Goal: Task Accomplishment & Management: Use online tool/utility

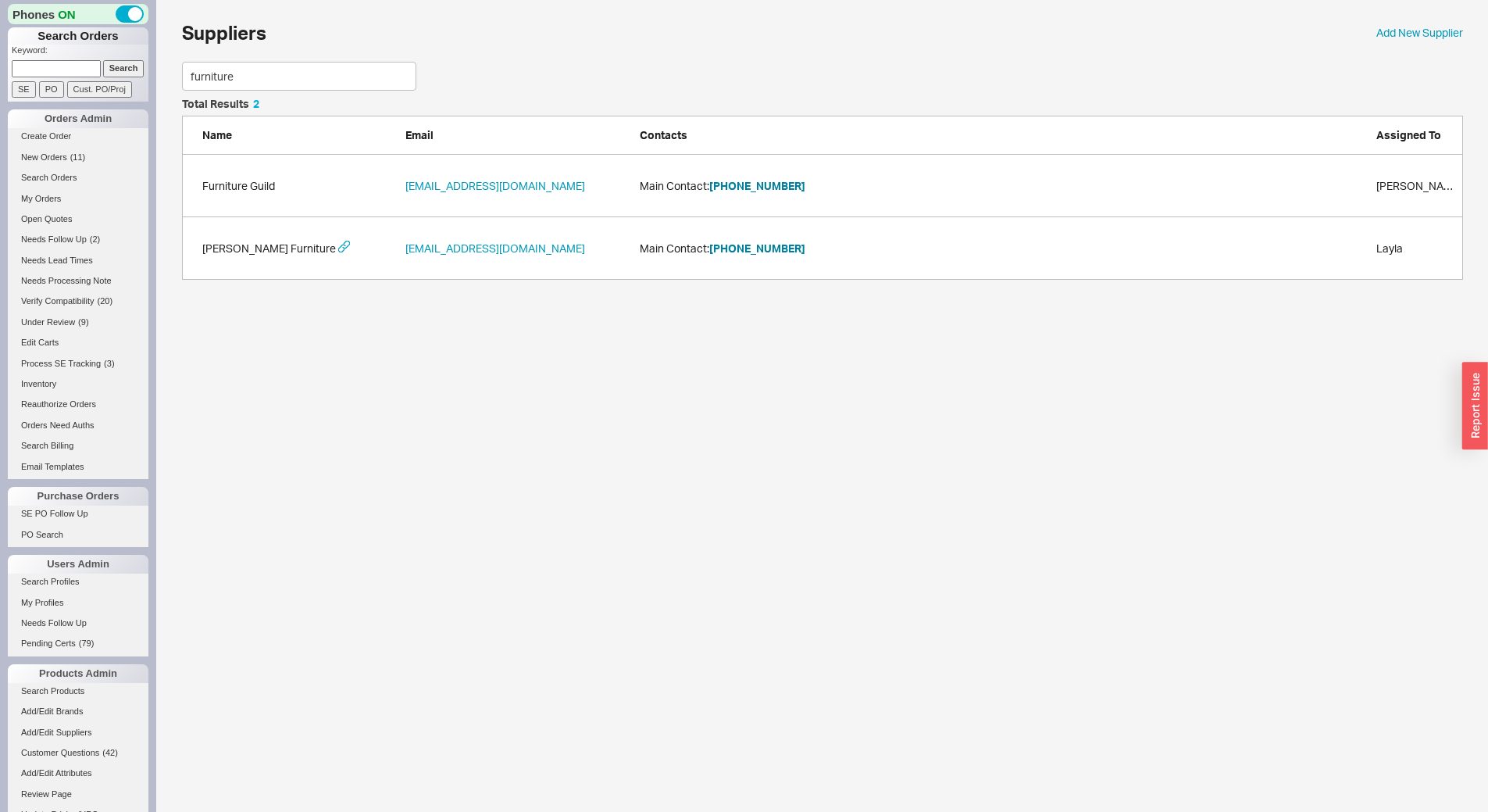
scroll to position [170, 1270]
click at [68, 68] on input at bounding box center [57, 68] width 89 height 17
type input "940836"
click at [103, 61] on input "Search" at bounding box center [124, 68] width 42 height 17
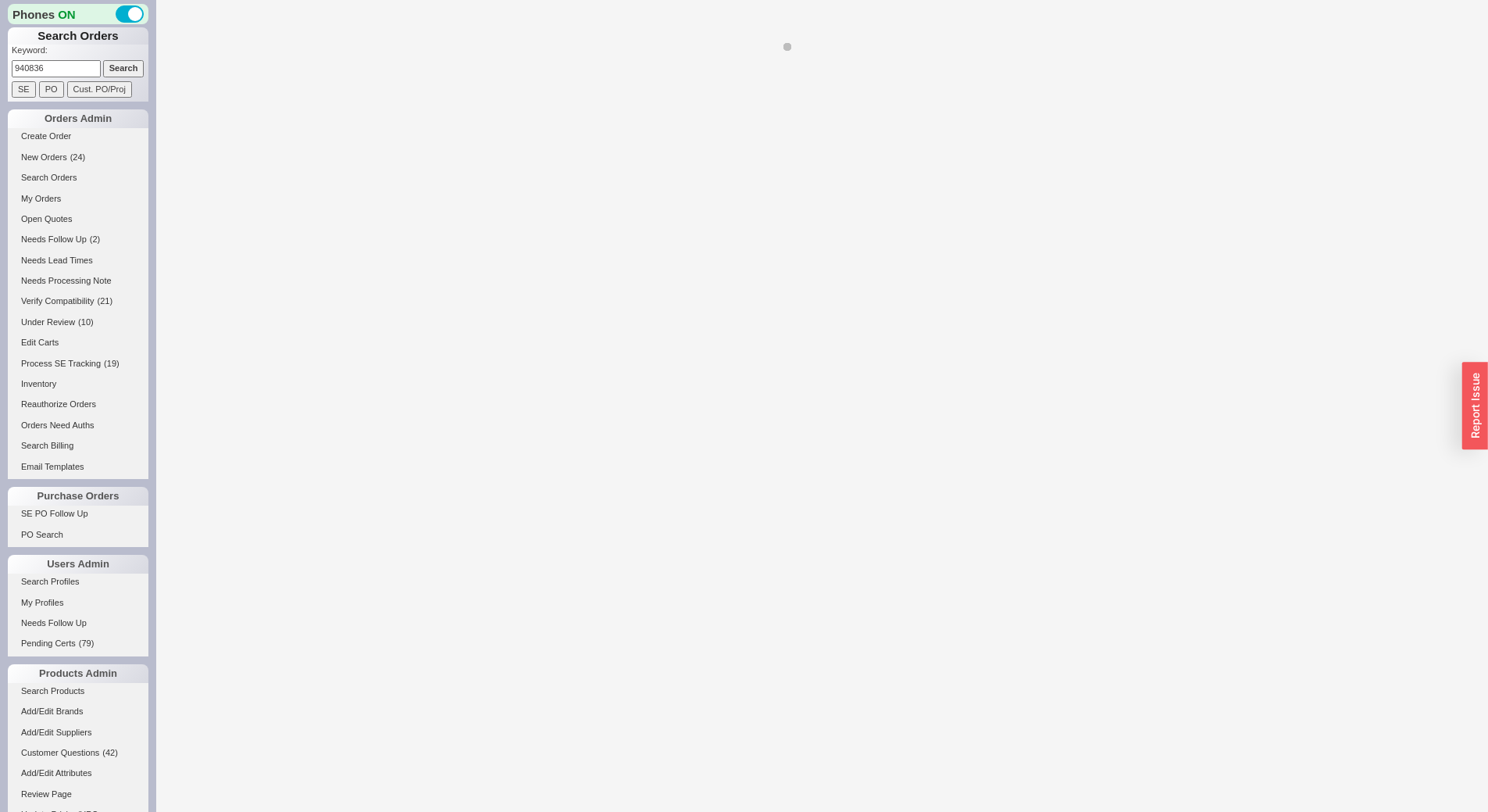
select select "*"
select select "LOW"
select select "3"
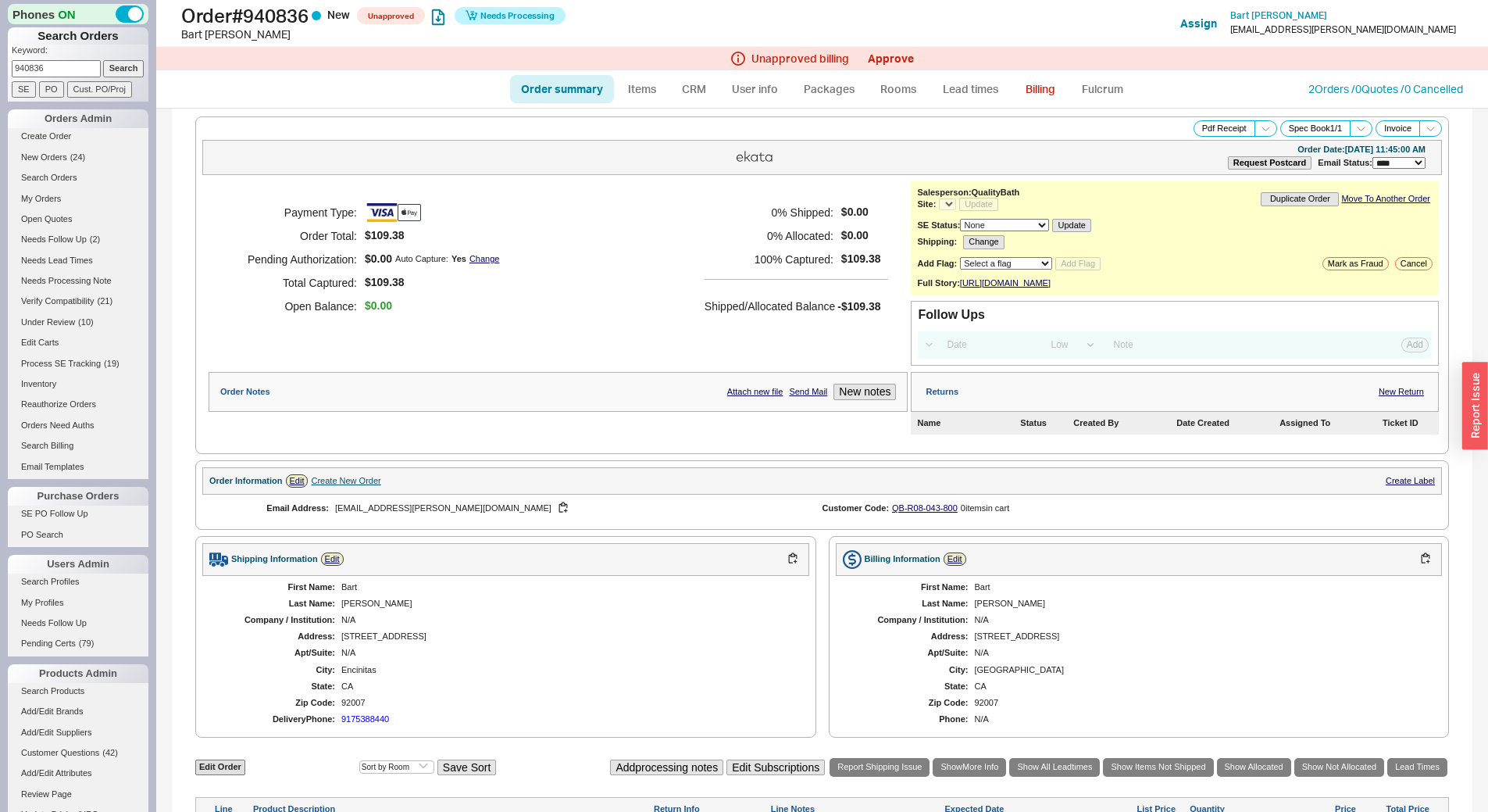
select select "*"
click at [1041, 86] on link "Billing" at bounding box center [1040, 89] width 55 height 28
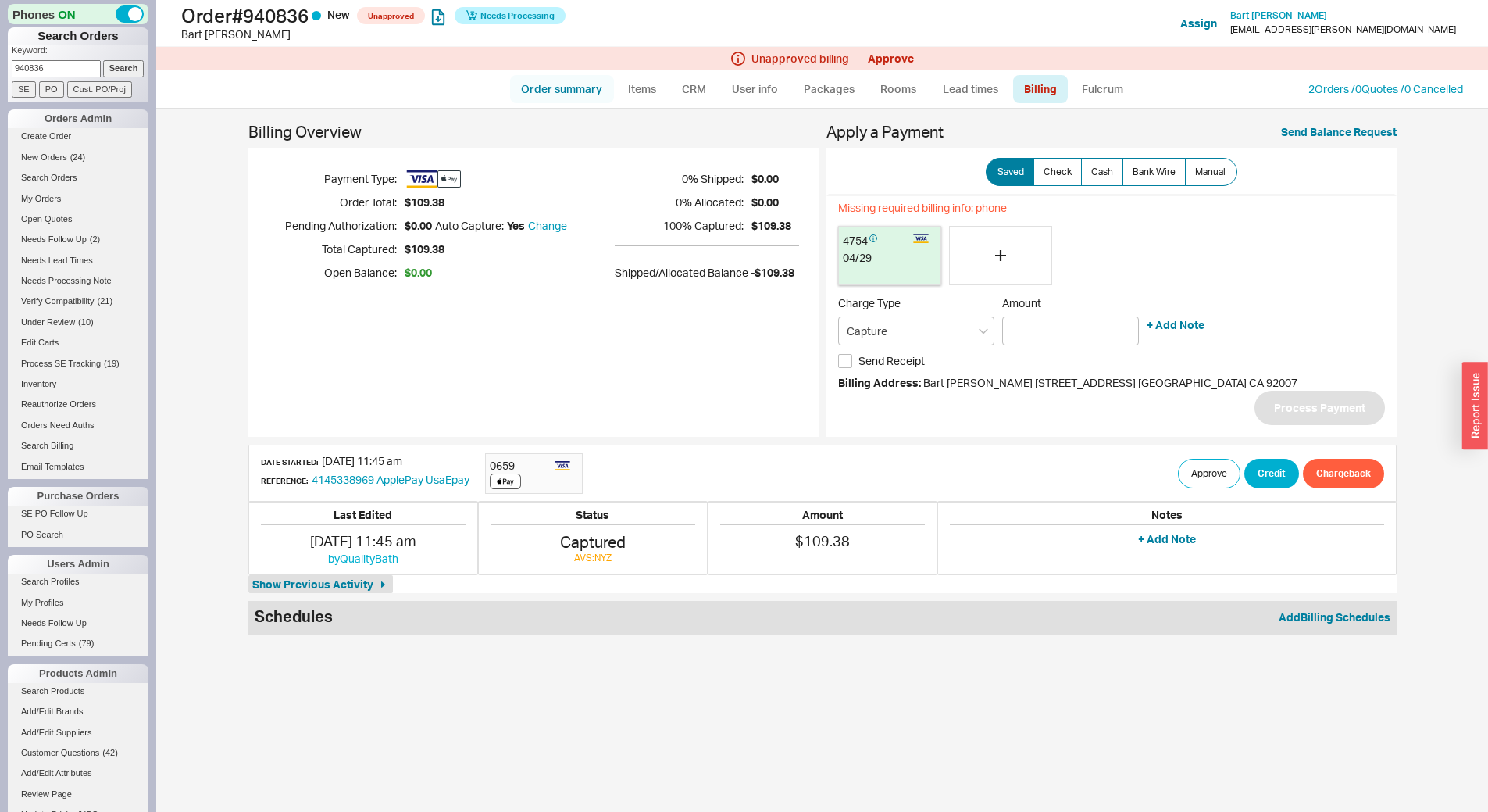
click at [567, 85] on link "Order summary" at bounding box center [562, 89] width 104 height 28
select select "*"
select select "LOW"
select select "3"
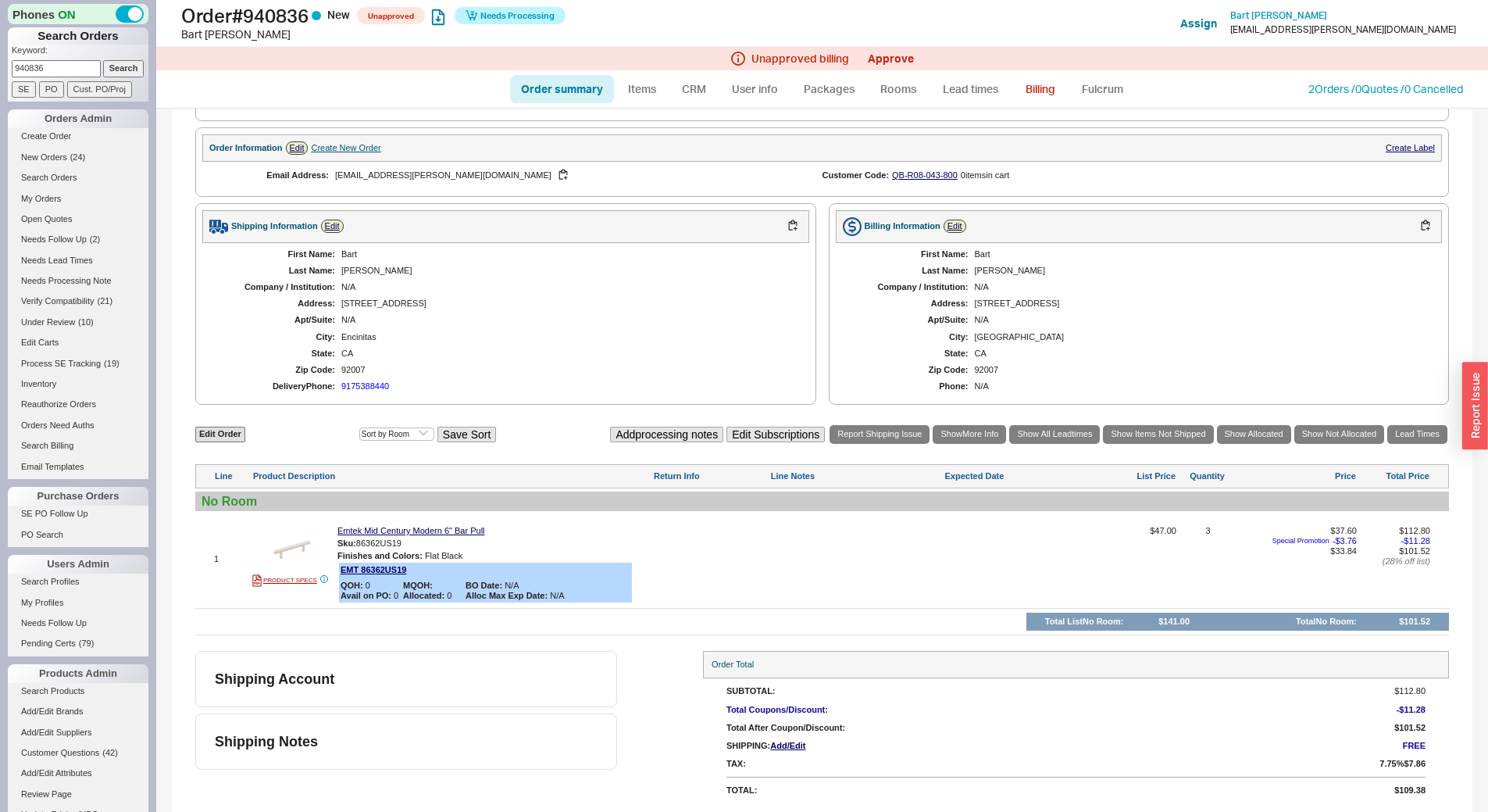
scroll to position [342, 0]
click at [366, 304] on div "922 Woodlake Drive" at bounding box center [568, 304] width 453 height 10
click at [1028, 84] on link "Billing" at bounding box center [1040, 89] width 55 height 28
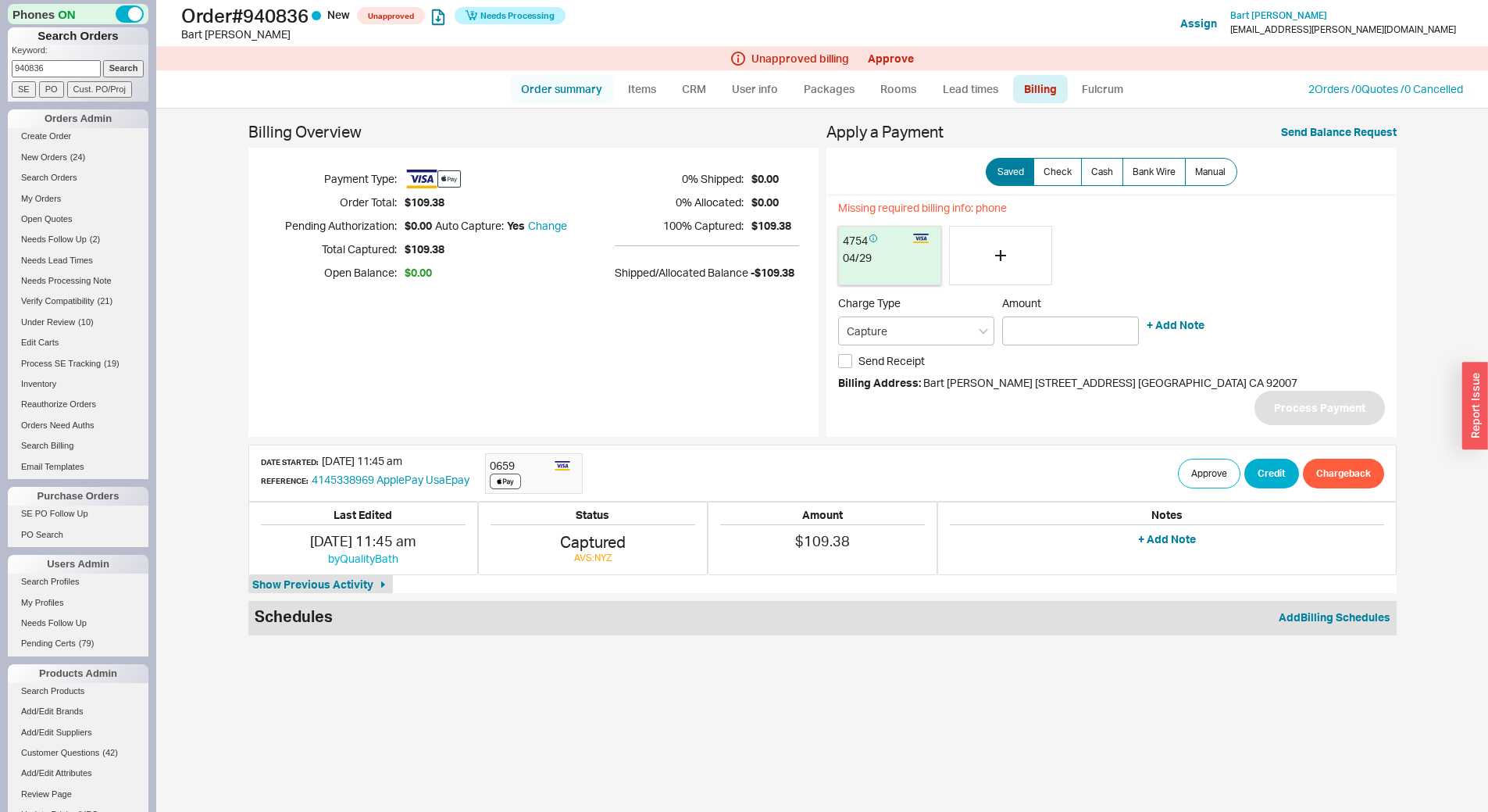
click at [578, 89] on link "Order summary" at bounding box center [562, 89] width 104 height 28
select select "*"
select select "LOW"
select select "3"
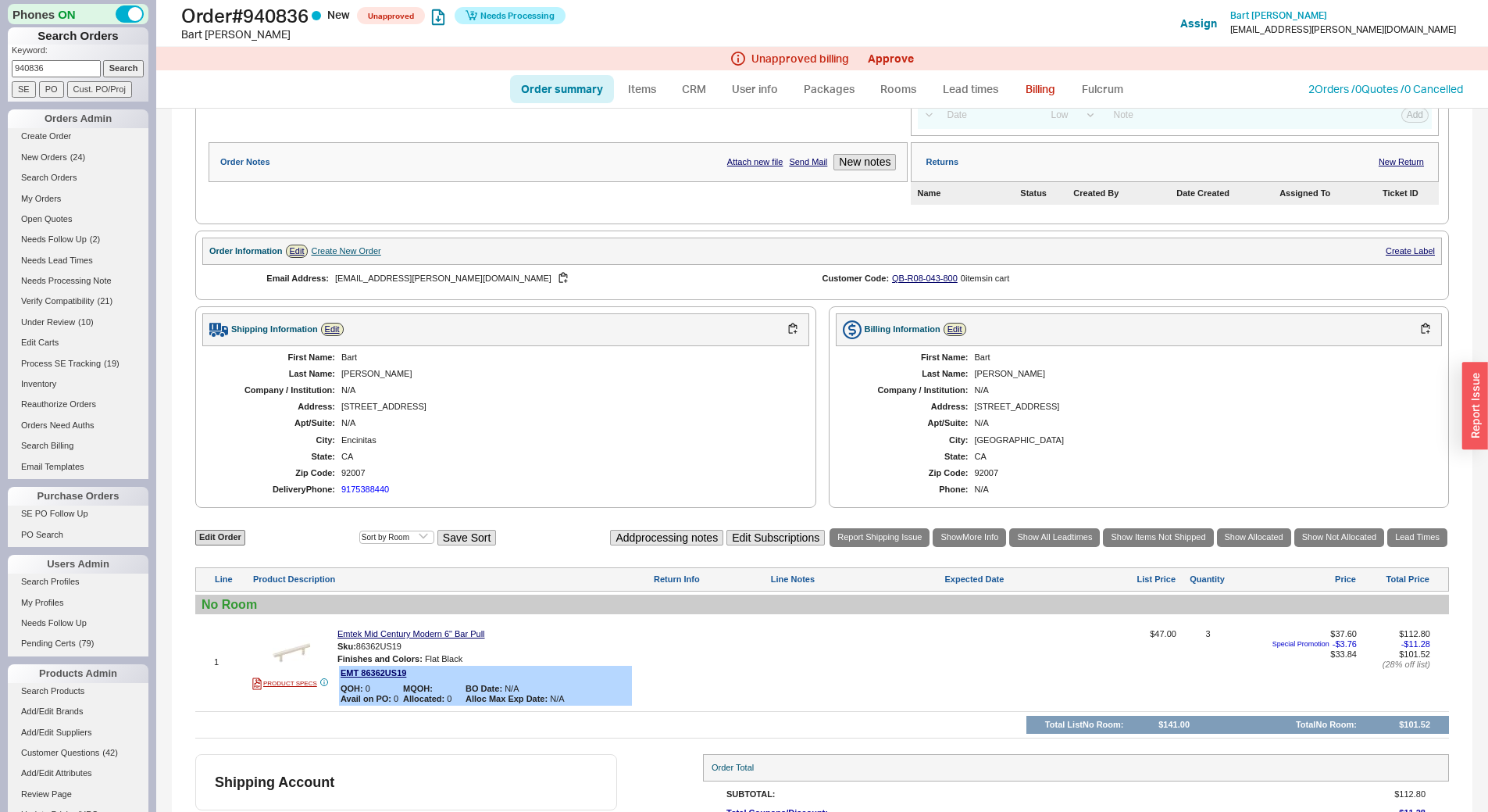
scroll to position [313, 0]
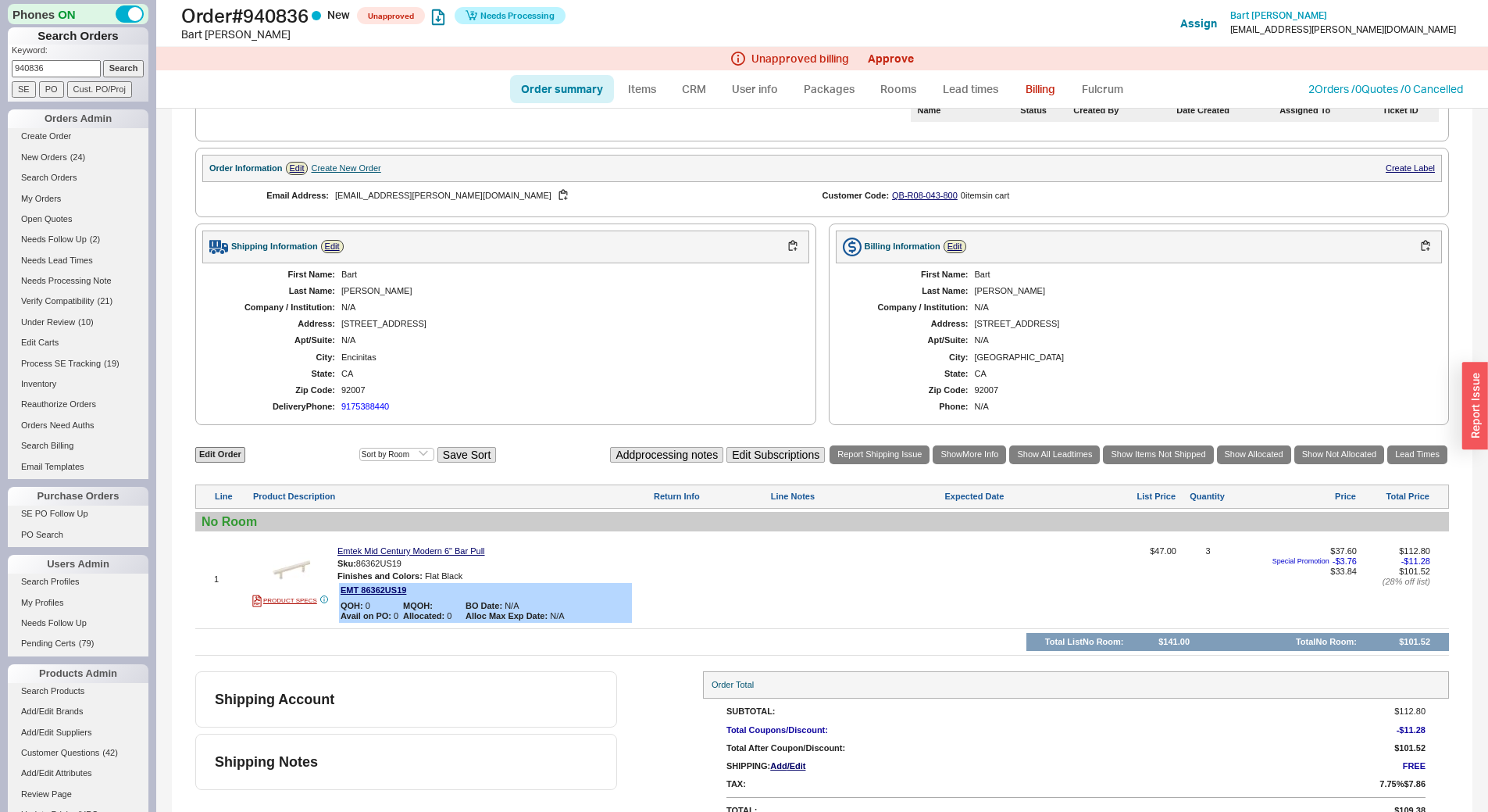
click at [366, 329] on div "922 Woodlake Drive" at bounding box center [568, 324] width 453 height 10
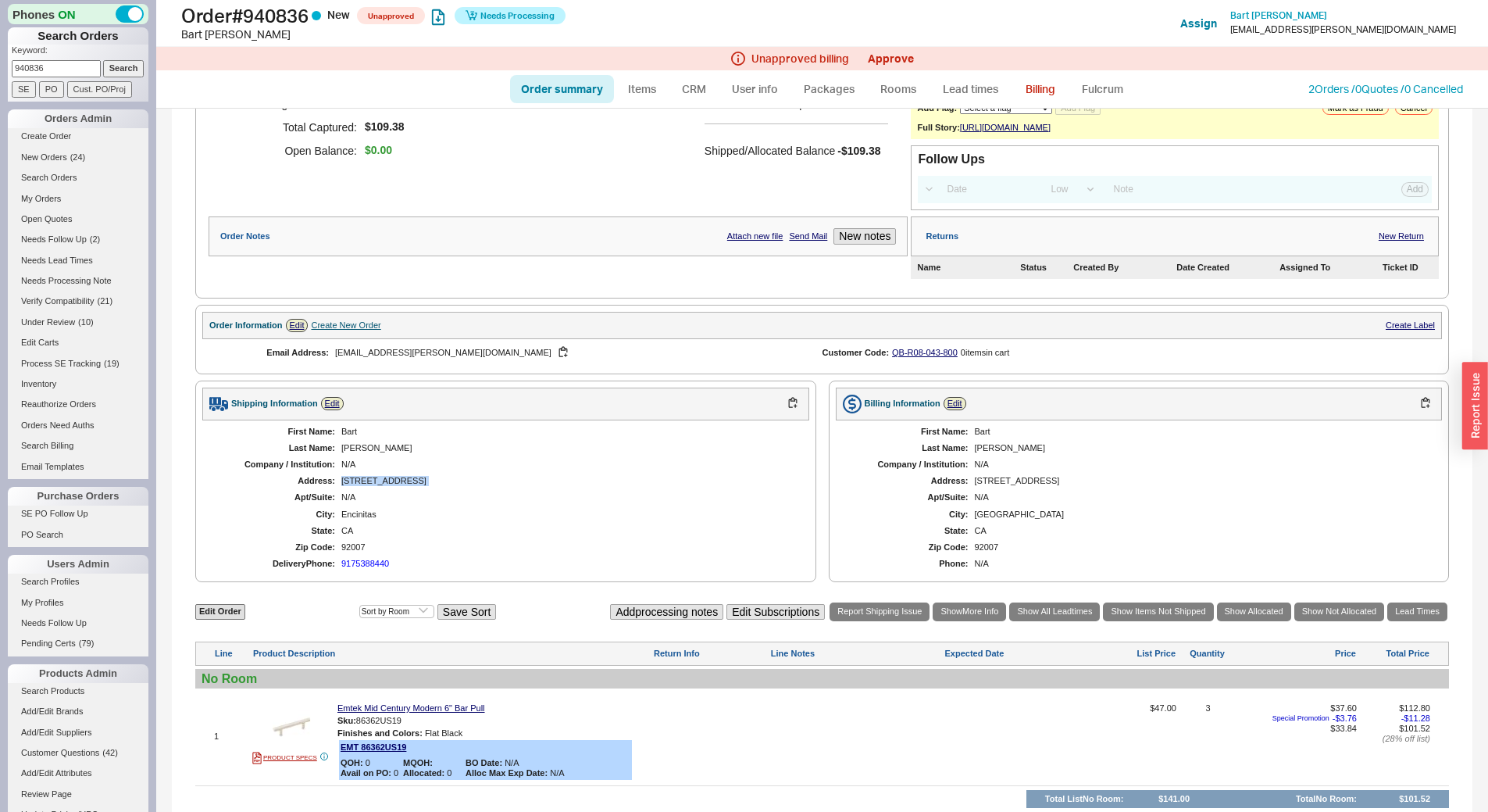
scroll to position [156, 0]
click at [389, 485] on div "922 Woodlake Drive" at bounding box center [568, 479] width 453 height 10
click at [387, 485] on div "922 Woodlake Drive" at bounding box center [568, 479] width 453 height 10
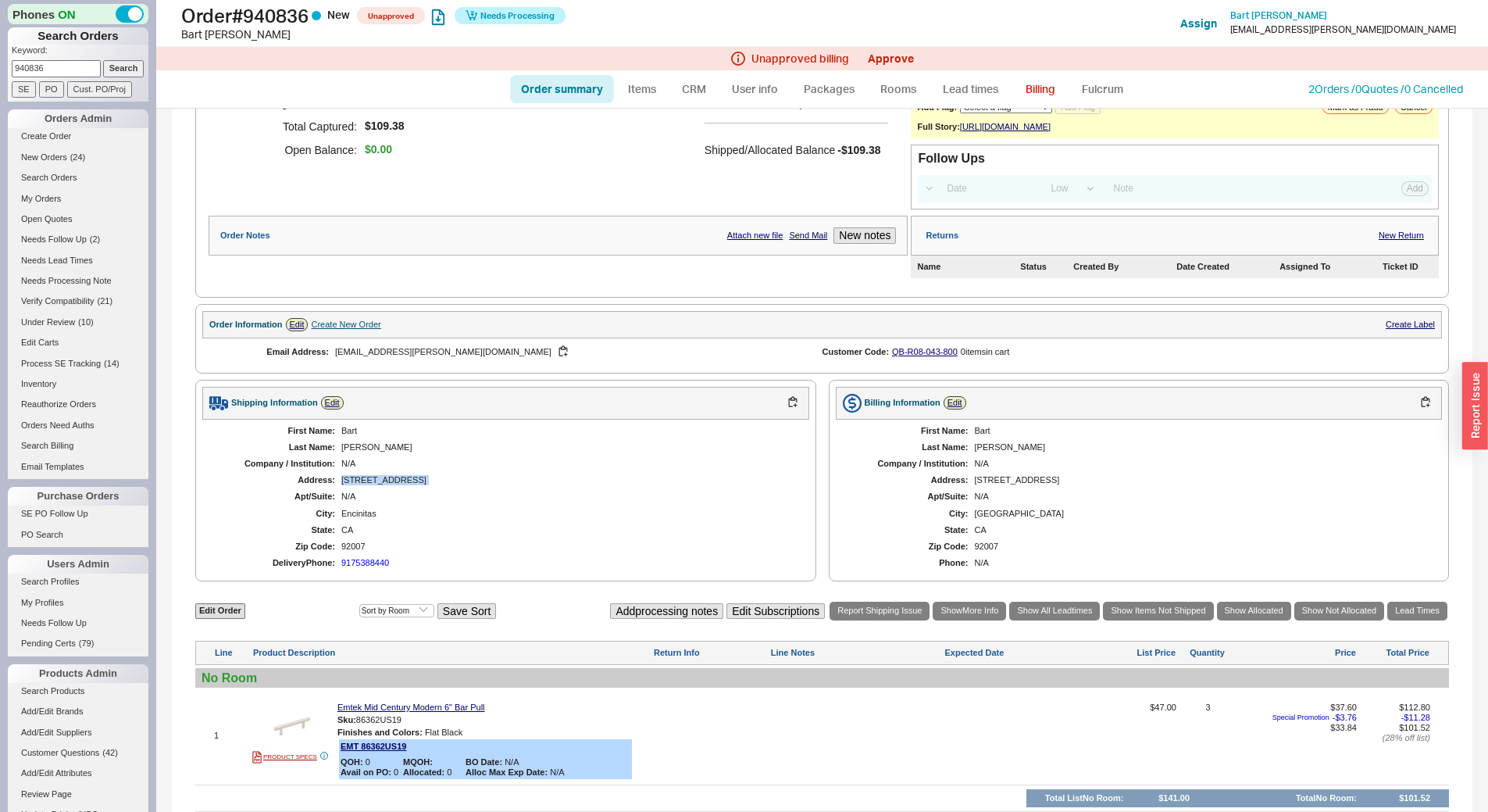
click at [387, 485] on div "922 Woodlake Drive" at bounding box center [568, 479] width 453 height 10
drag, startPoint x: 387, startPoint y: 490, endPoint x: 1307, endPoint y: 86, distance: 1004.8
click at [1308, 86] on link "2 Orders / 0 Quotes / 0 Cancelled" at bounding box center [1386, 88] width 155 height 13
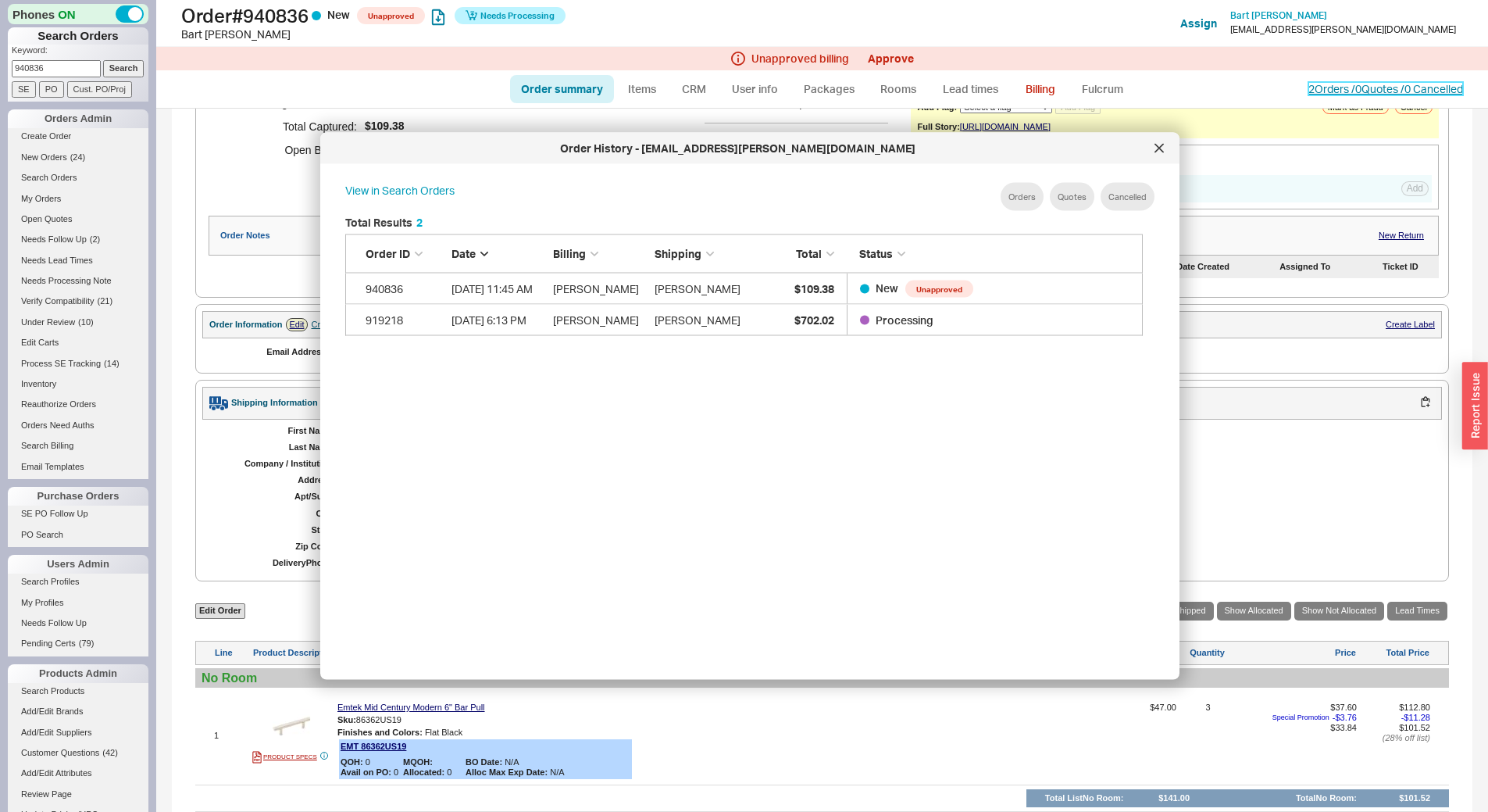
scroll to position [467, 811]
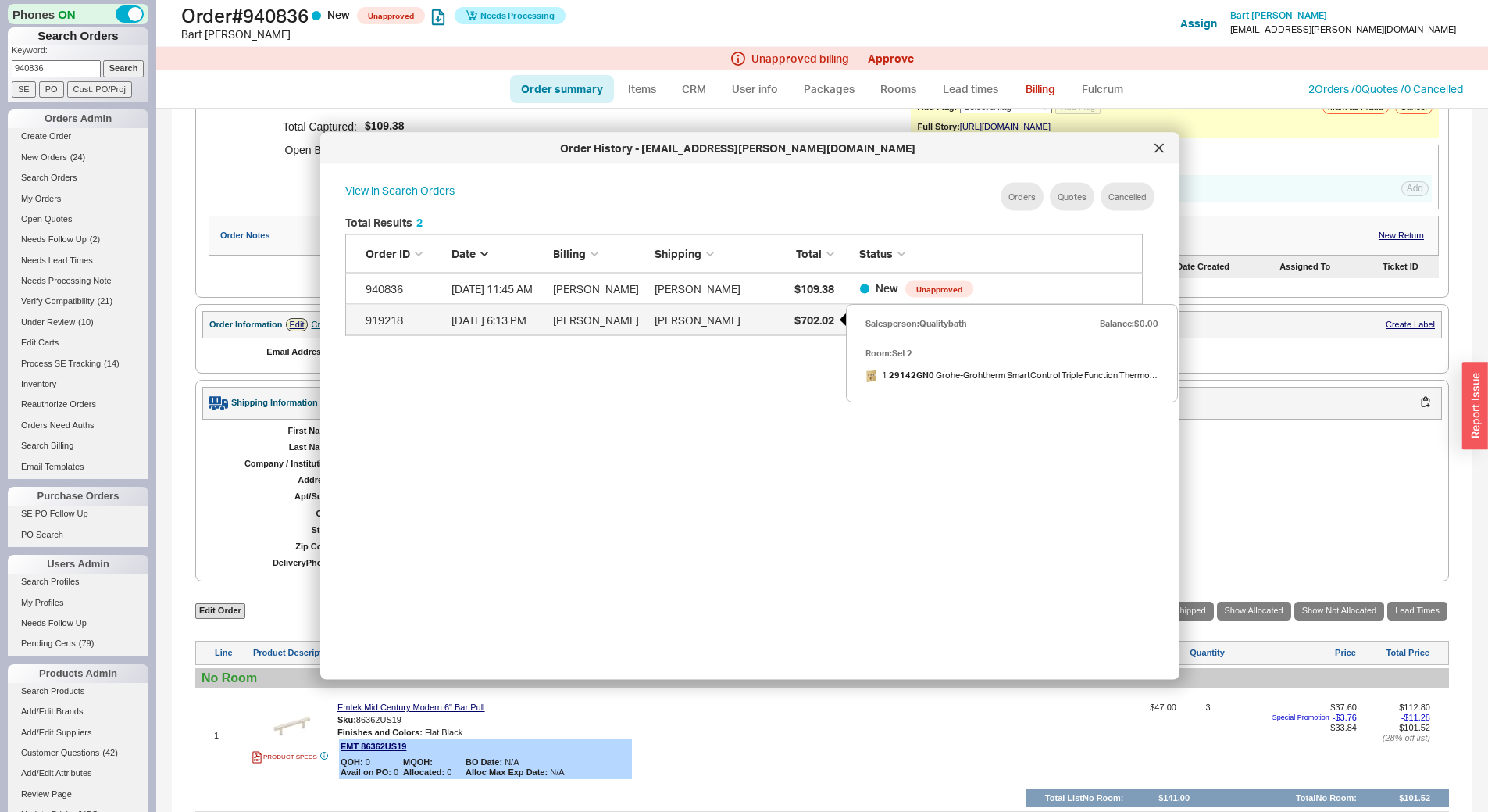
click at [771, 311] on div "$702.02" at bounding box center [795, 319] width 78 height 31
click at [1154, 151] on icon at bounding box center [1158, 148] width 9 height 9
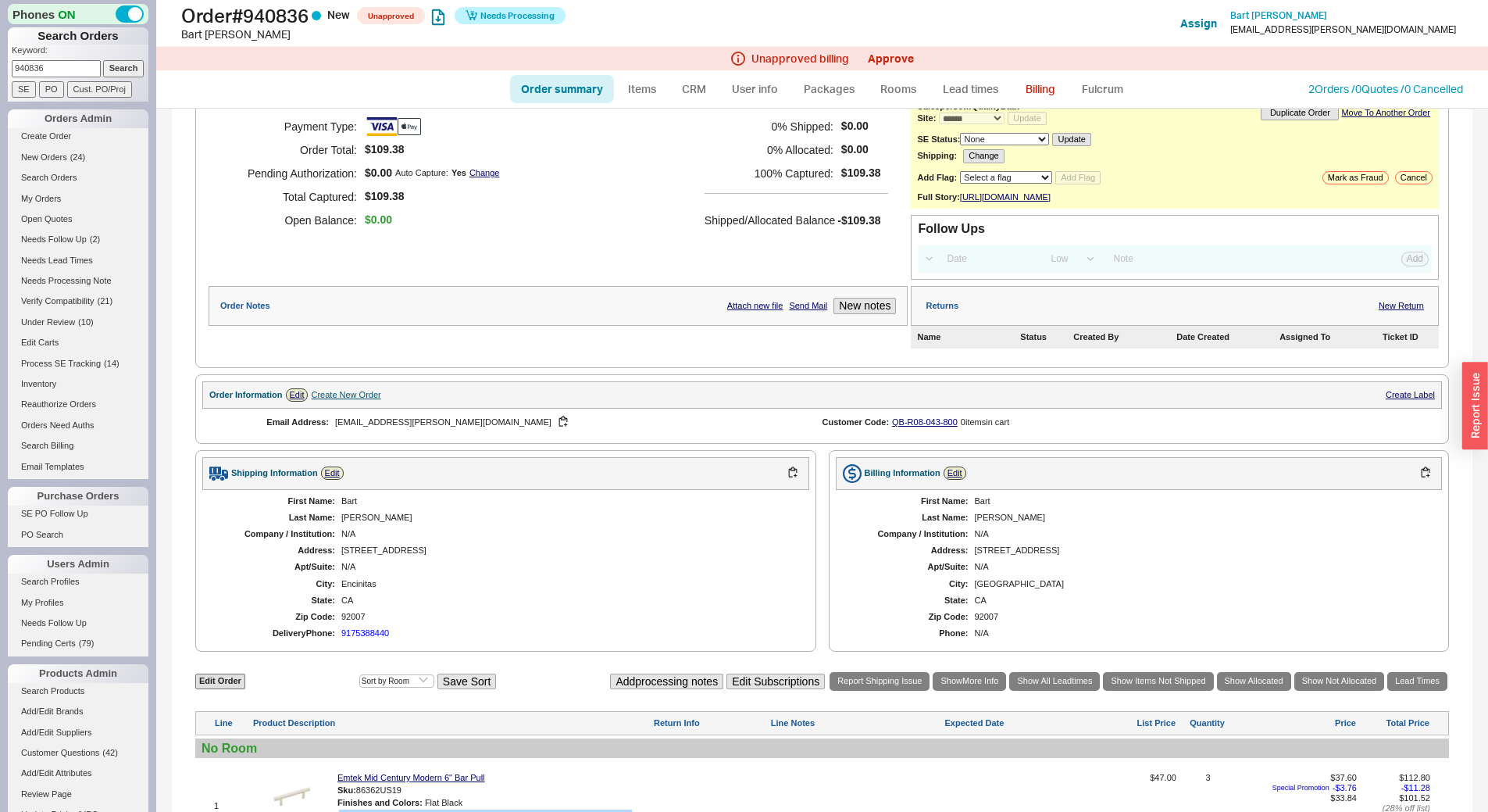
scroll to position [0, 0]
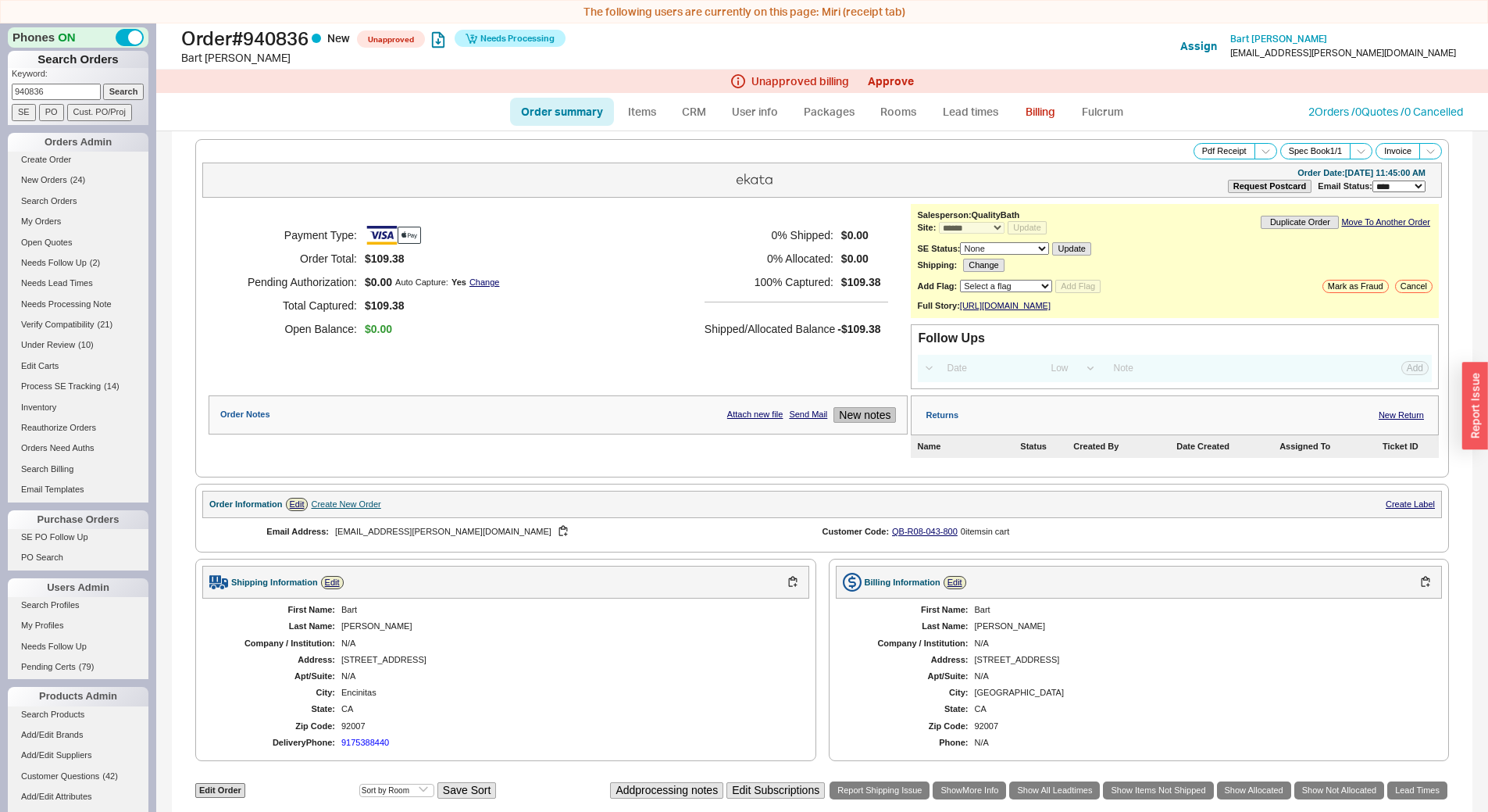
click at [863, 424] on button "New notes" at bounding box center [865, 415] width 63 height 17
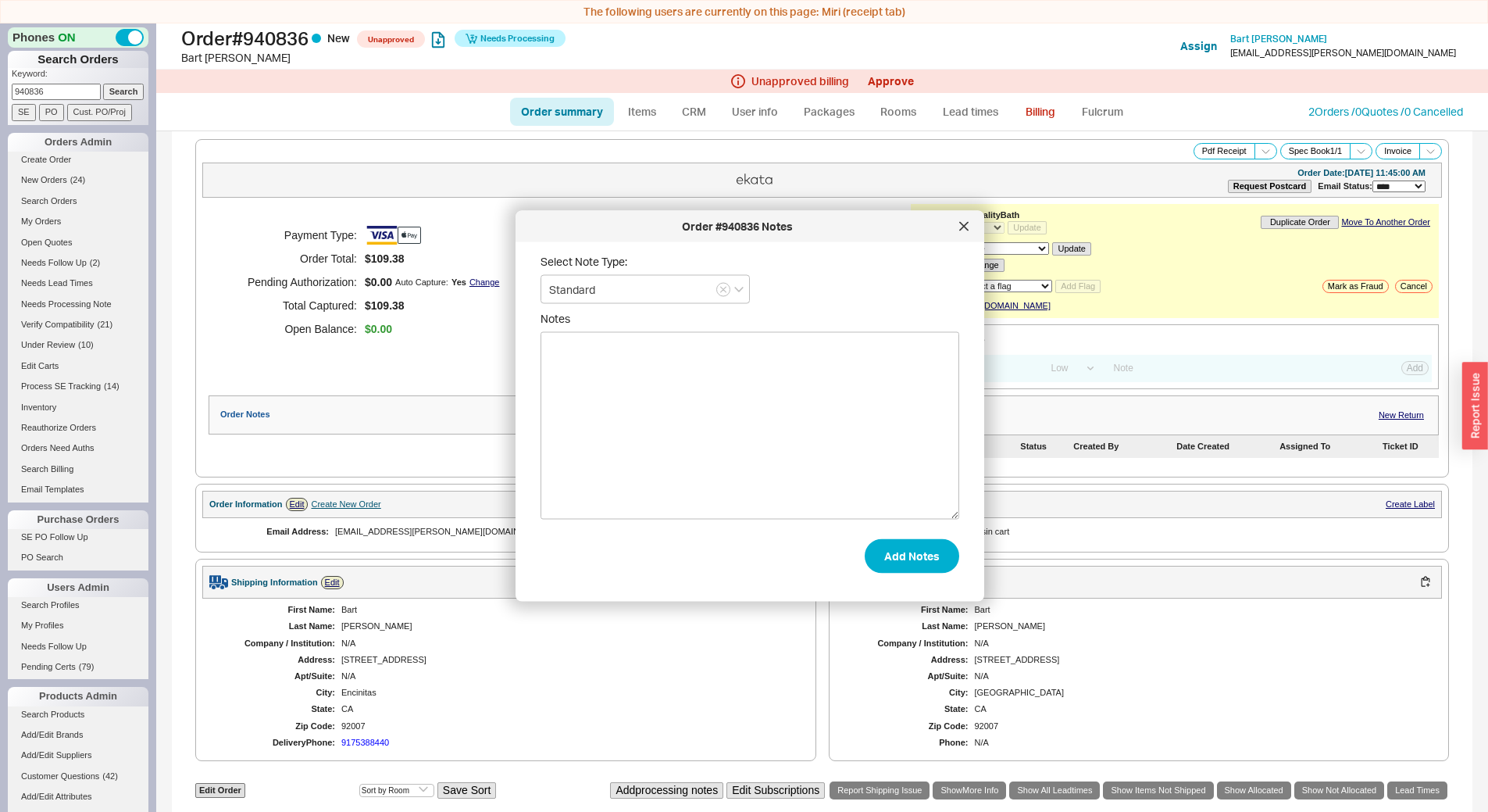
click at [665, 422] on textarea "Notes" at bounding box center [750, 425] width 419 height 188
type textarea "Customer called saying both billing and shipping information should be 922 wood…"
click at [929, 551] on button "Add Notes" at bounding box center [911, 555] width 94 height 35
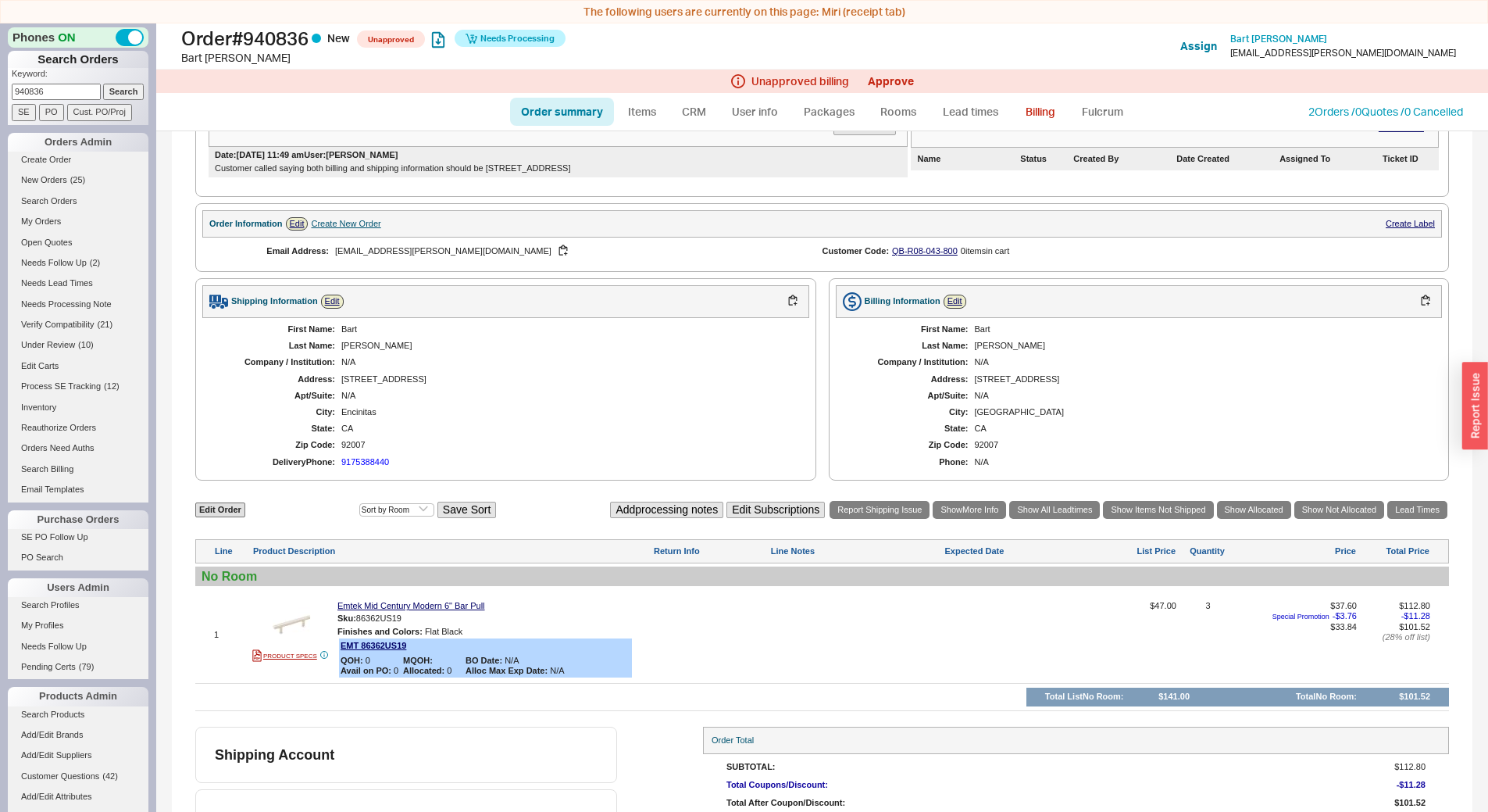
scroll to position [349, 0]
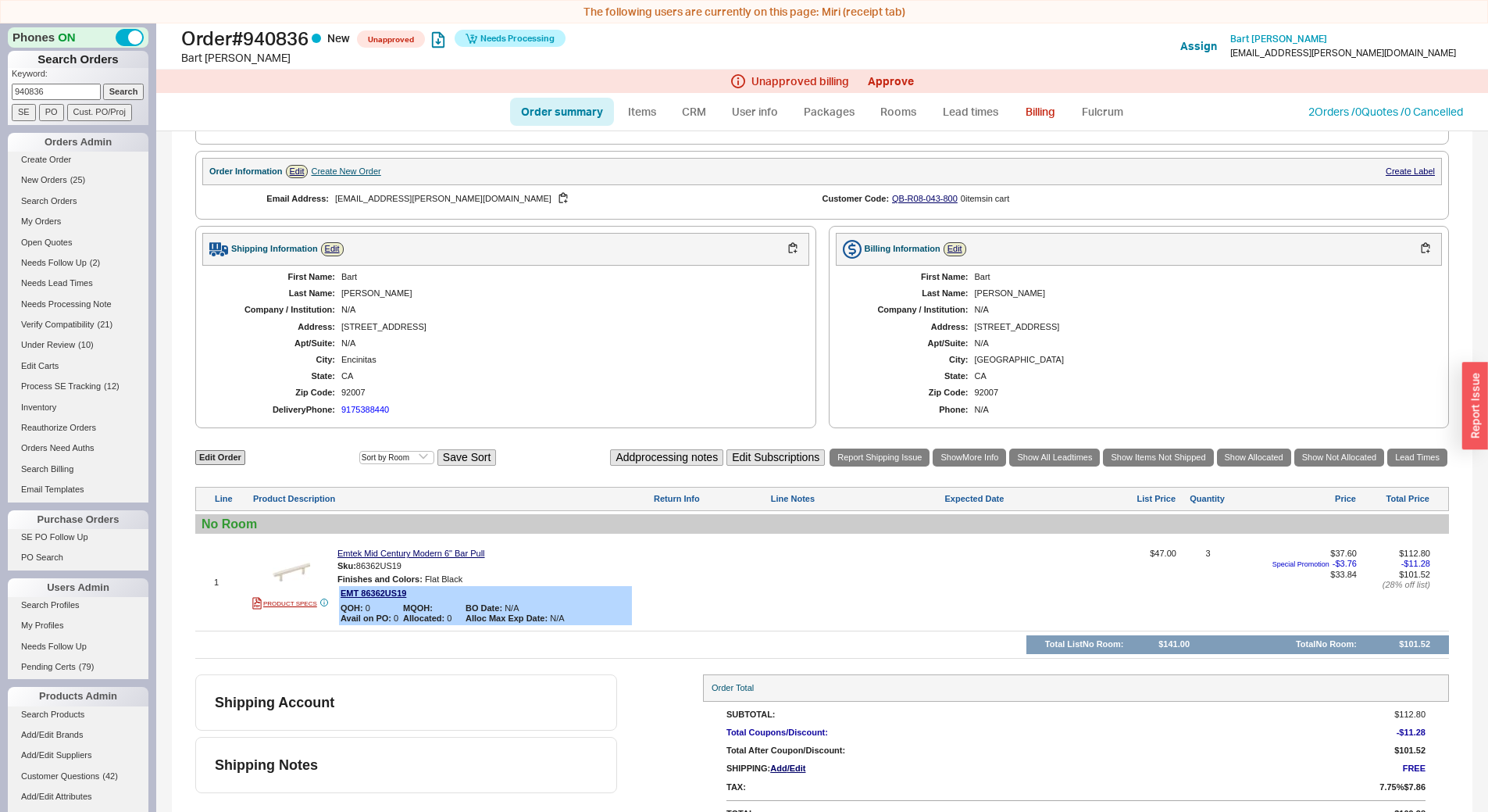
click at [793, 573] on div at bounding box center [856, 587] width 171 height 78
type textarea "told cust 2-5 bus. days"
click at [783, 581] on button "SAVE" at bounding box center [787, 583] width 34 height 13
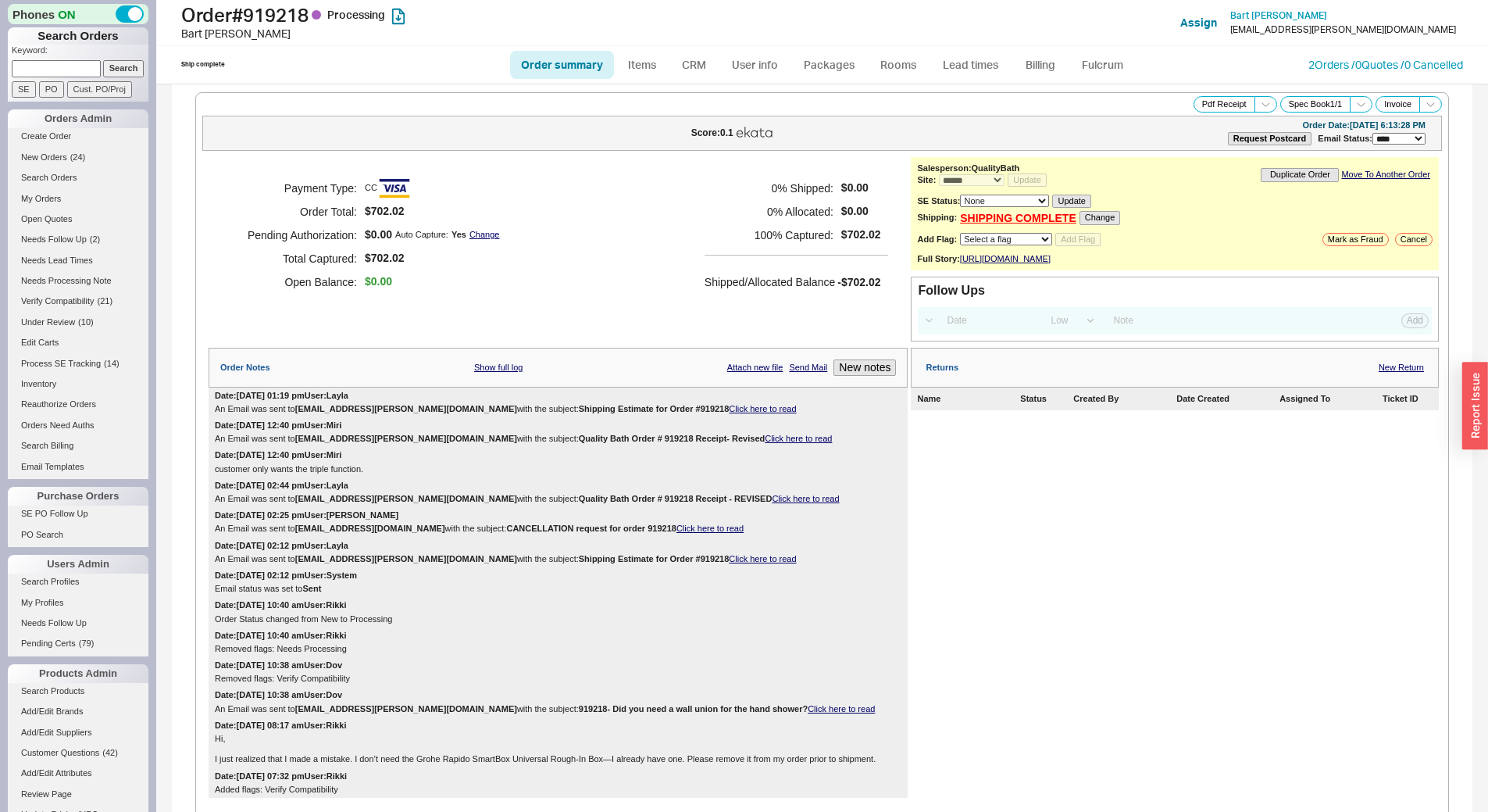
select select "*"
select select "LOW"
select select "3"
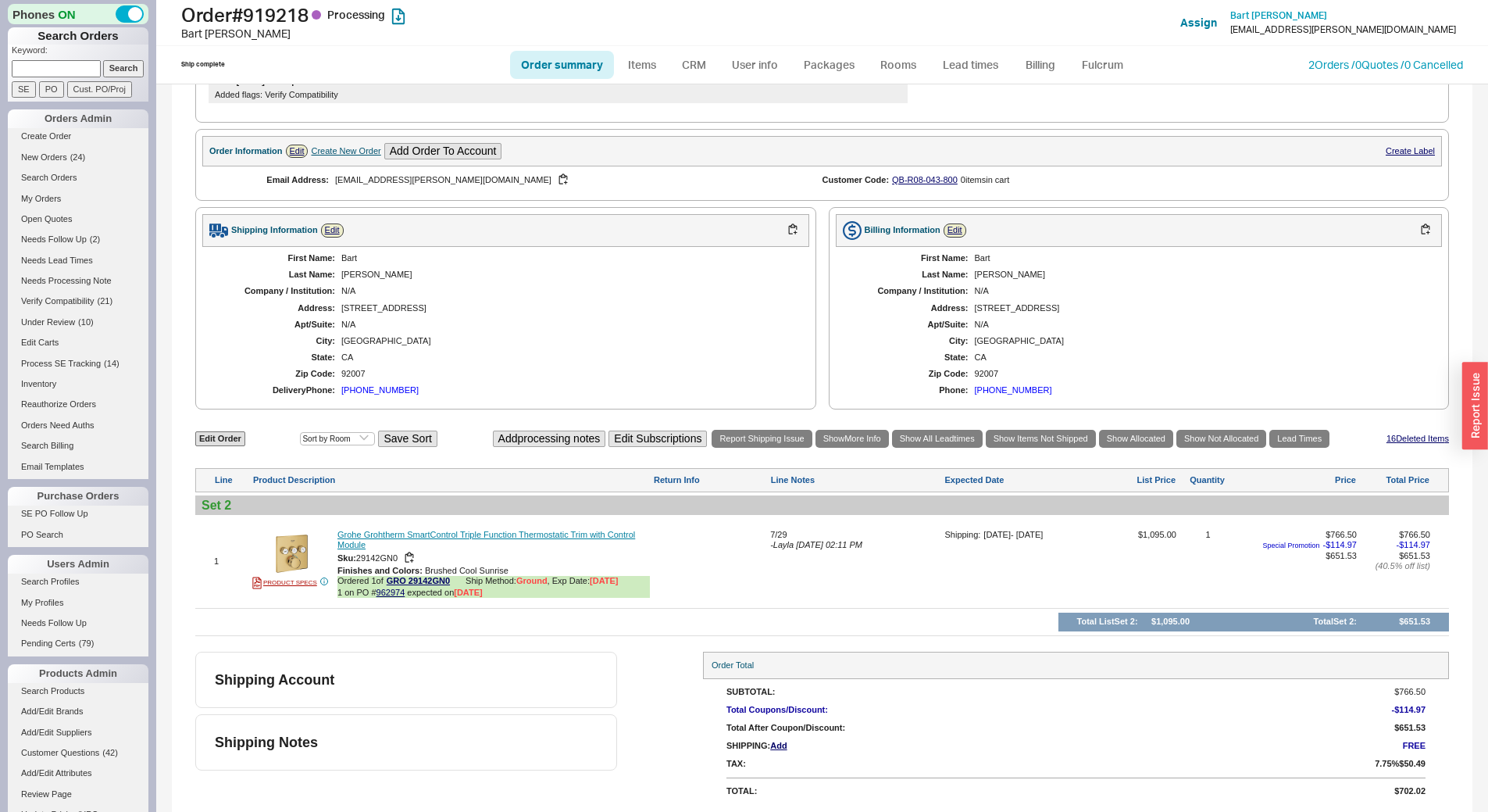
scroll to position [705, 0]
click at [393, 590] on link "962974" at bounding box center [390, 592] width 29 height 9
click at [407, 559] on button "button" at bounding box center [409, 558] width 19 height 15
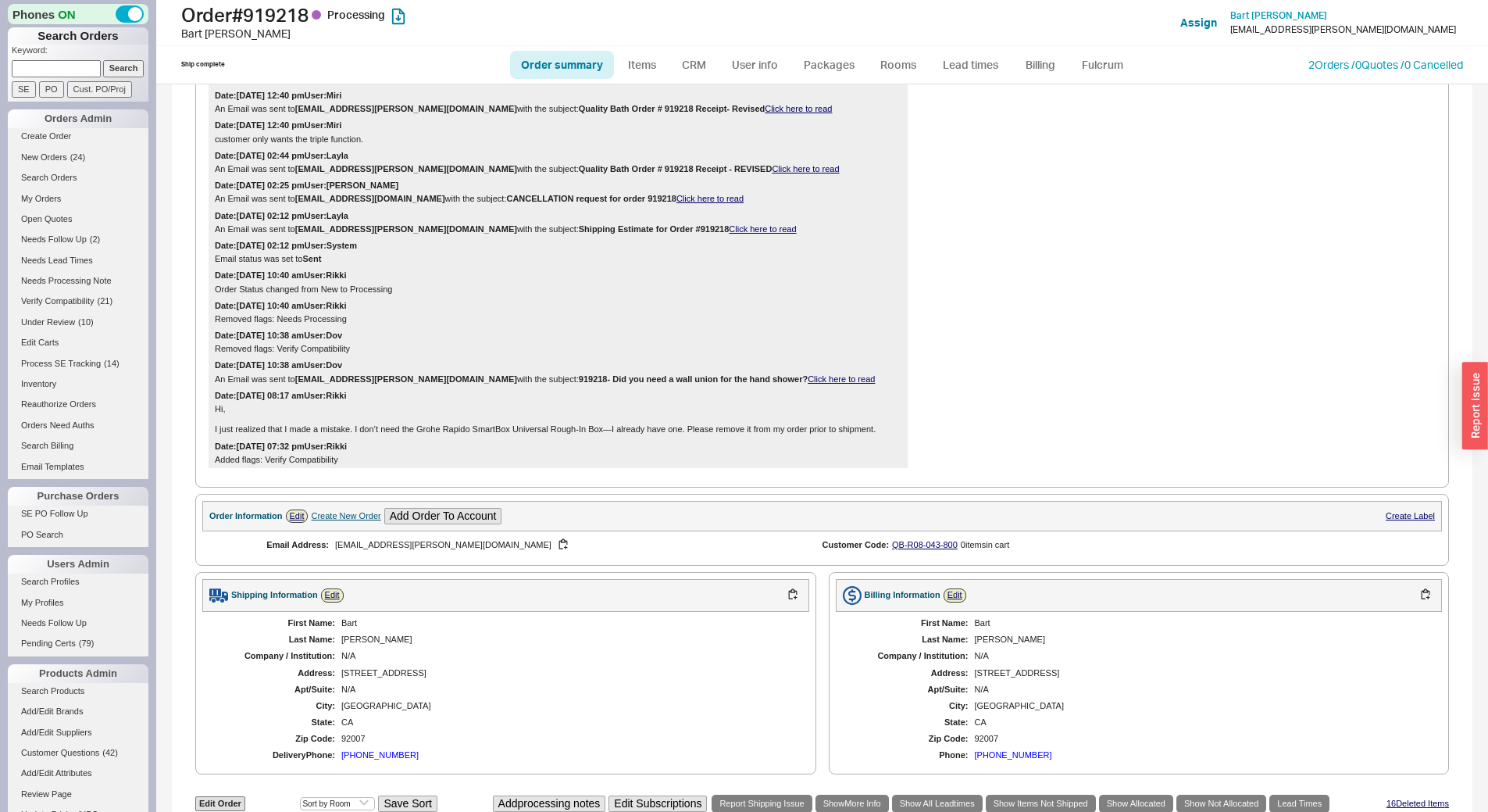
scroll to position [236, 0]
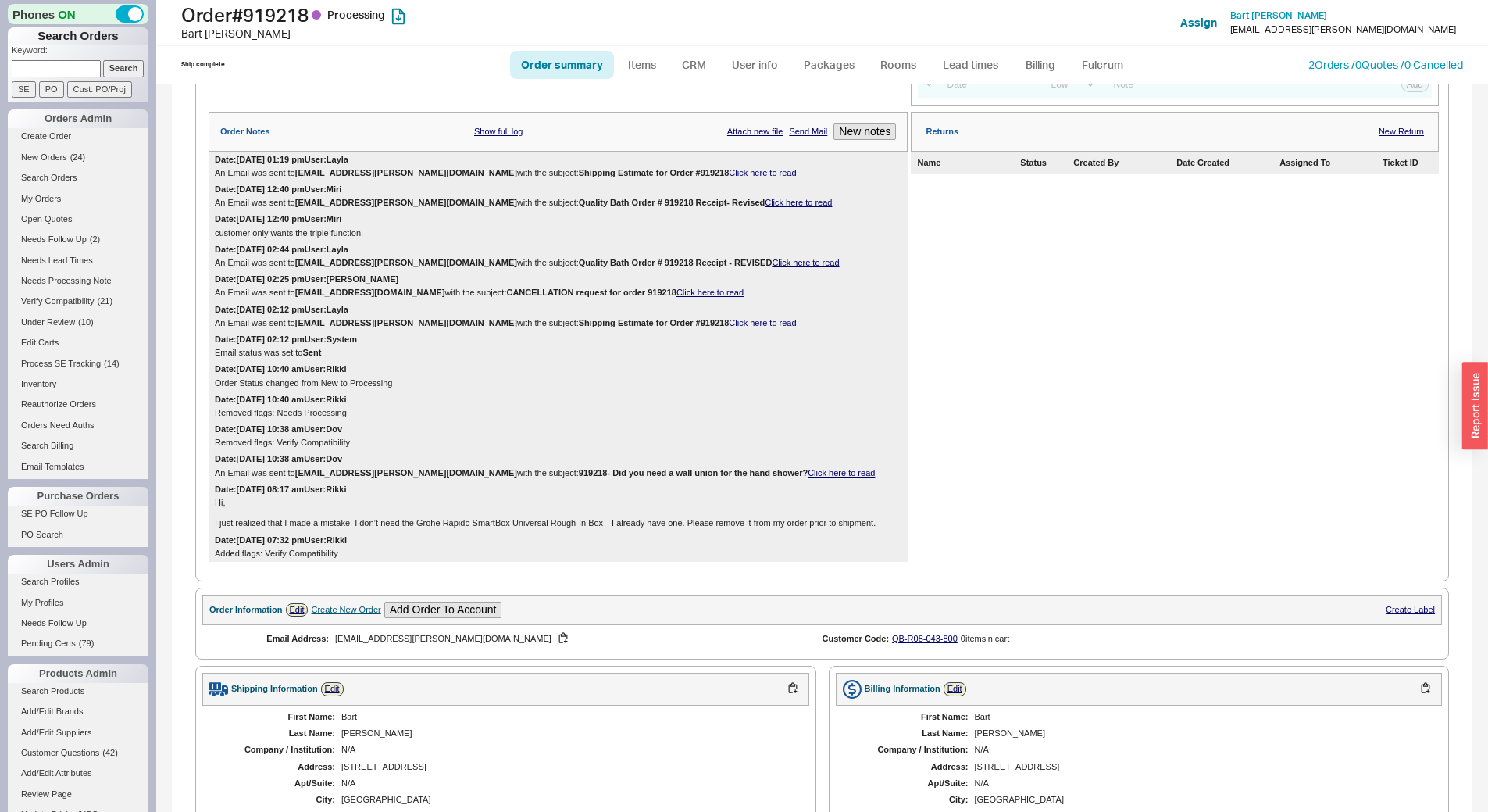
click at [729, 178] on link "Click here to read" at bounding box center [762, 172] width 68 height 9
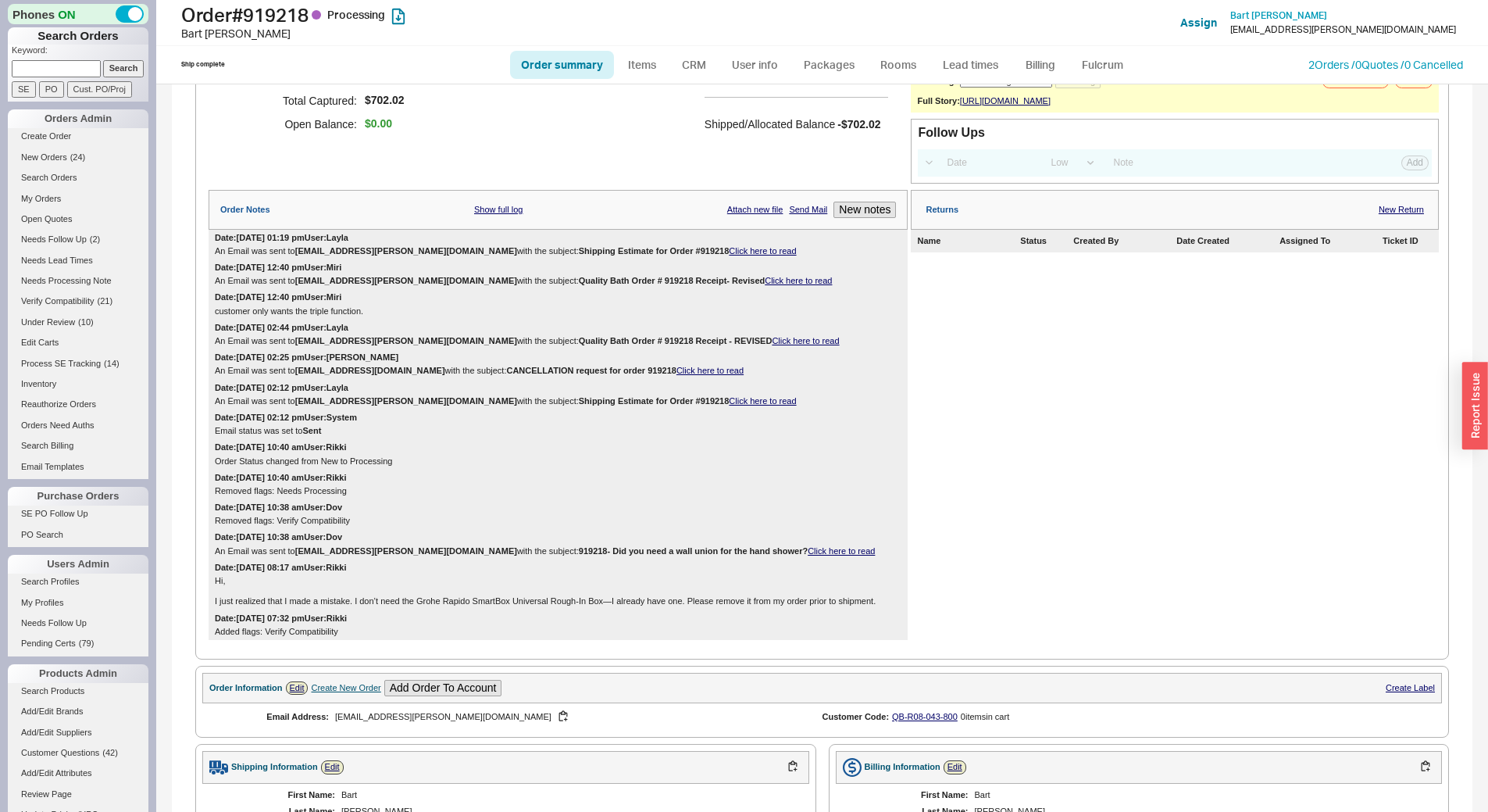
scroll to position [0, 0]
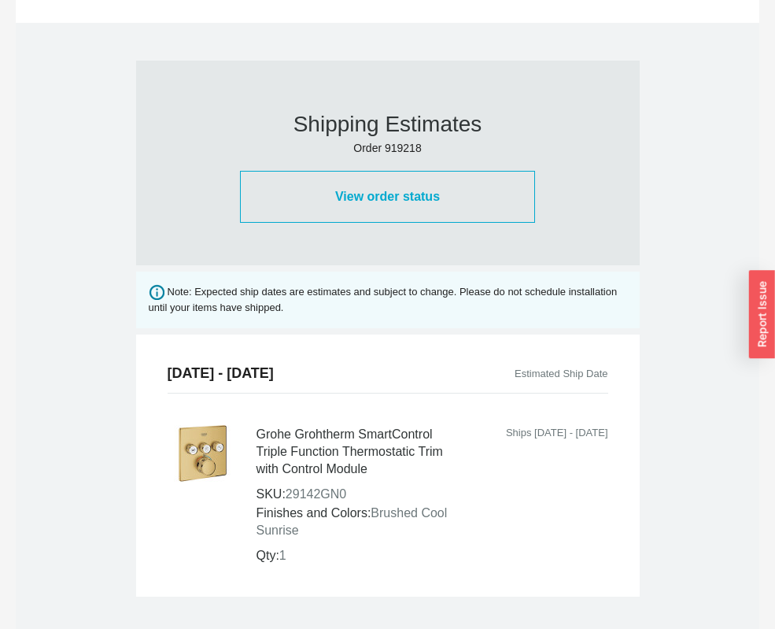
scroll to position [787, 0]
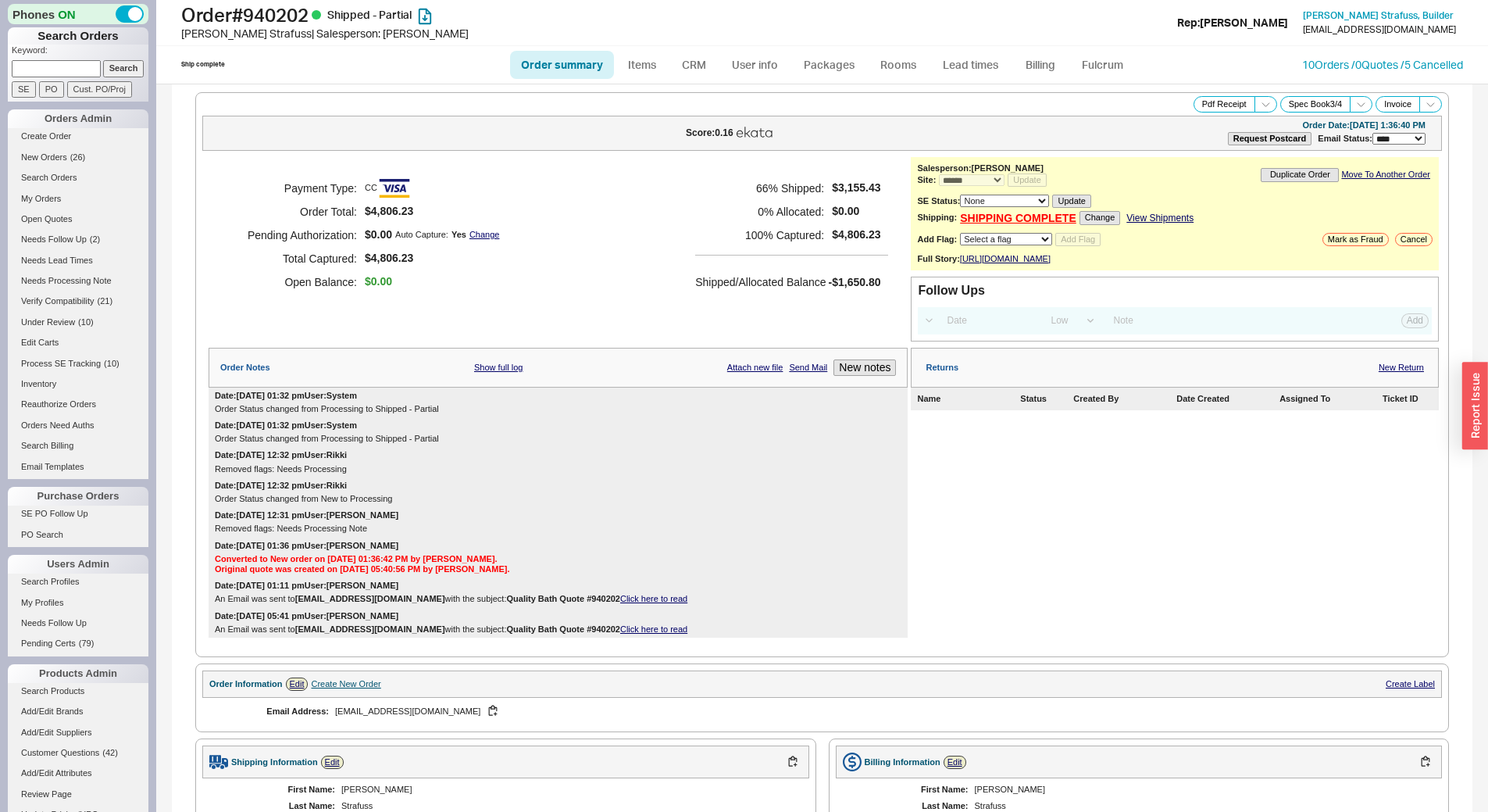
select select "*"
select select "LOW"
select select "3"
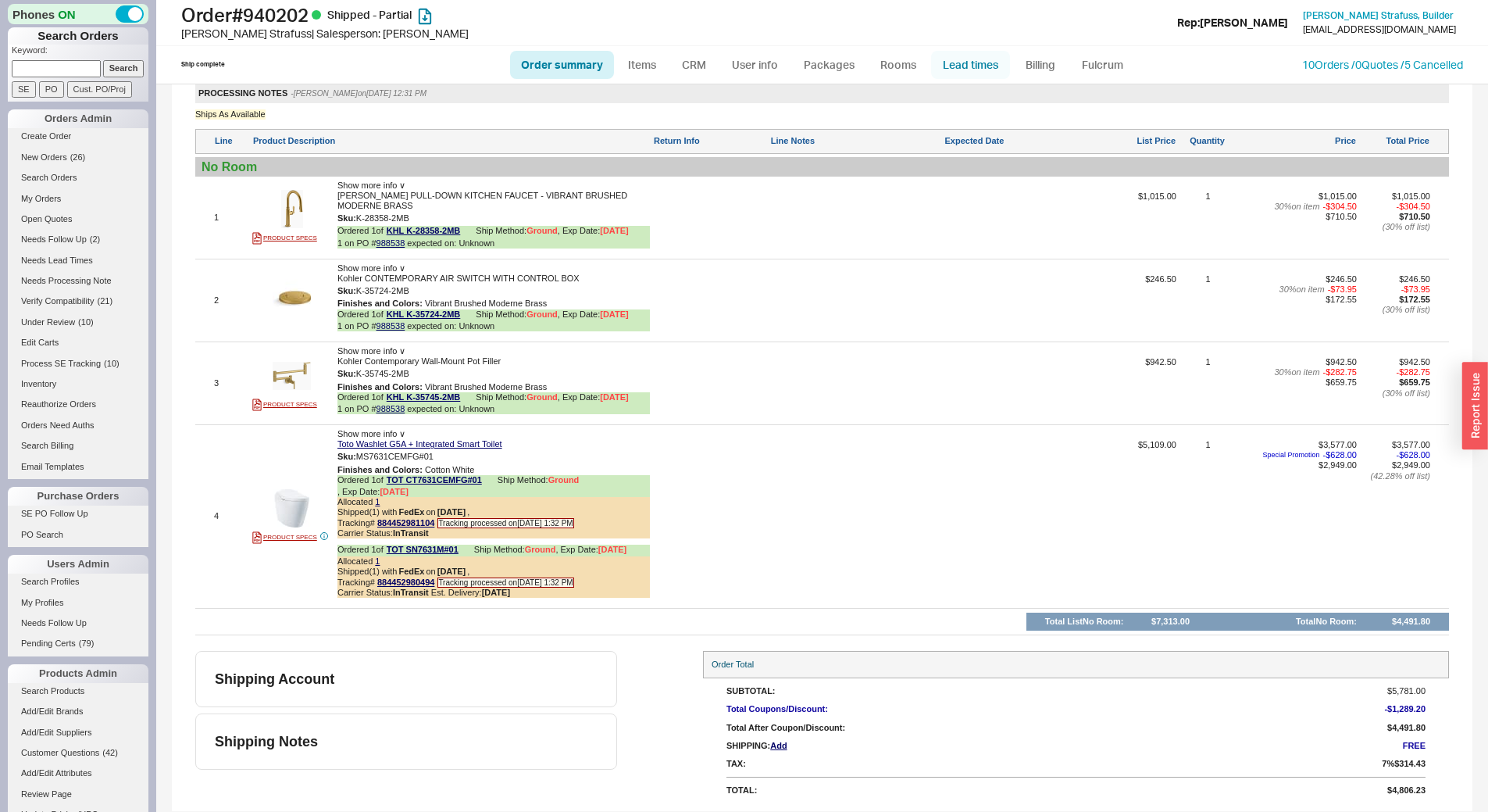
click at [974, 66] on link "Lead times" at bounding box center [970, 65] width 78 height 28
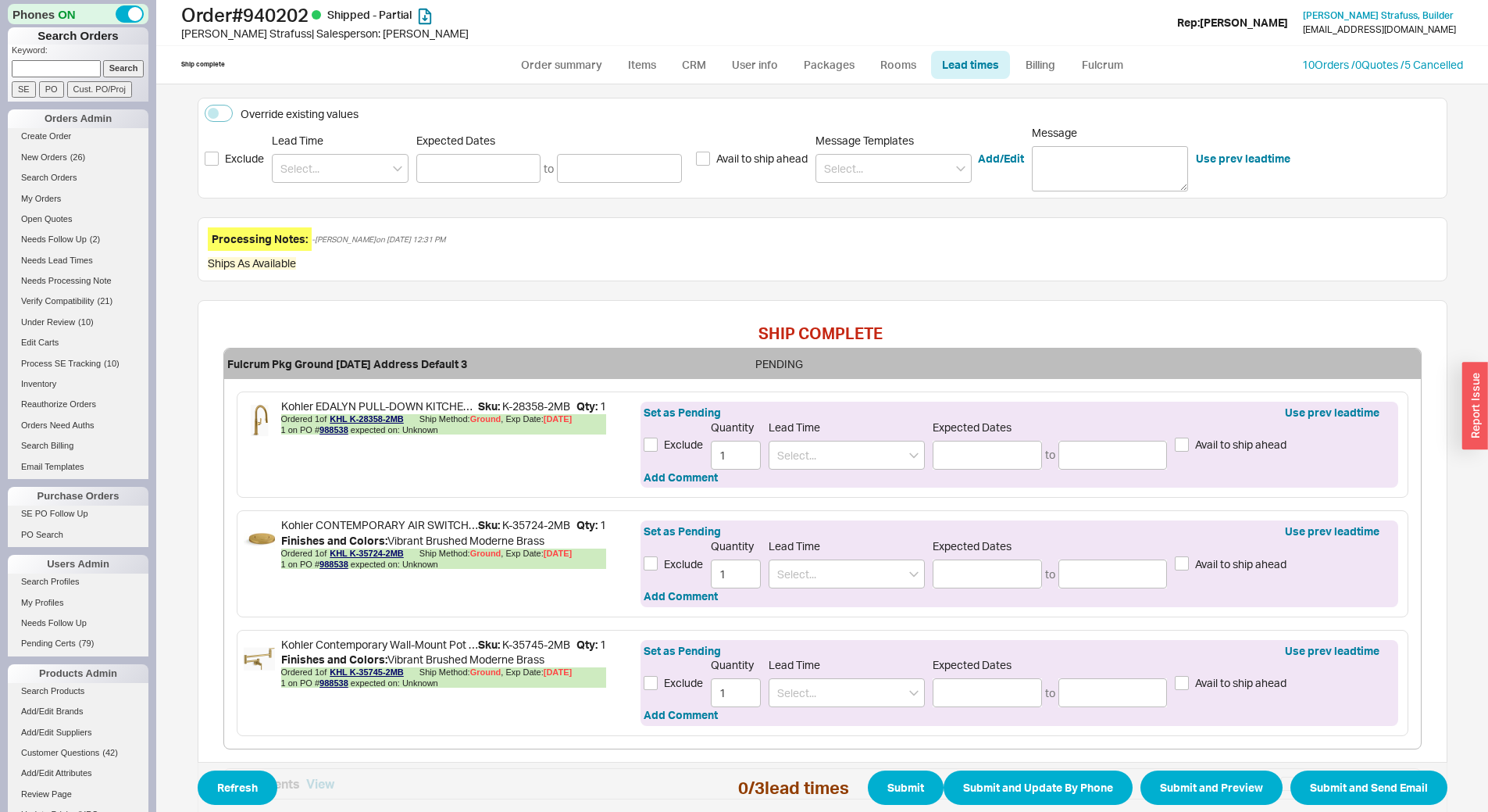
scroll to position [163, 0]
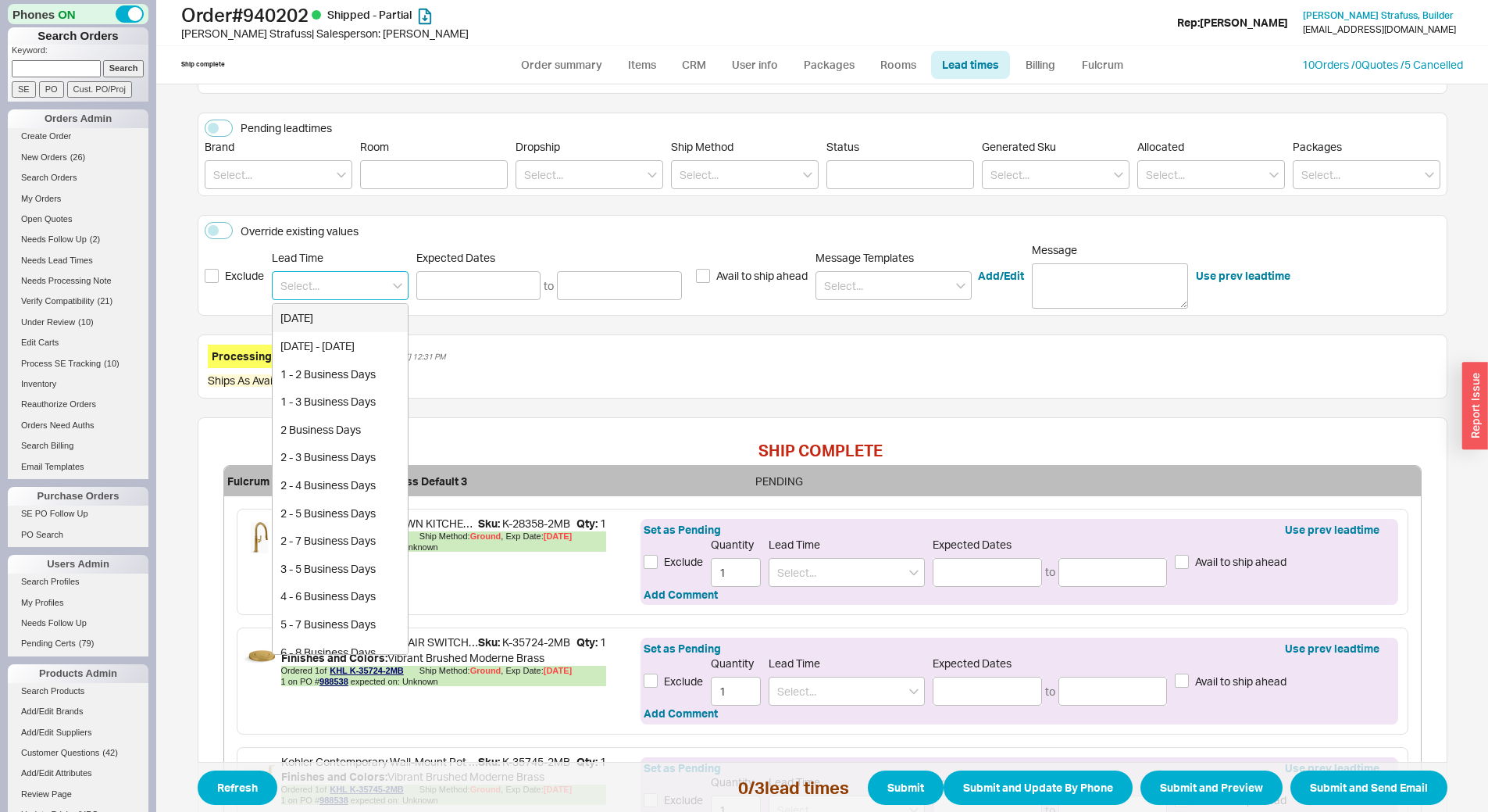
click at [342, 281] on input at bounding box center [340, 285] width 137 height 29
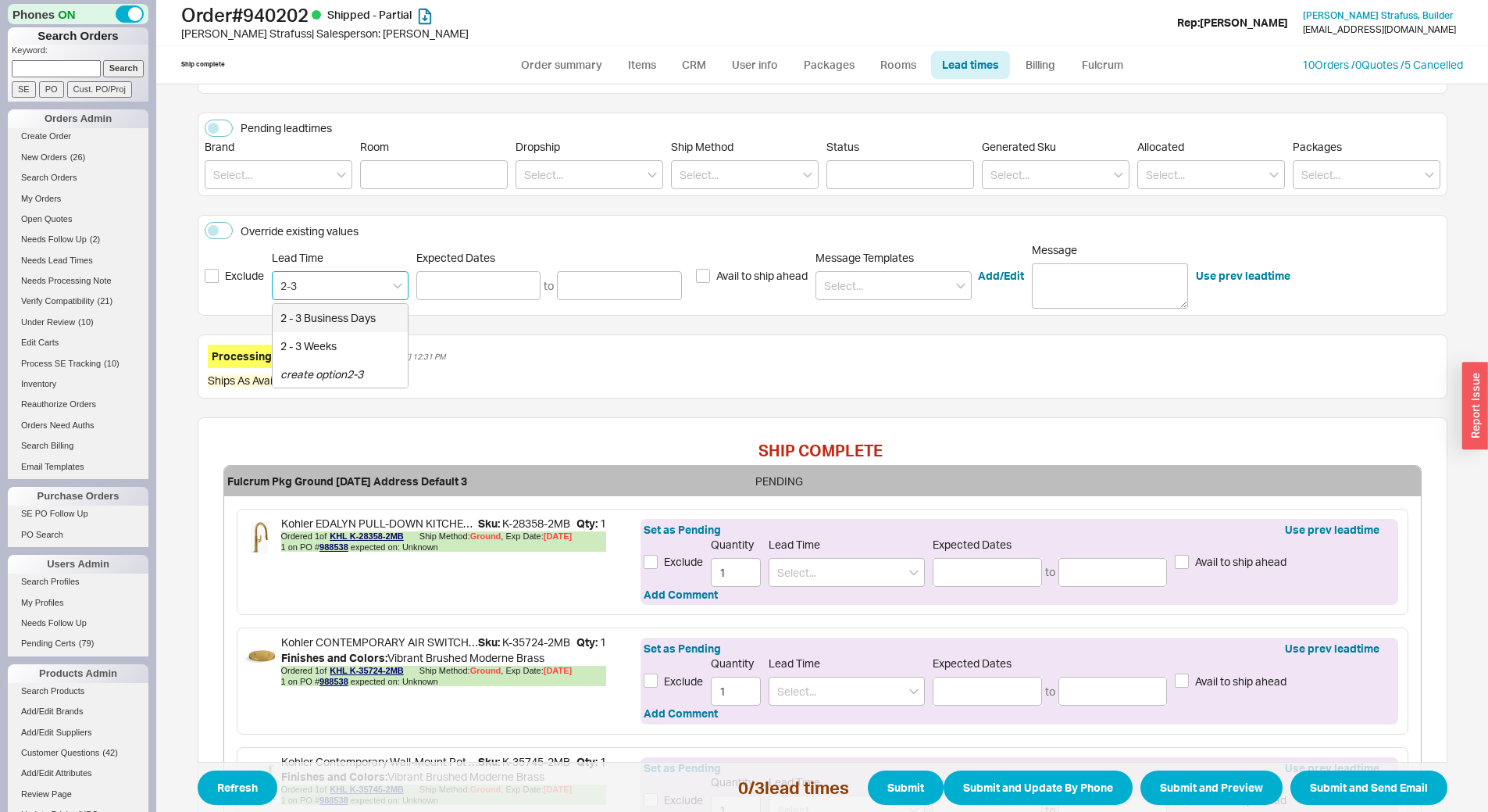
click at [337, 323] on div "2 - 3 Business Days" at bounding box center [340, 318] width 135 height 28
type input "2 - 3 Business Days"
type input "[DATE]"
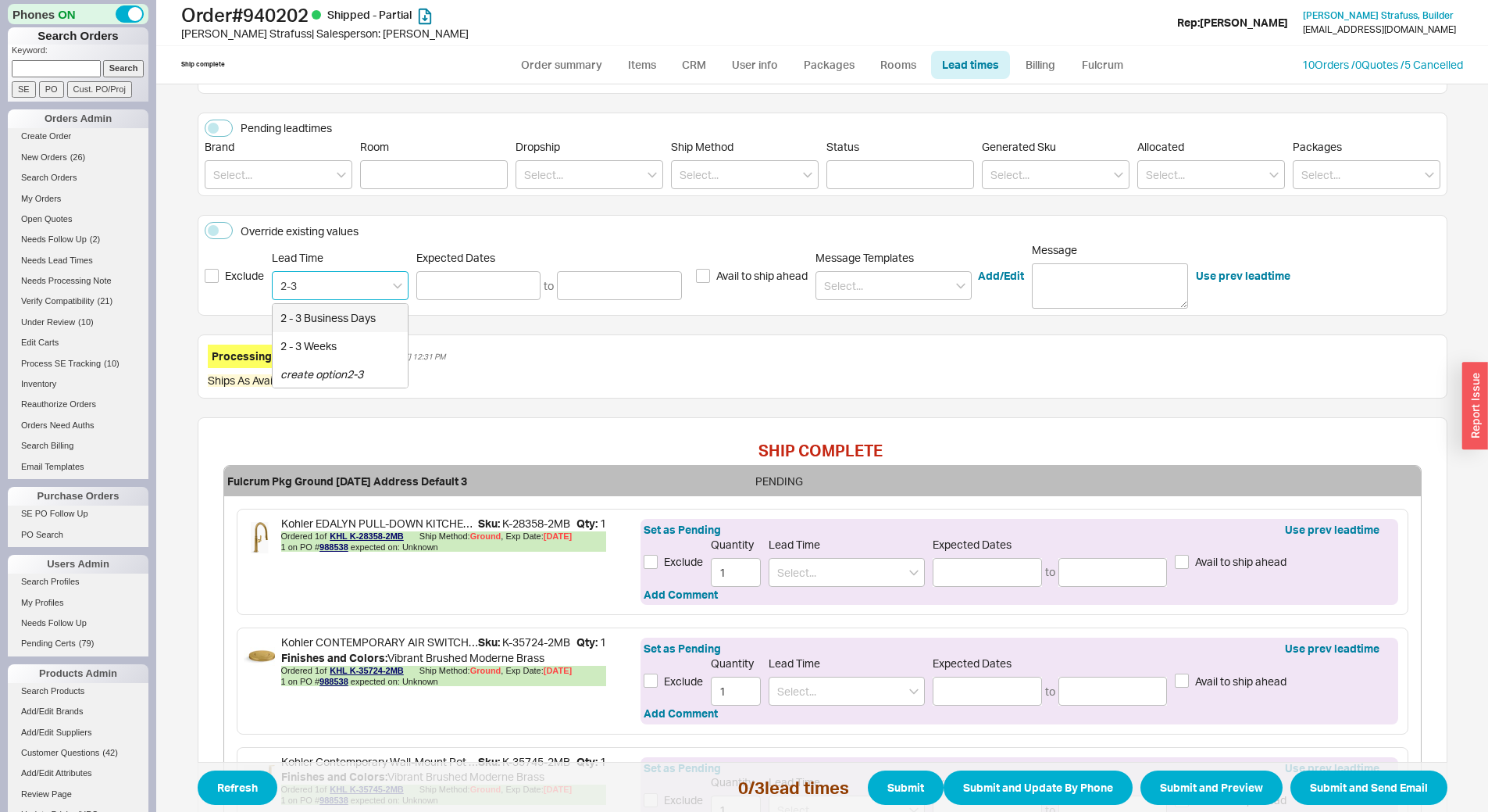
type input "2 - 3 Business Days"
type input "[DATE]"
type input "2 - 3 Business Days"
type input "[DATE]"
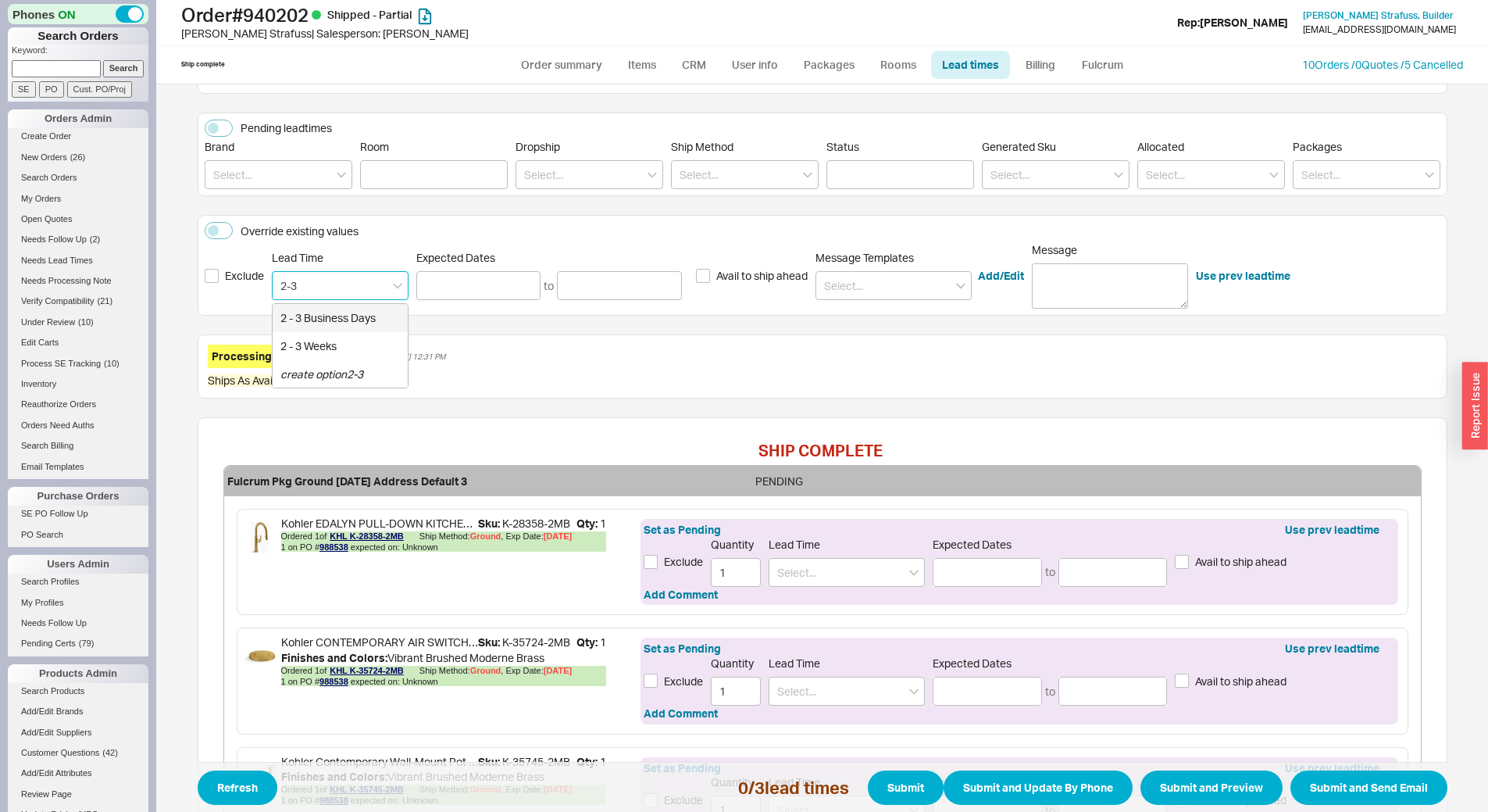
type input "[DATE]"
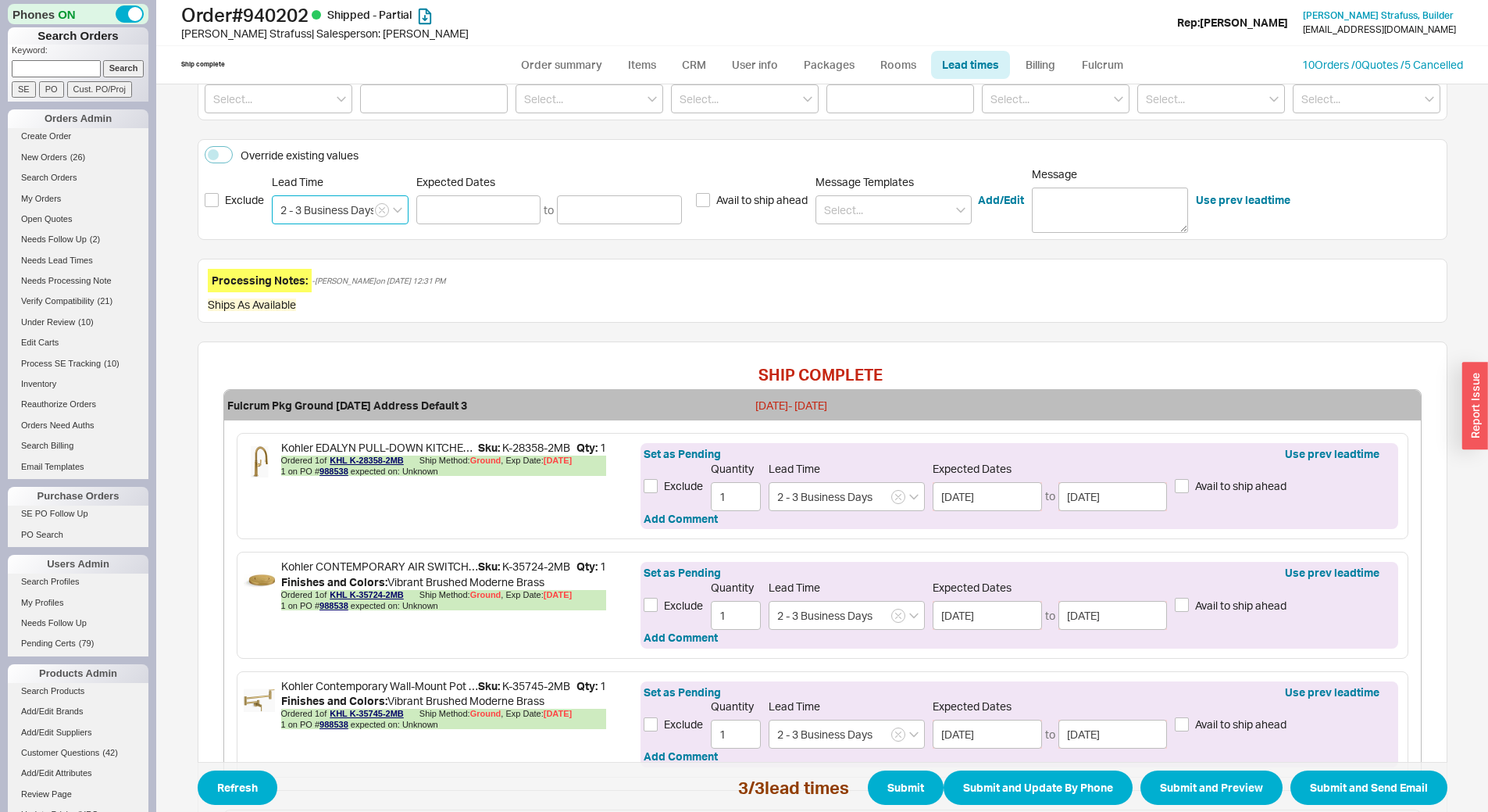
scroll to position [398, 0]
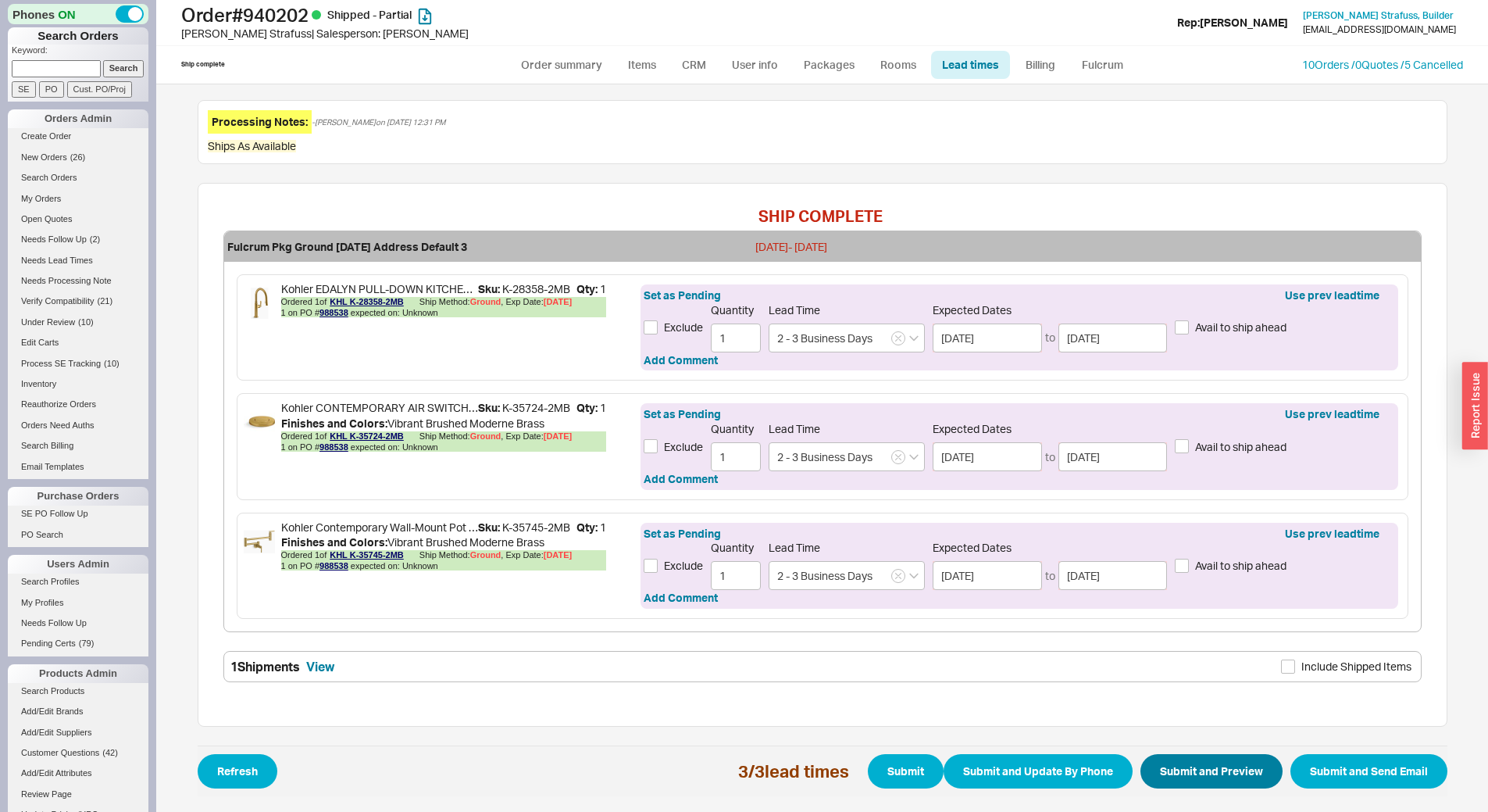
type input "2 - 3 Business Days"
click at [1225, 772] on button "Submit and Preview" at bounding box center [1211, 770] width 142 height 35
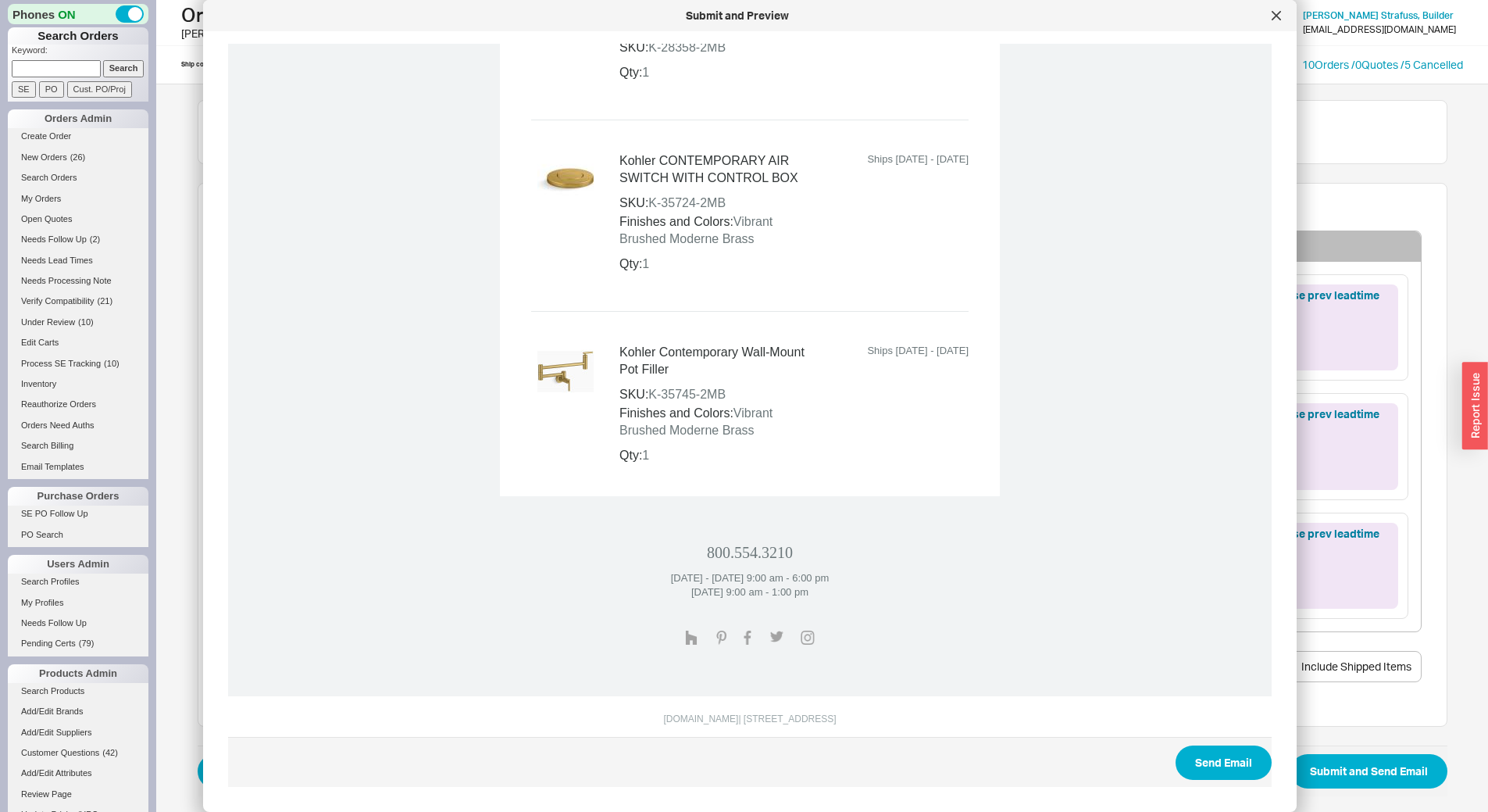
scroll to position [850, 0]
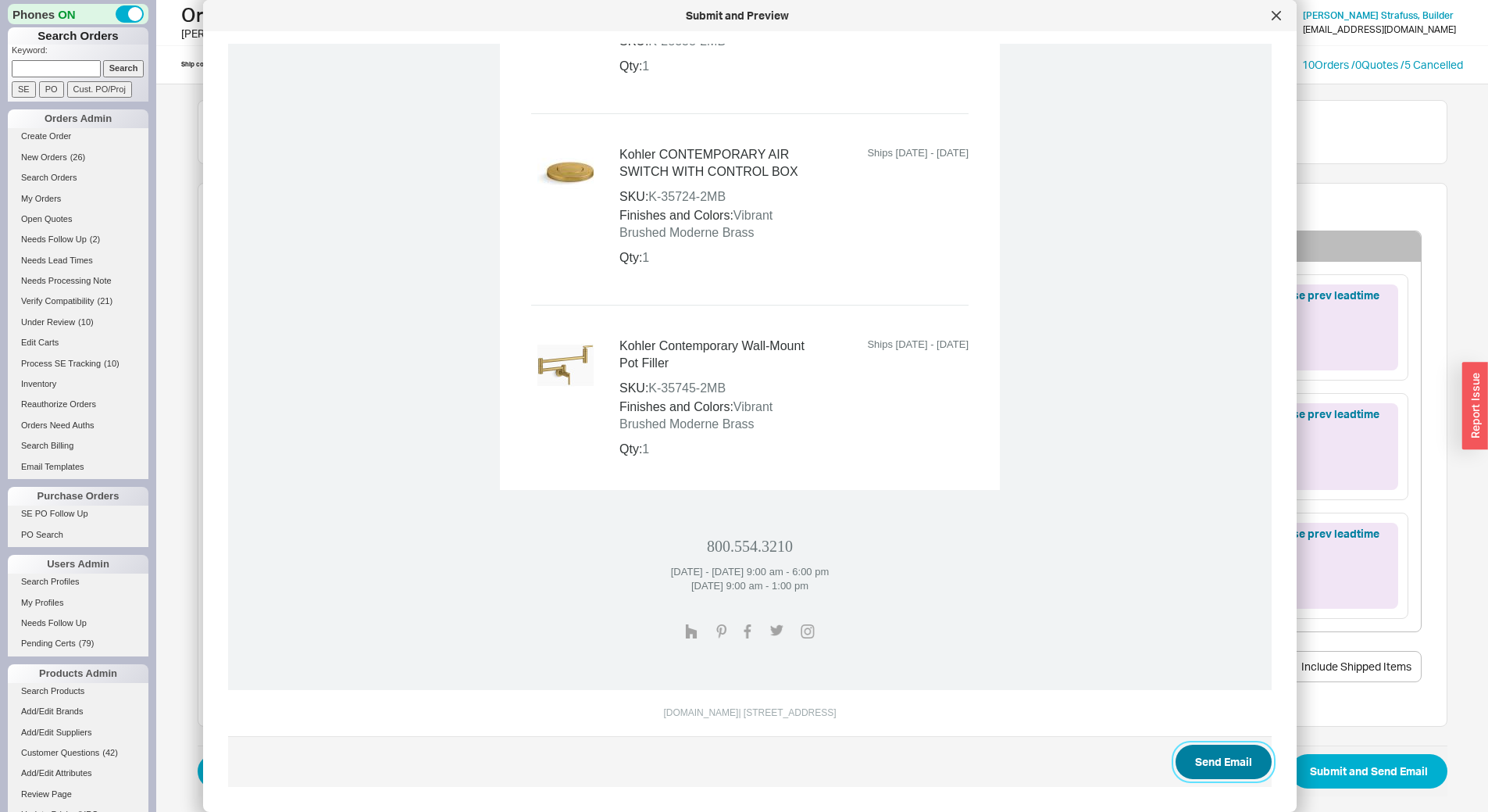
click at [1237, 761] on button "Send Email" at bounding box center [1223, 761] width 96 height 35
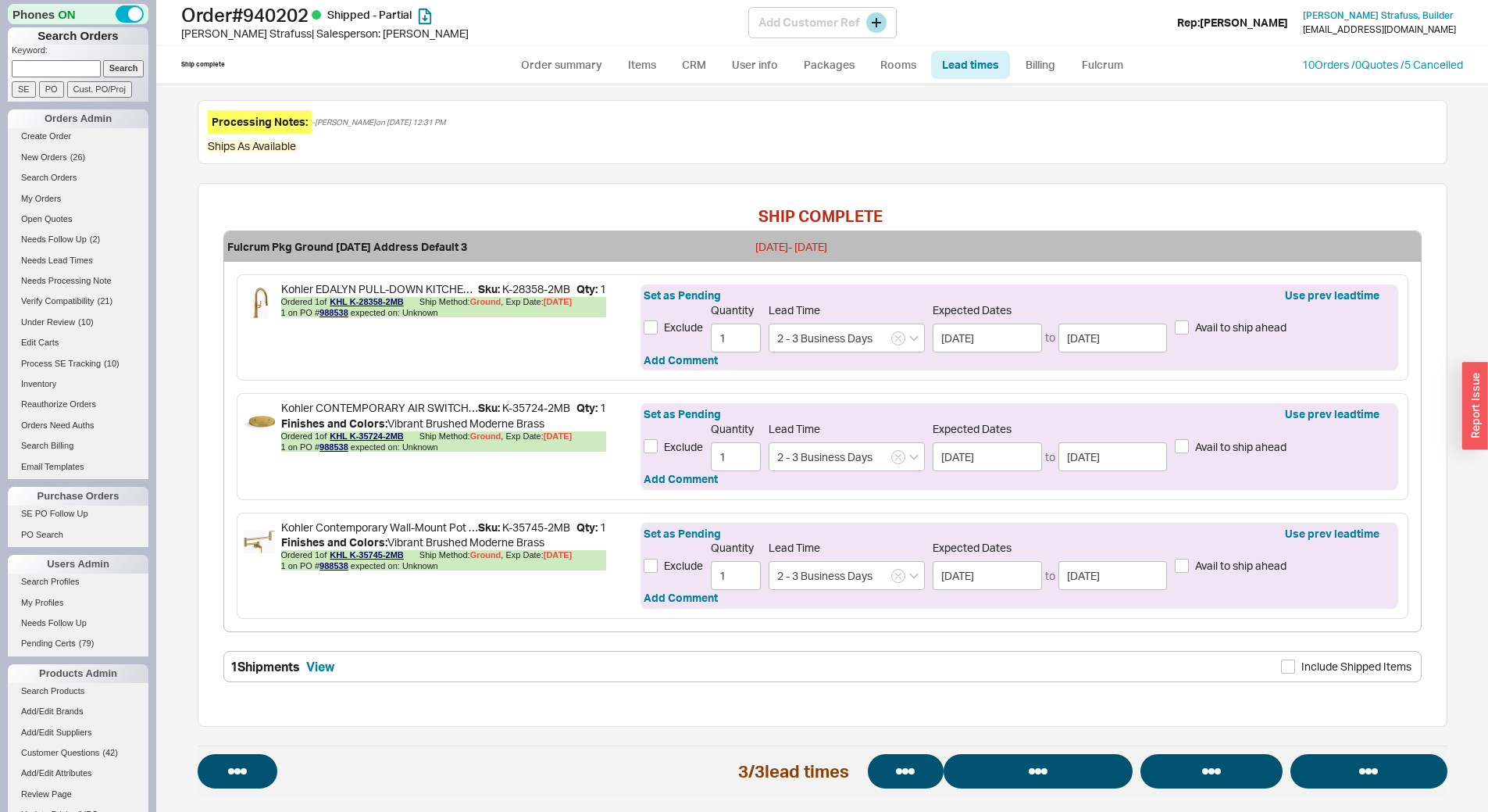
select select "*"
select select "LOW"
select select "3"
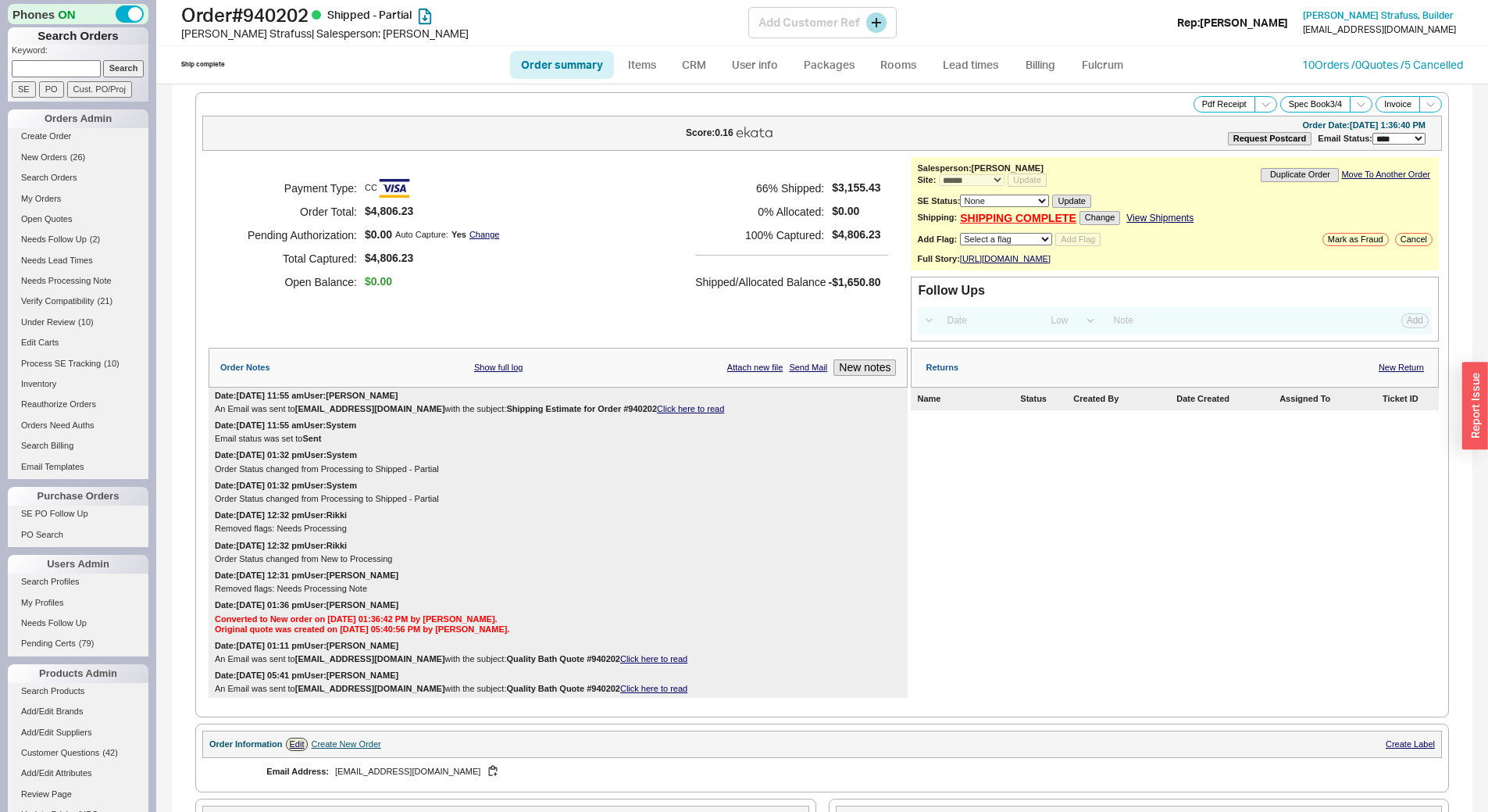
select select "*"
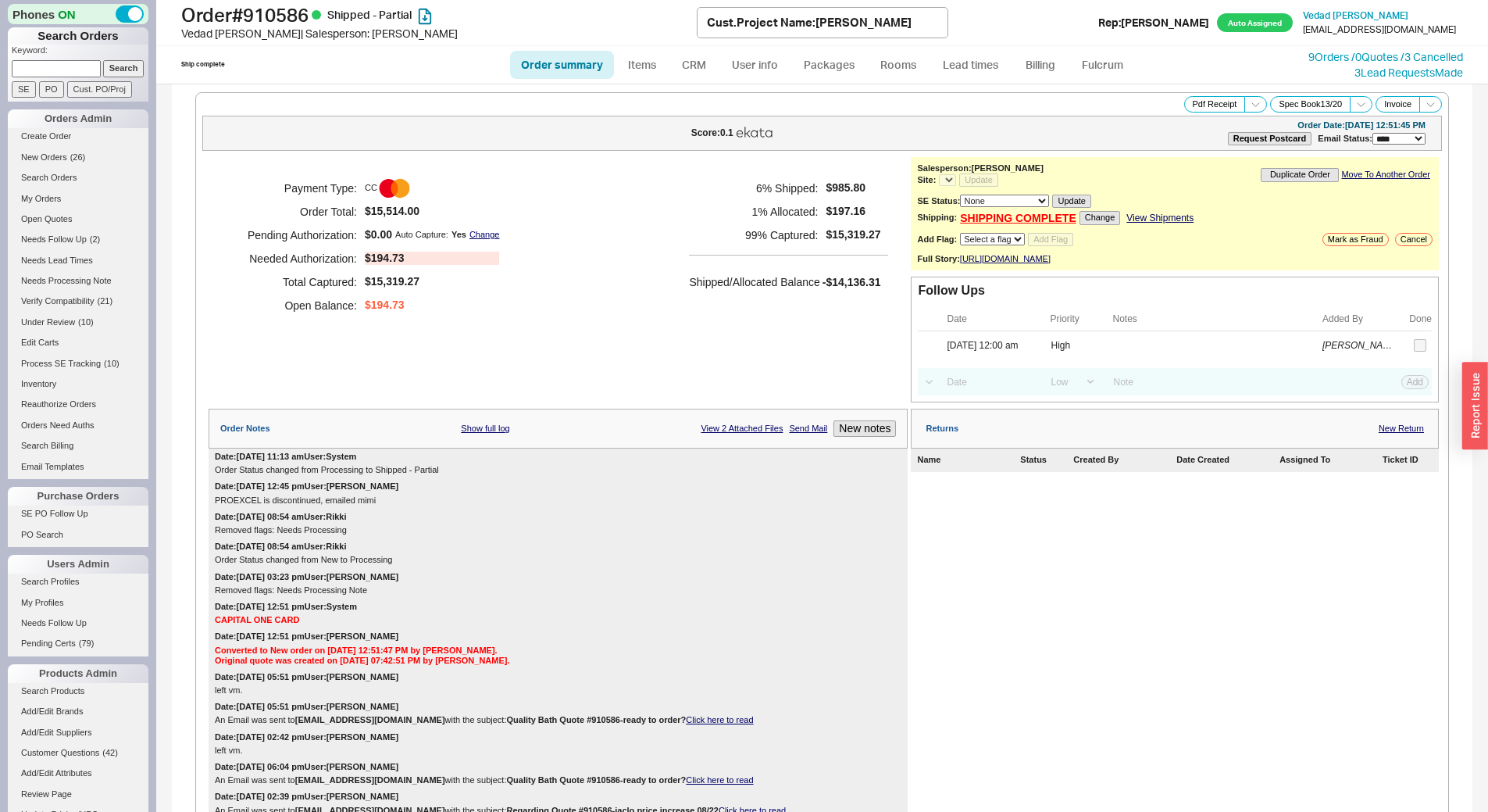
select select "*"
select select "LOW"
select select "3"
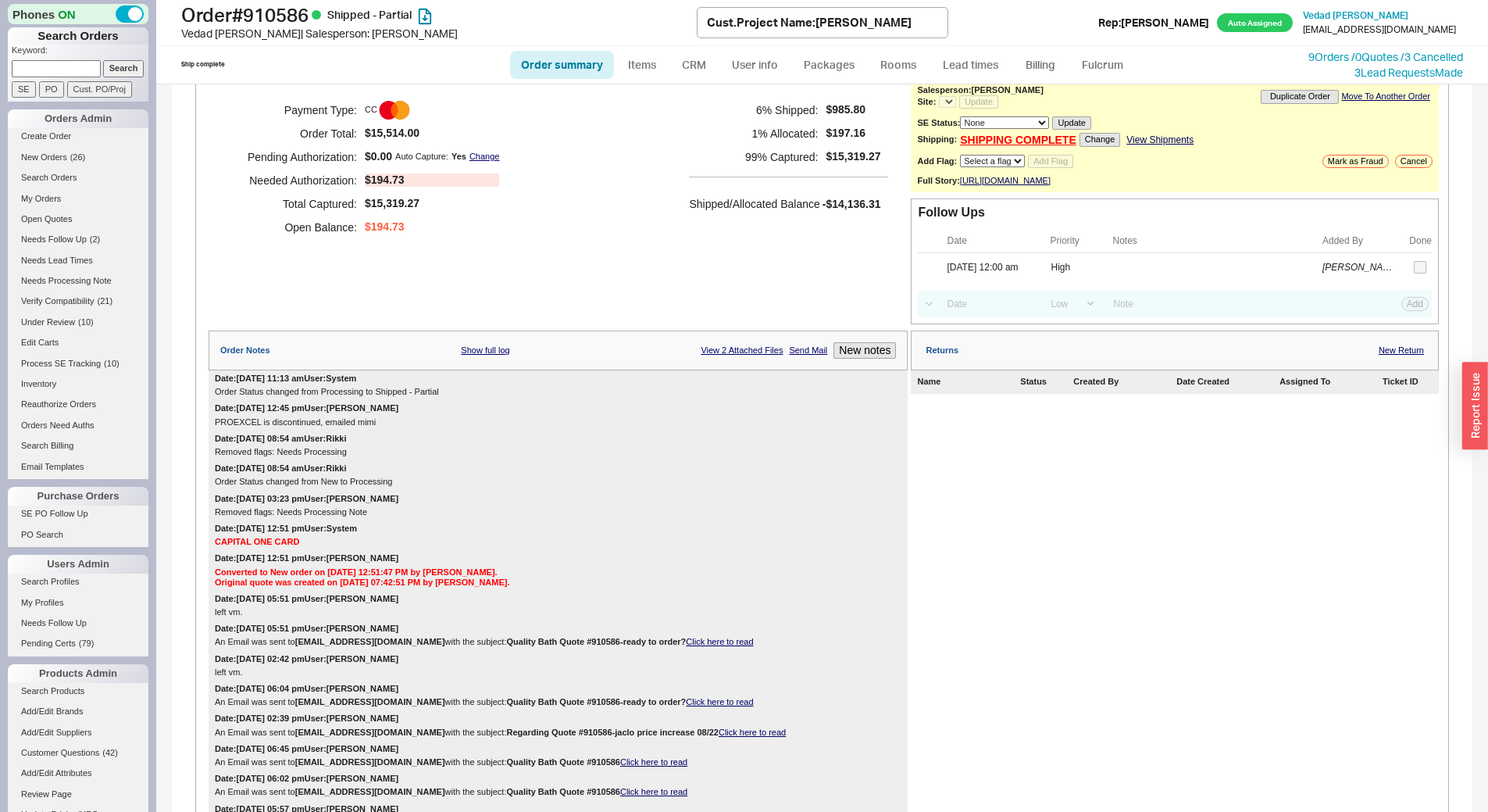
select select "*"
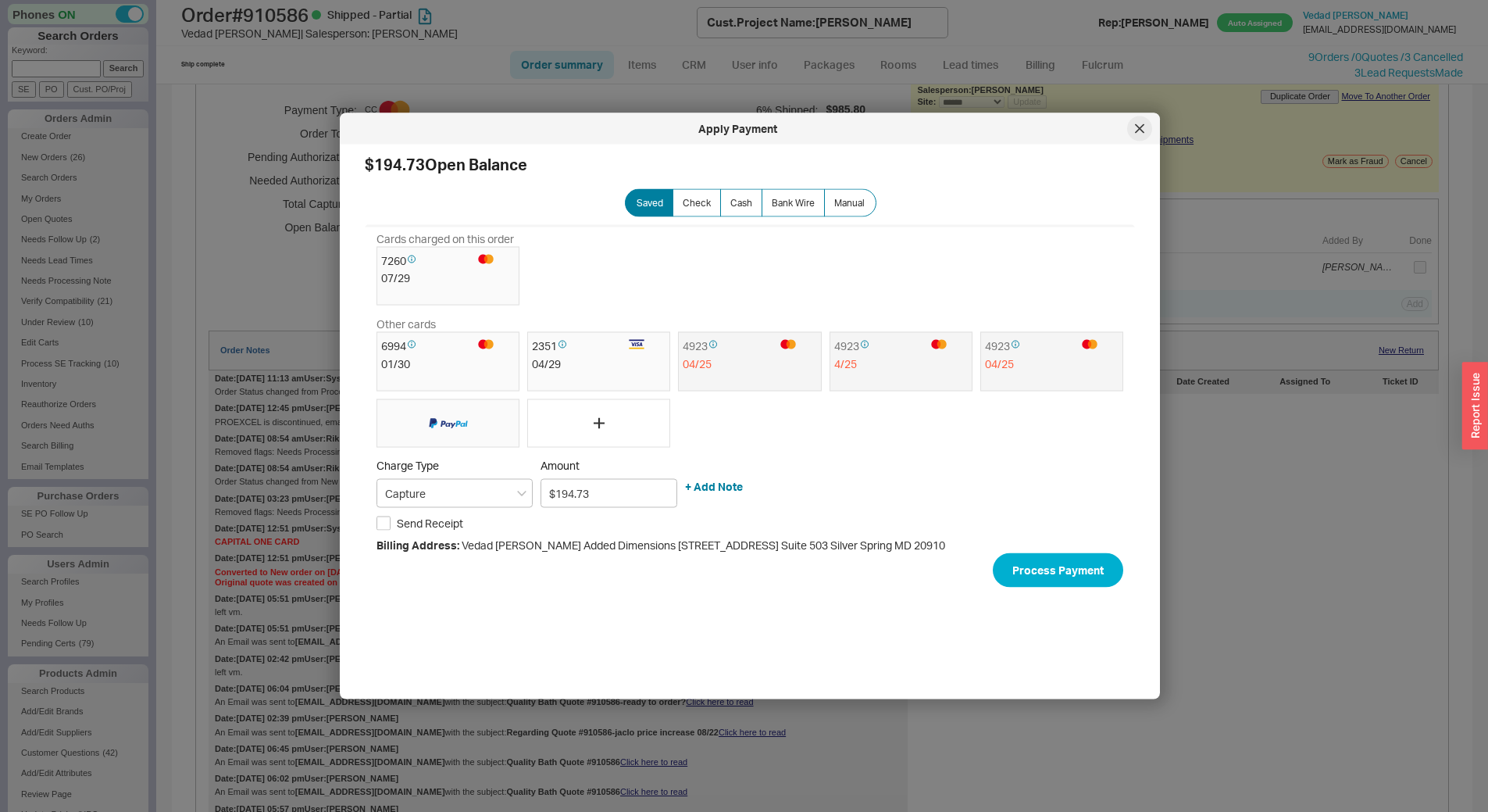
click at [1137, 122] on div at bounding box center [1140, 128] width 25 height 25
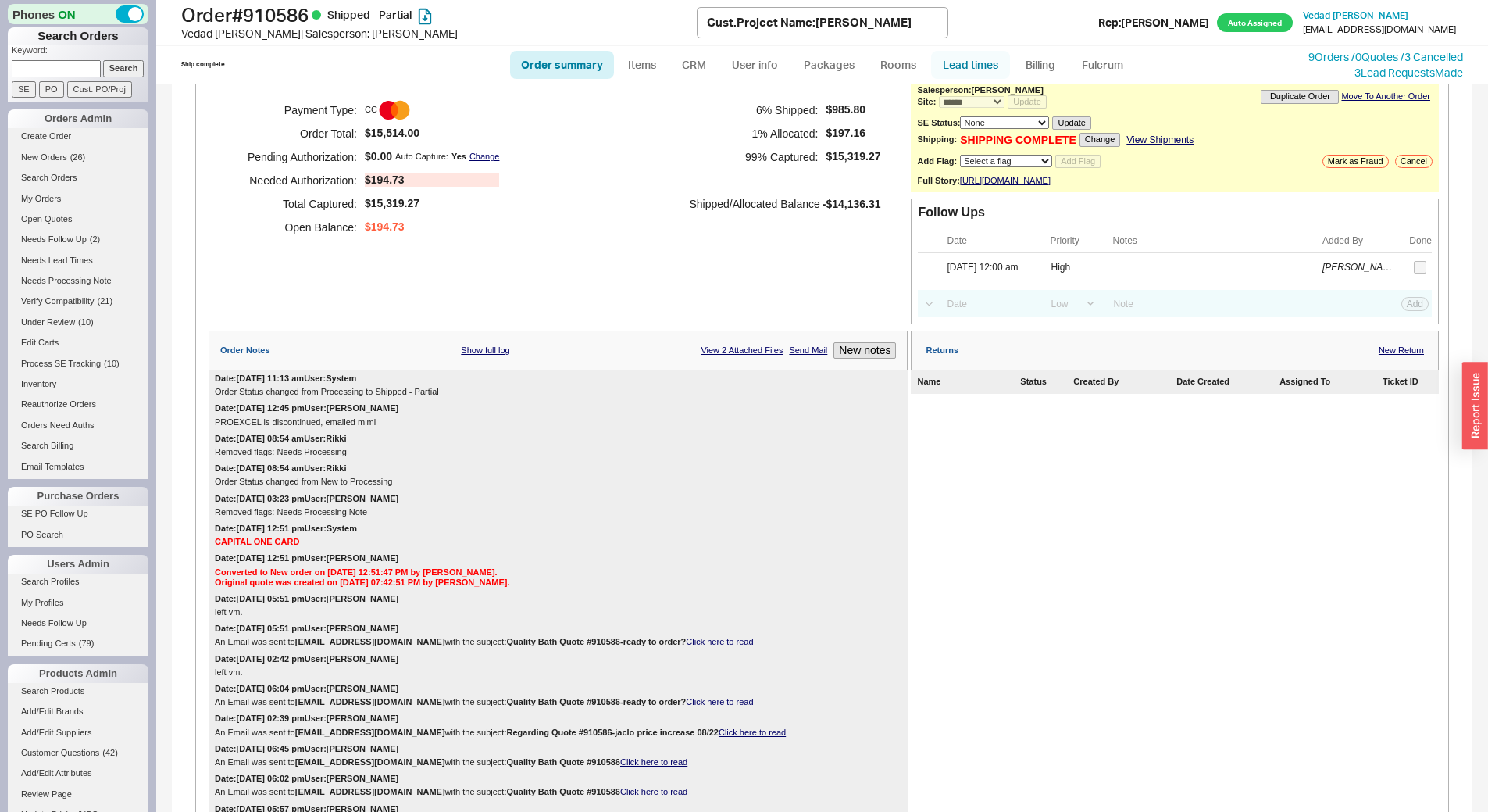
click at [998, 71] on link "Lead times" at bounding box center [970, 65] width 78 height 28
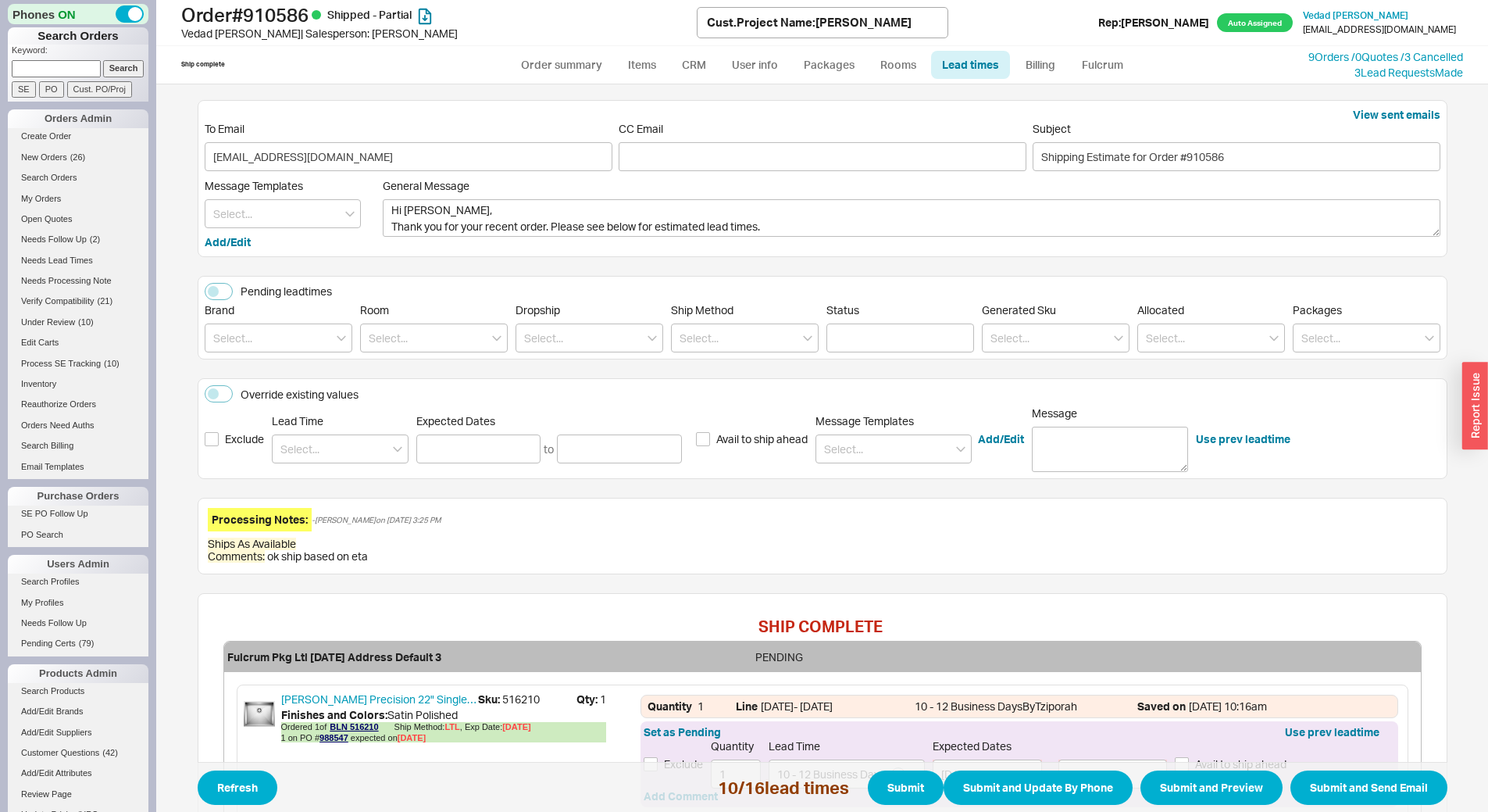
click at [273, 316] on span "Brand" at bounding box center [278, 310] width 148 height 14
click at [277, 336] on input at bounding box center [278, 338] width 148 height 29
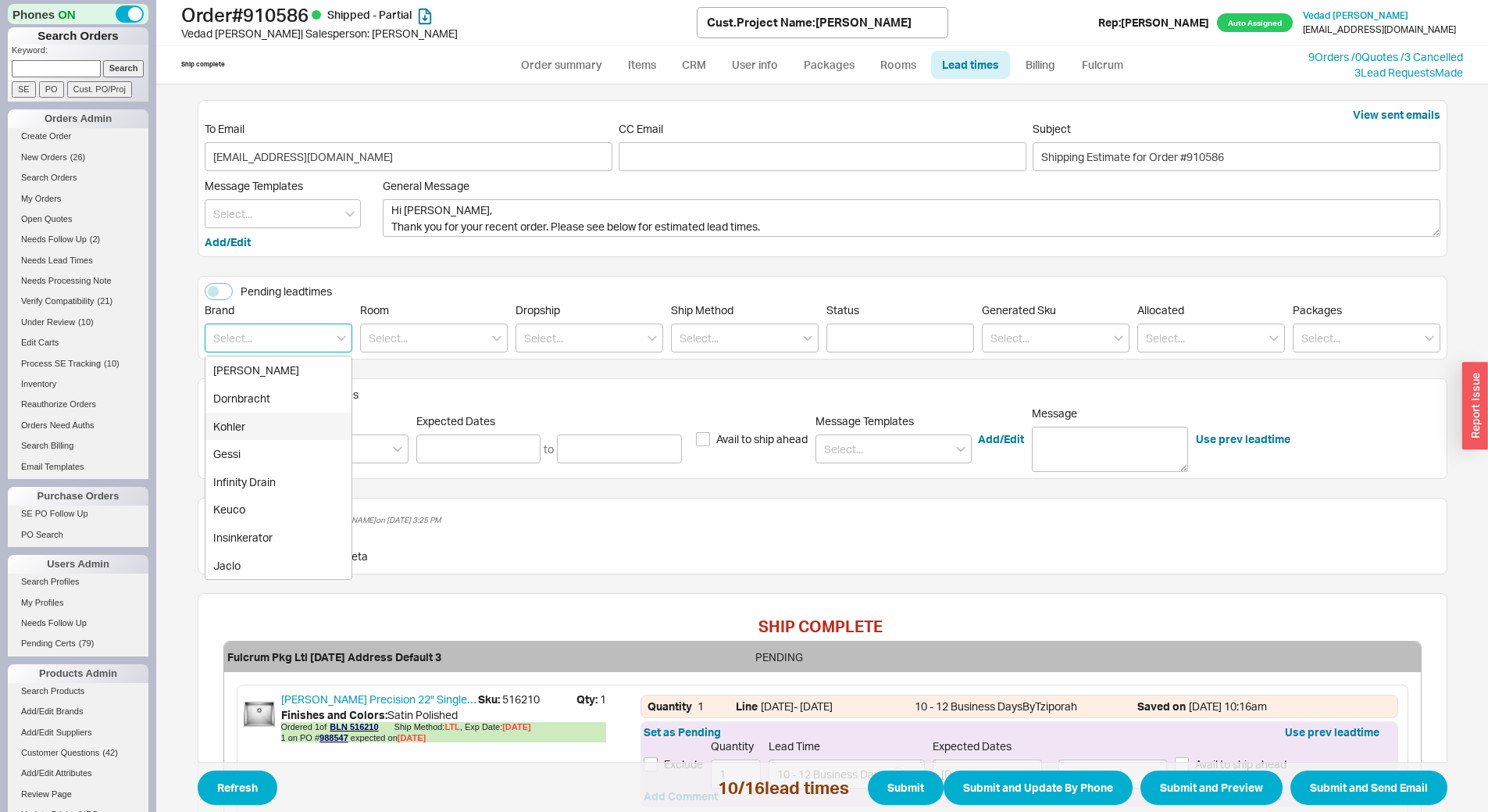
click at [262, 420] on div "Kohler" at bounding box center [278, 426] width 146 height 28
type input "Kohler"
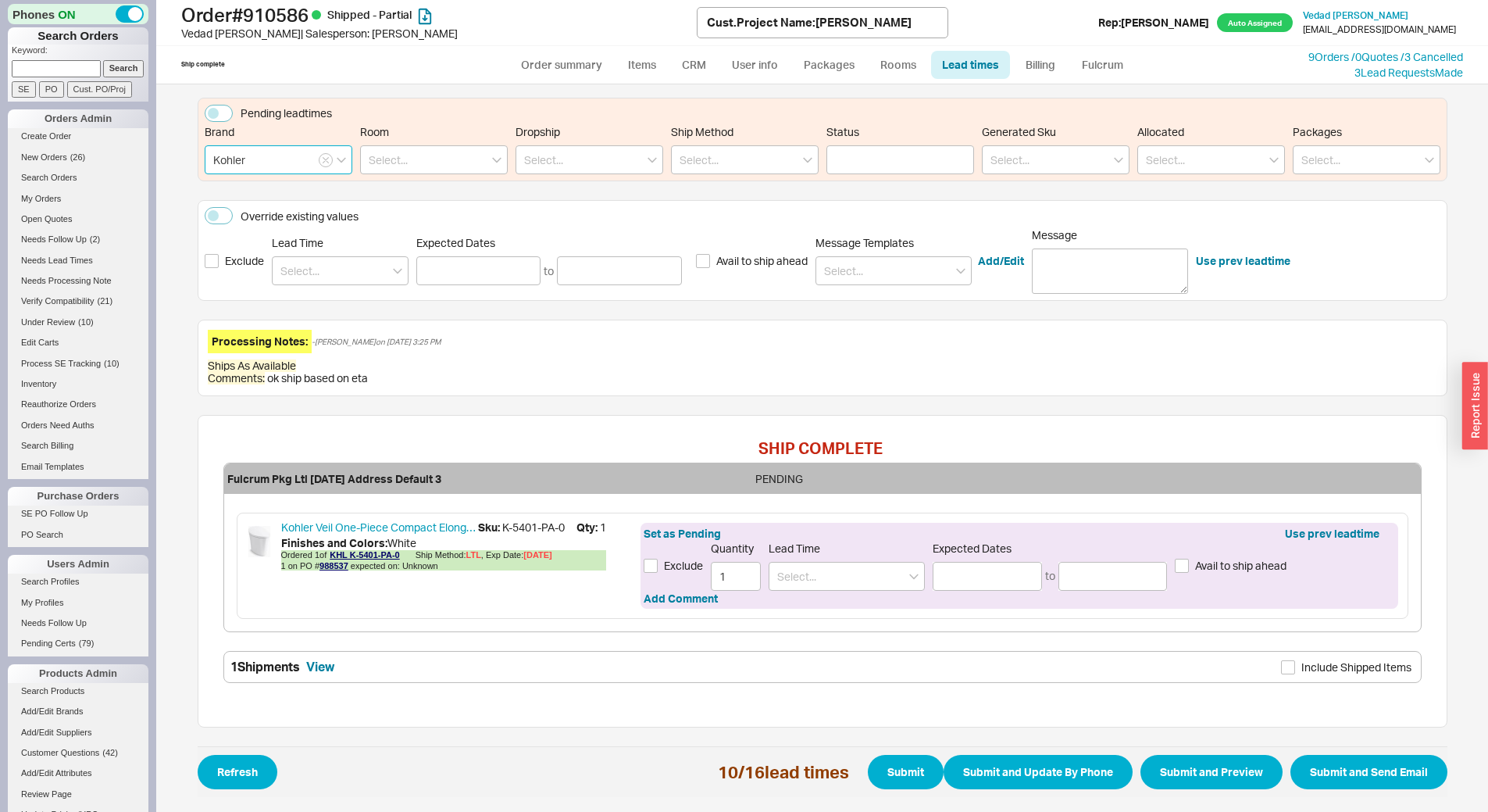
scroll to position [179, 0]
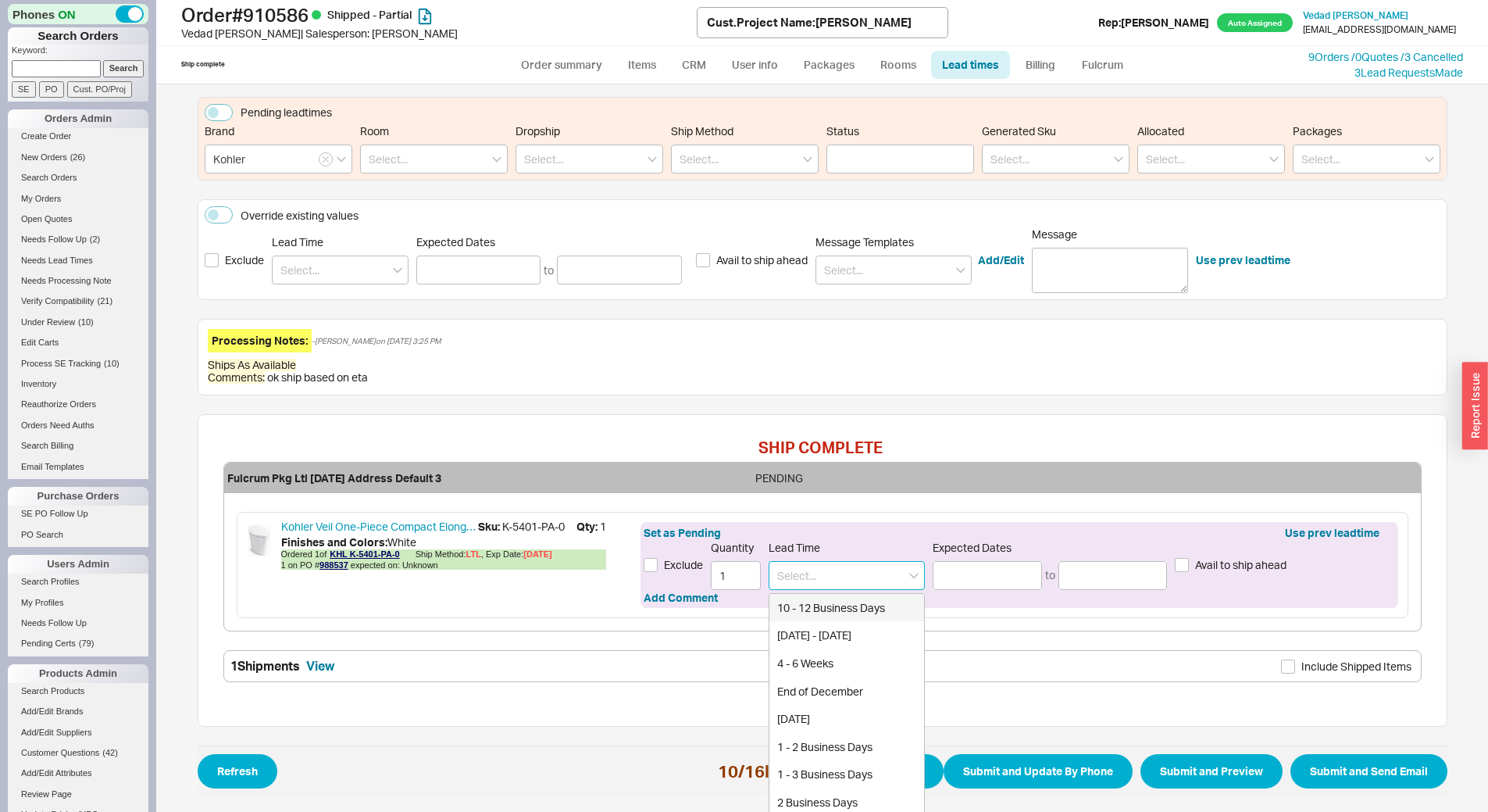
click at [827, 570] on input at bounding box center [846, 575] width 156 height 29
drag, startPoint x: 823, startPoint y: 604, endPoint x: 826, endPoint y: 592, distance: 12.4
click at [826, 602] on div "2 - 3 Business Days" at bounding box center [847, 608] width 155 height 28
type input "2 - 3 Business Days"
type input "[DATE]"
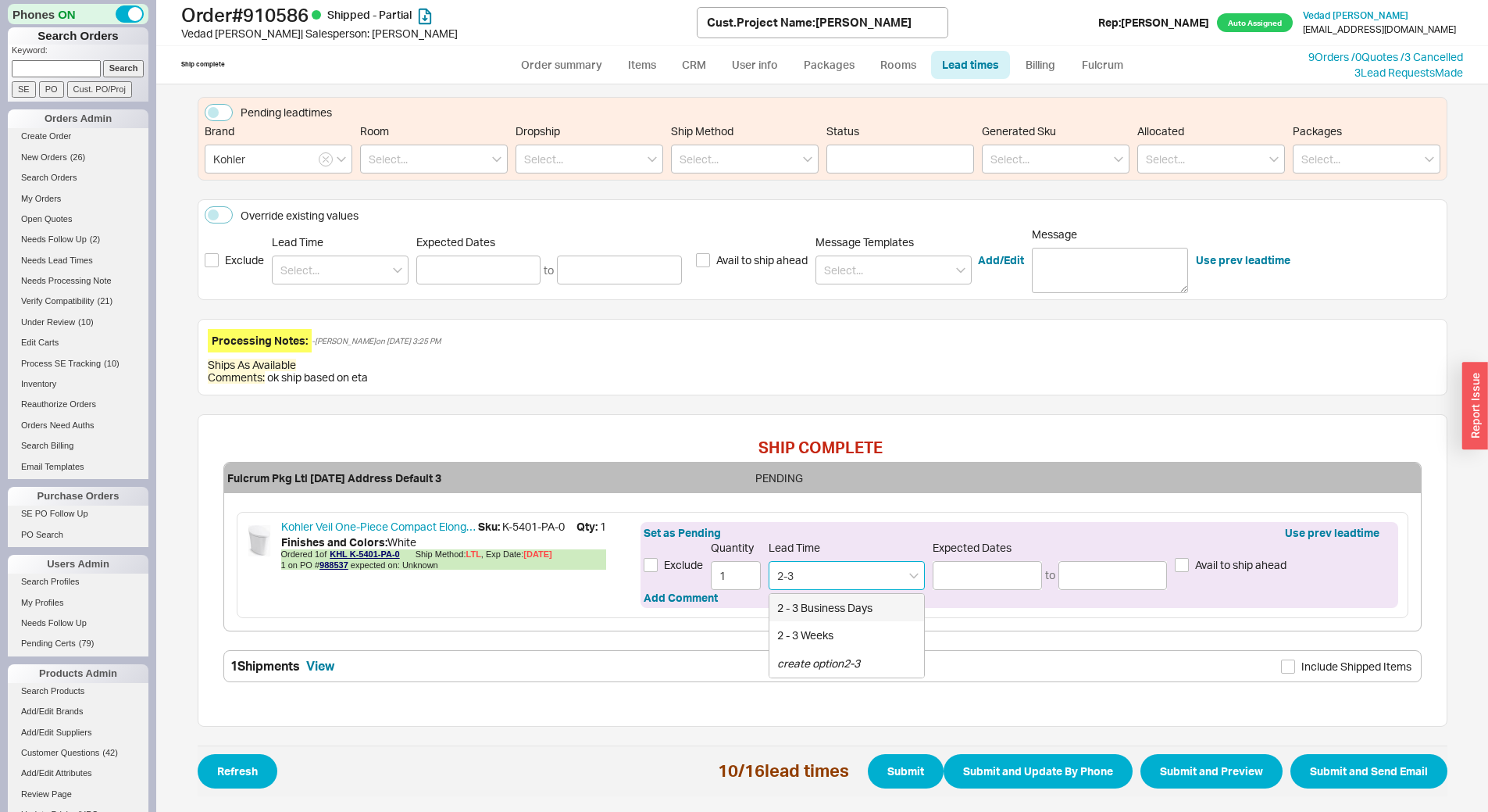
type input "[DATE]"
type input "2 - 3 Business Days"
click at [898, 765] on button "Submit" at bounding box center [905, 770] width 75 height 35
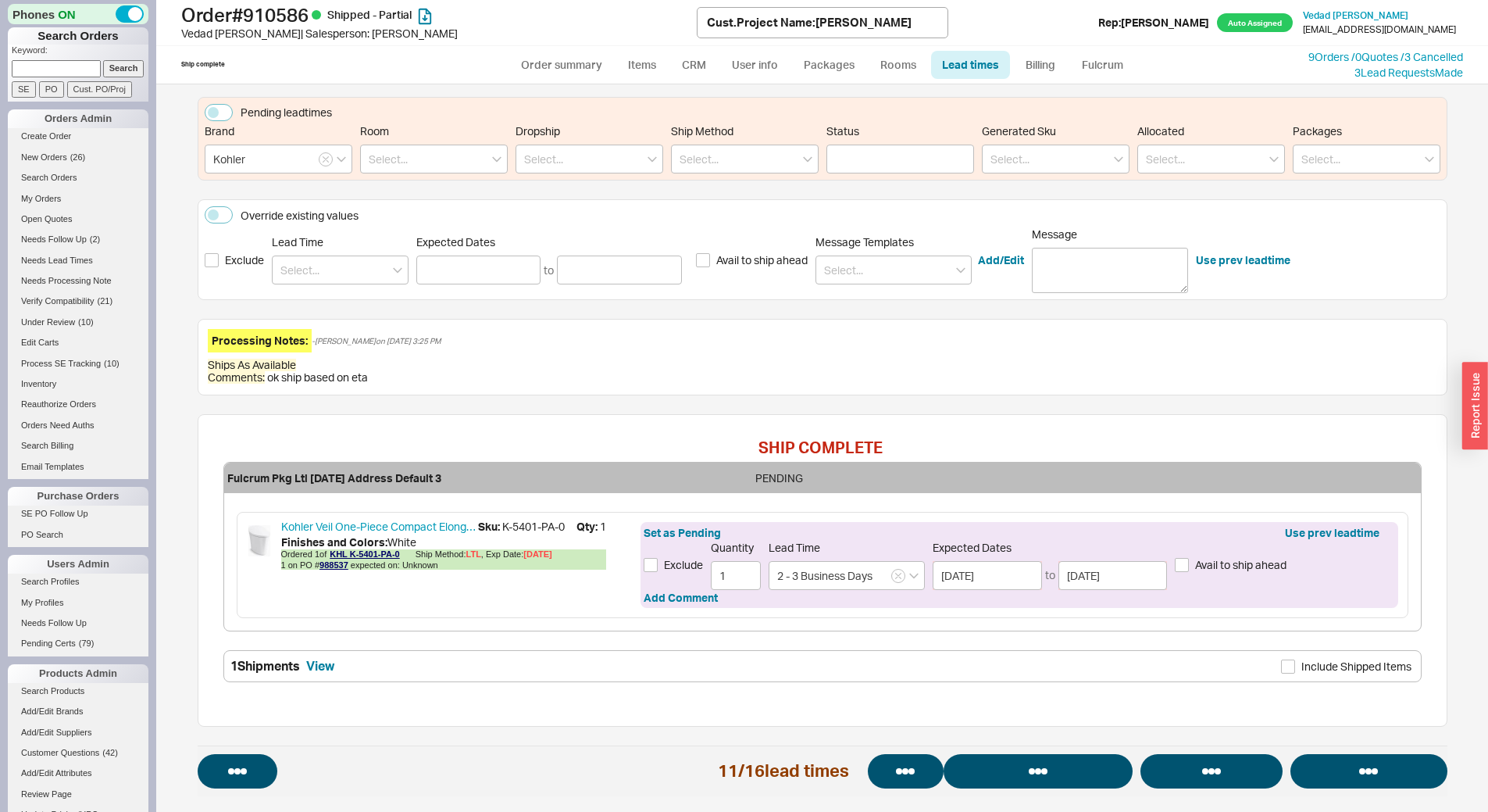
select select "*"
select select "LOW"
select select "3"
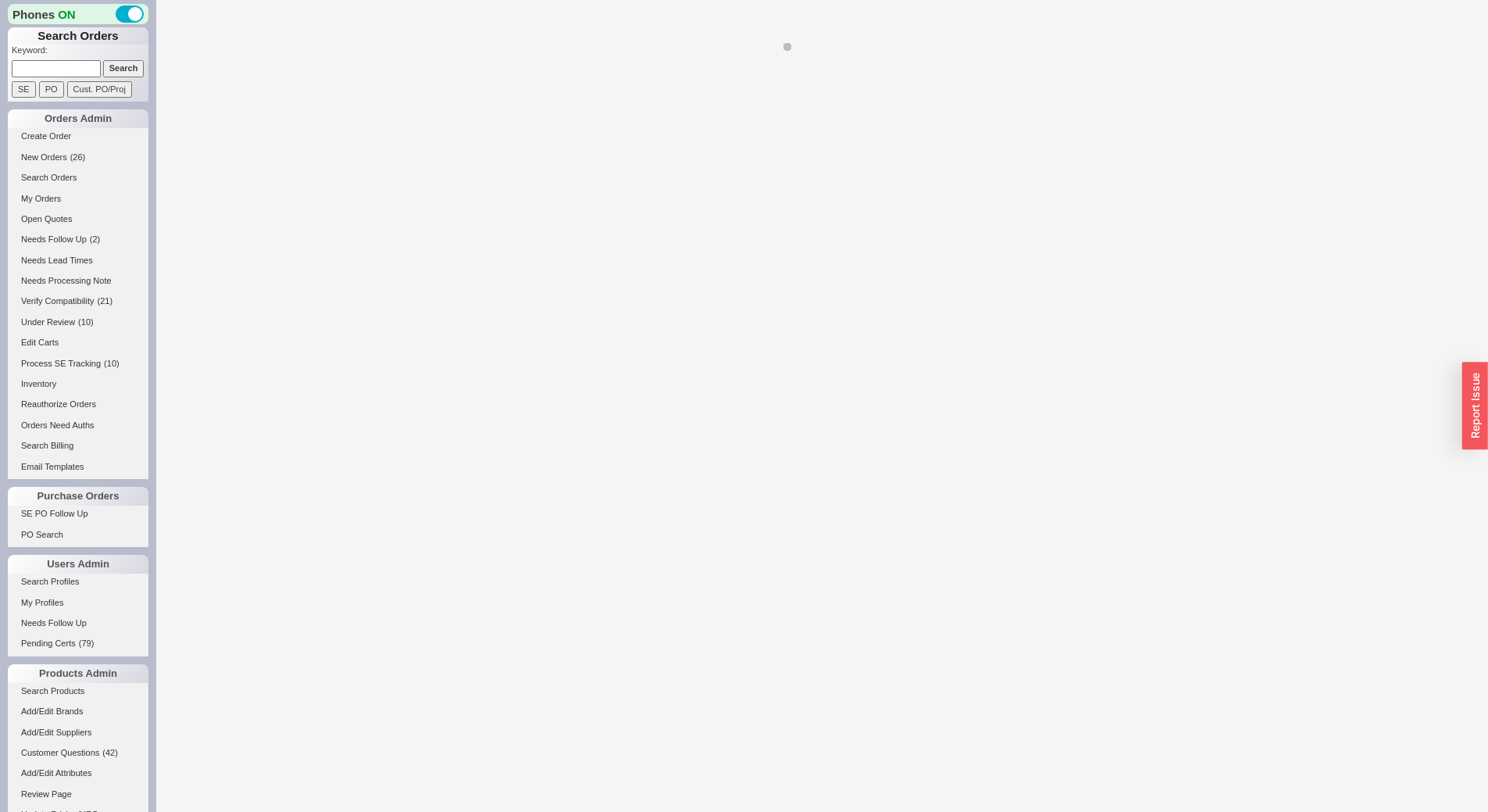
select select "*"
select select "**"
select select "LOW"
select select "3"
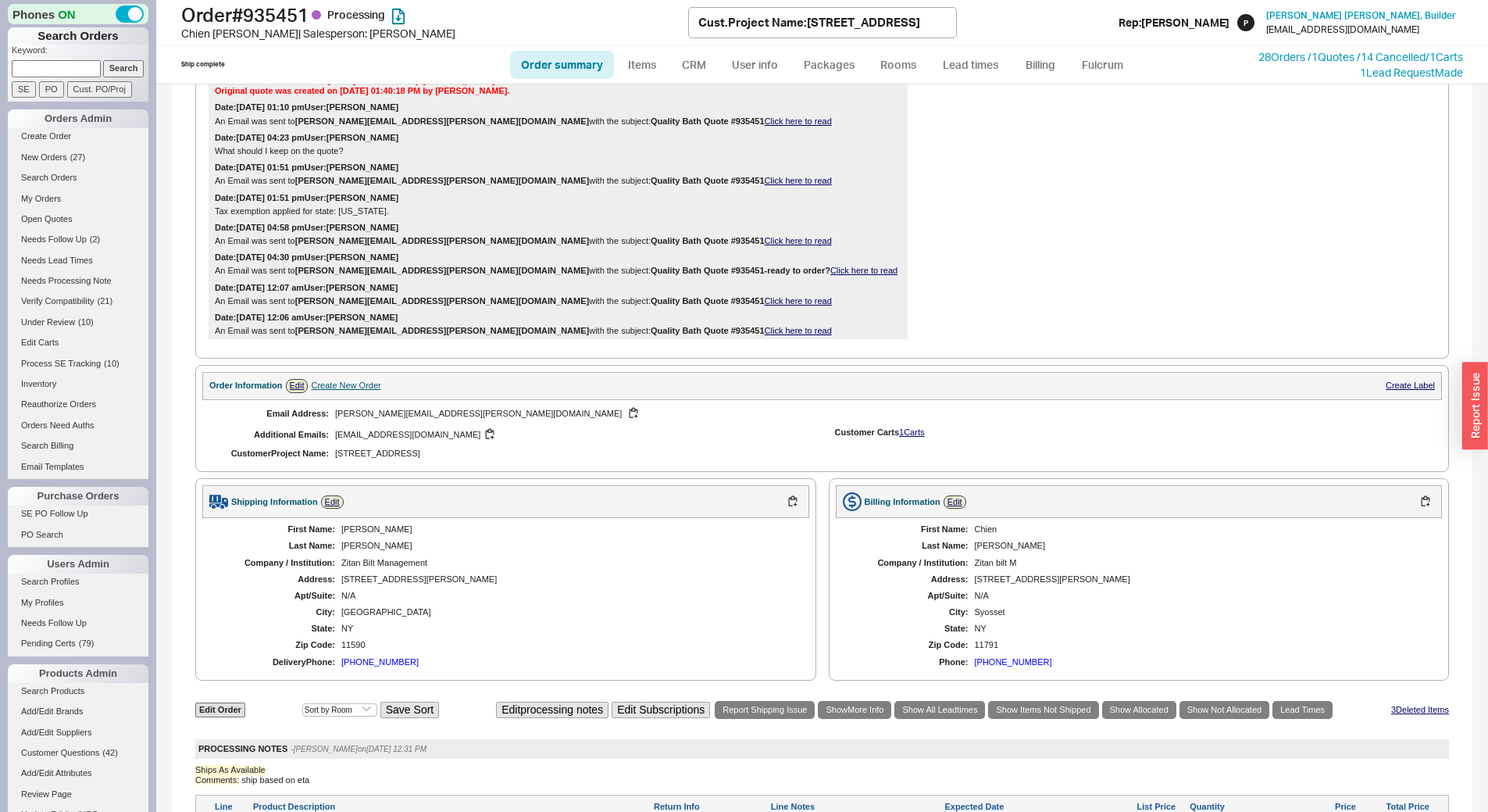
scroll to position [1033, 0]
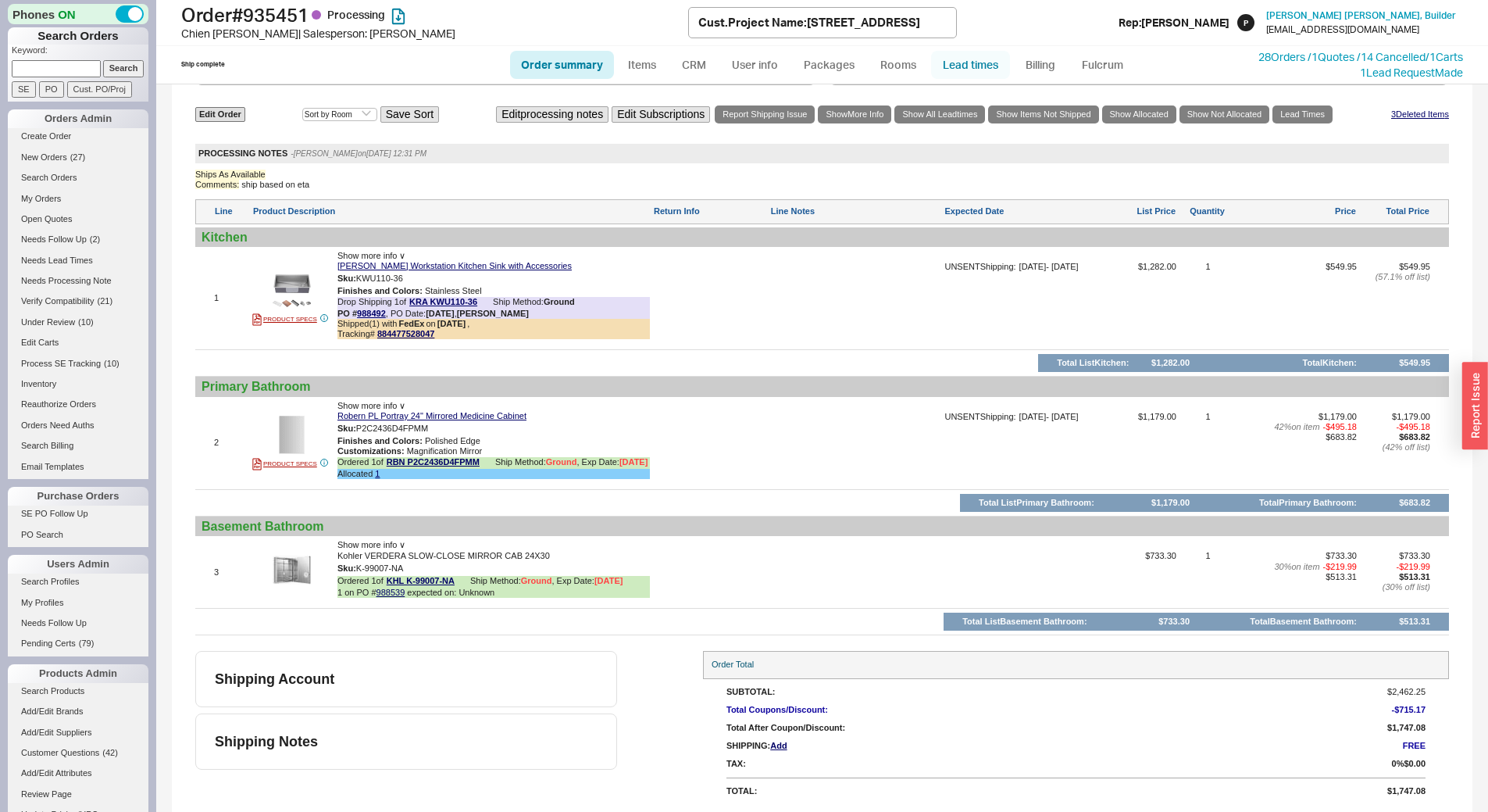
click at [968, 57] on link "Lead times" at bounding box center [970, 65] width 78 height 28
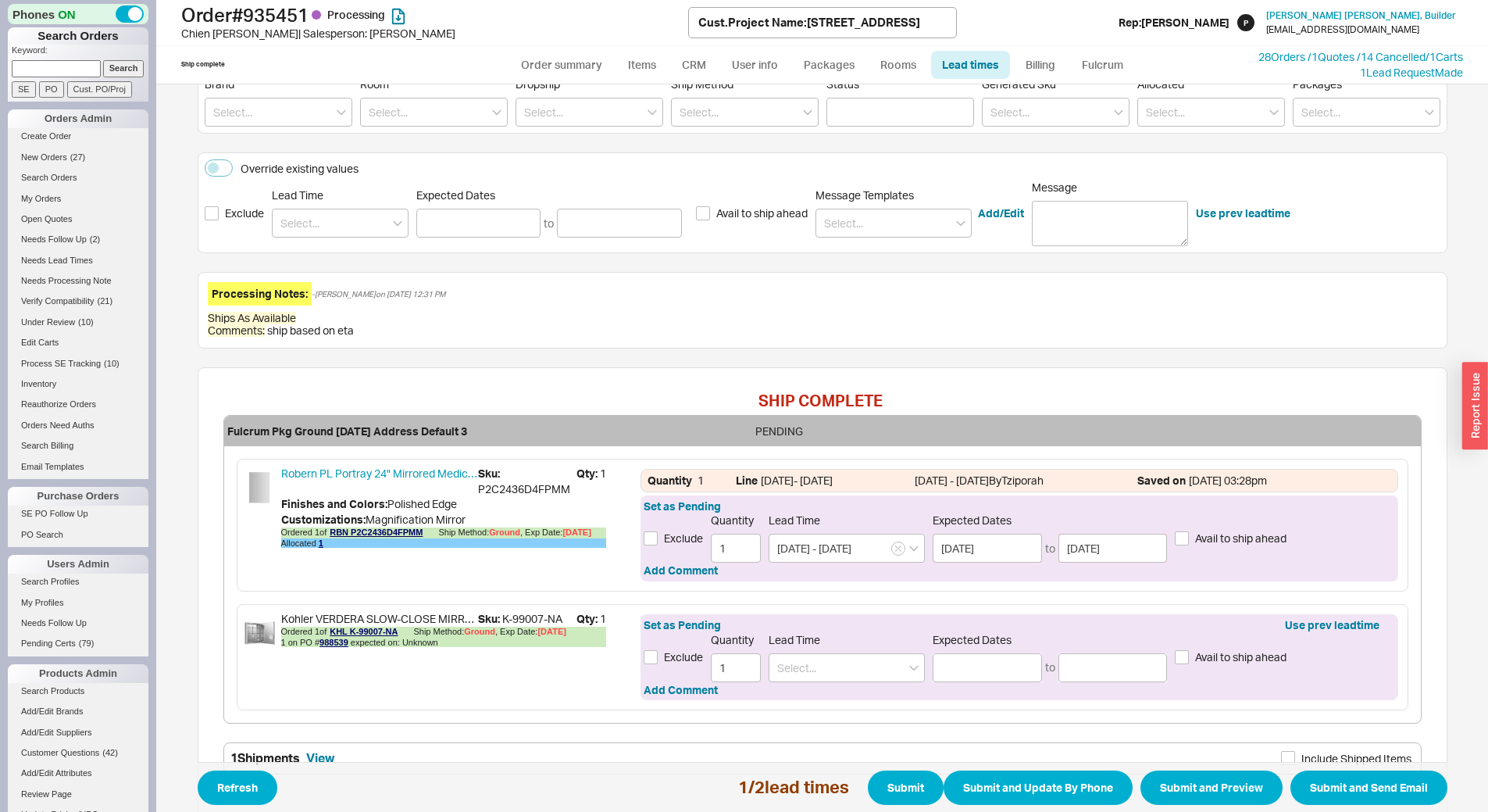
scroll to position [318, 0]
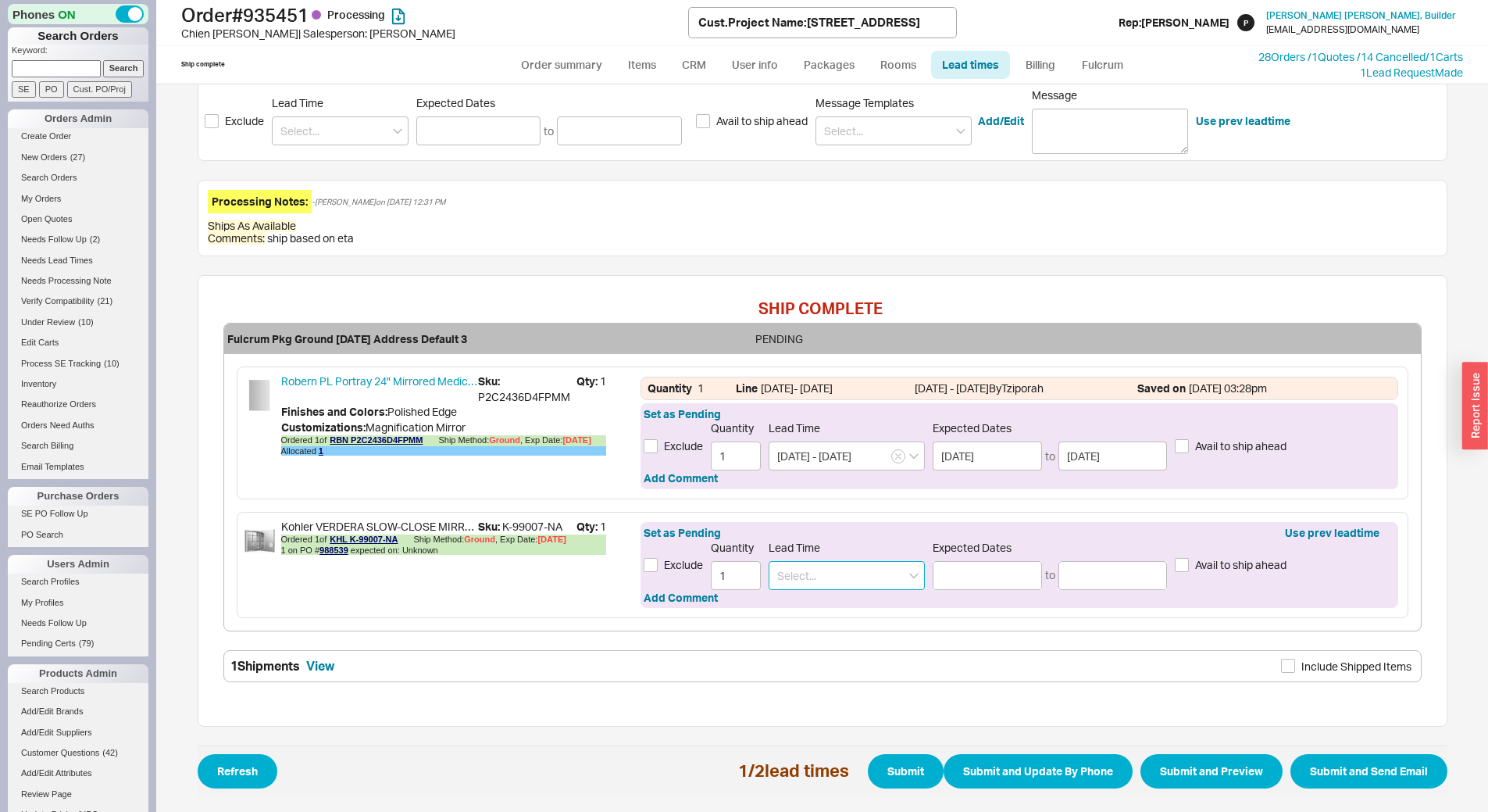
click at [844, 572] on input at bounding box center [846, 575] width 156 height 29
click at [849, 601] on div "2 - 3 Business Days" at bounding box center [847, 608] width 155 height 28
type input "2 - 3 Business Days"
type input "[DATE]"
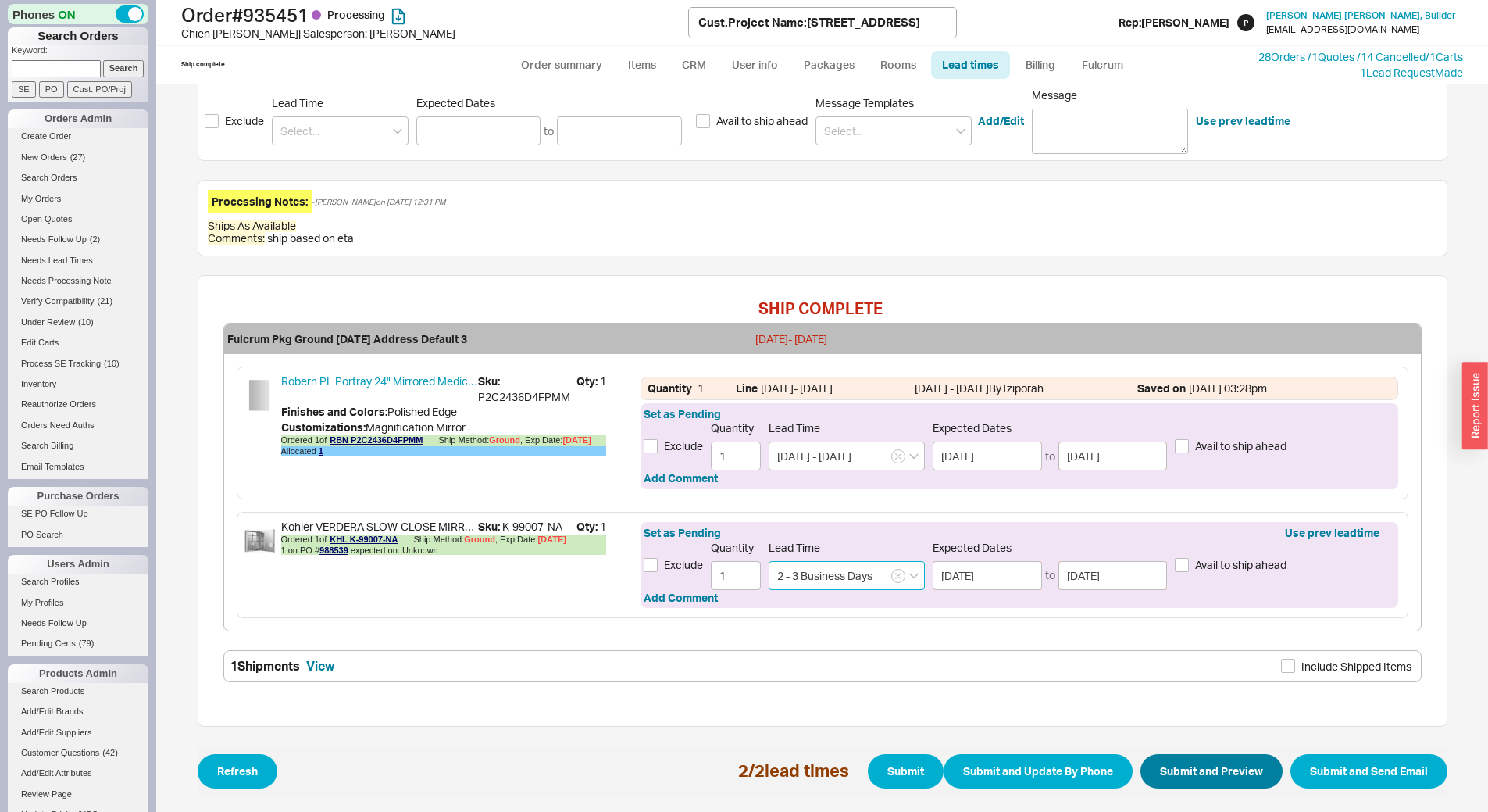
type input "2 - 3 Business Days"
click at [1196, 768] on button "Submit and Preview" at bounding box center [1211, 770] width 142 height 35
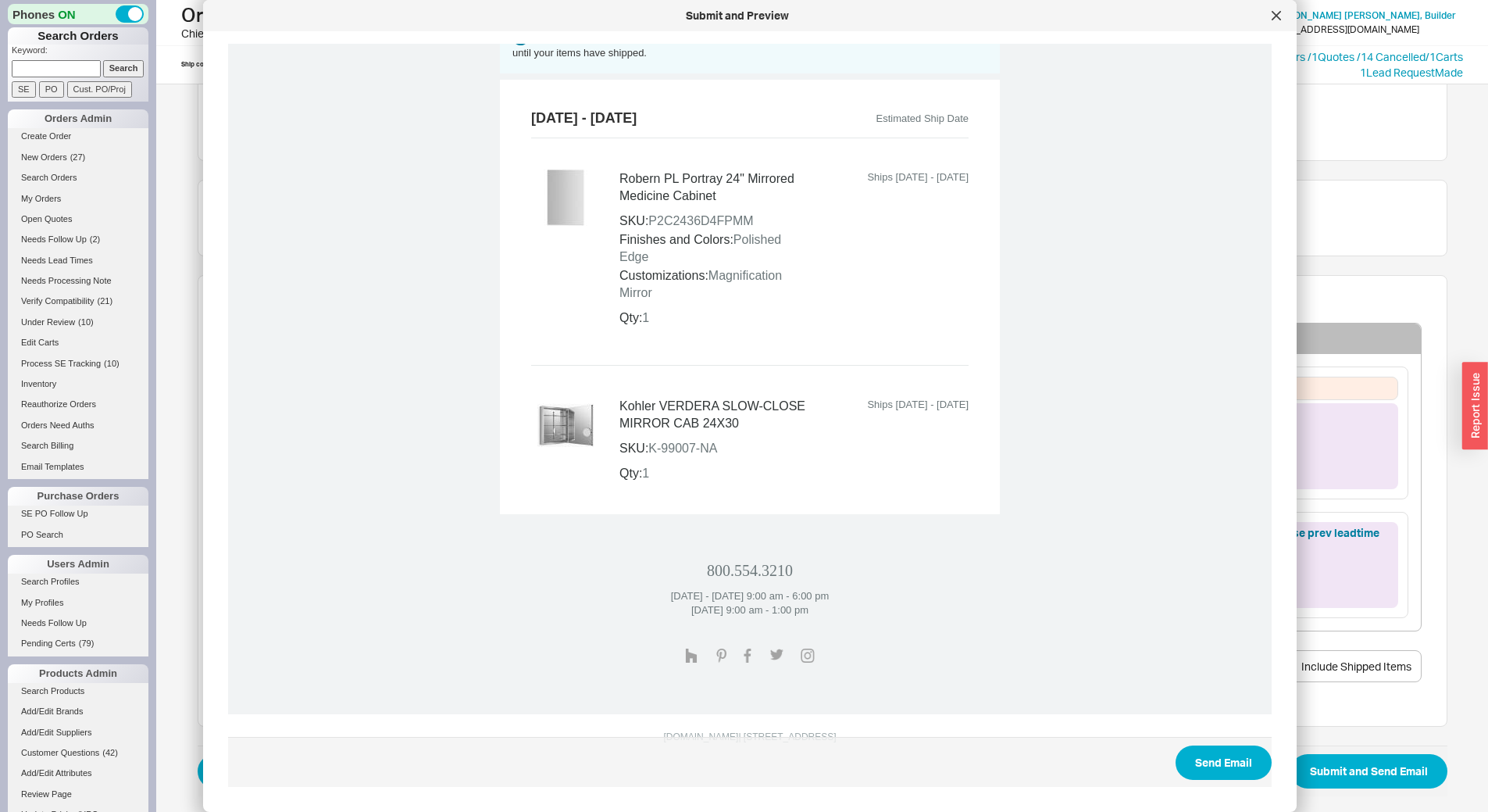
scroll to position [677, 0]
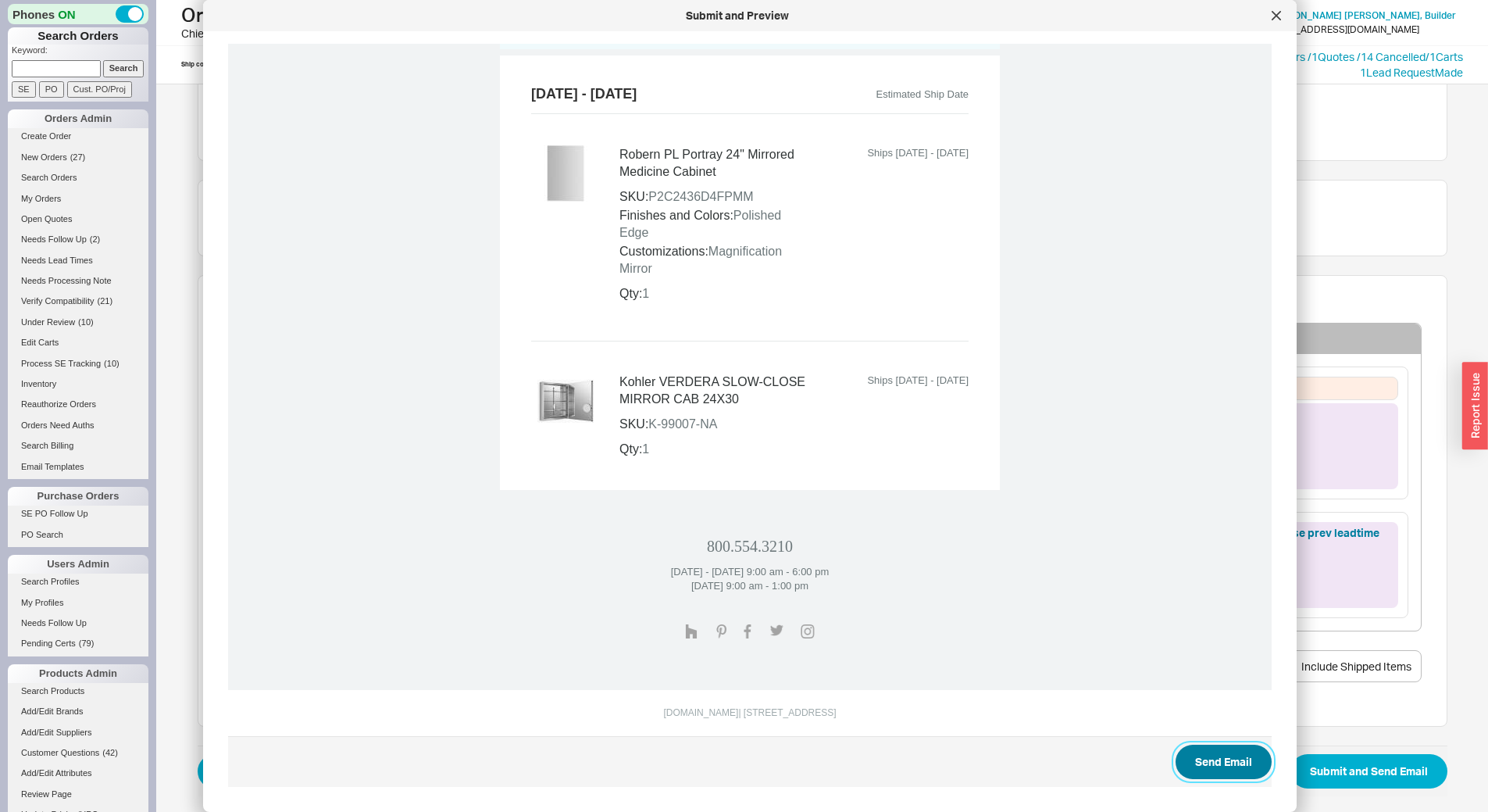
click at [1193, 753] on button "Send Email" at bounding box center [1223, 761] width 96 height 35
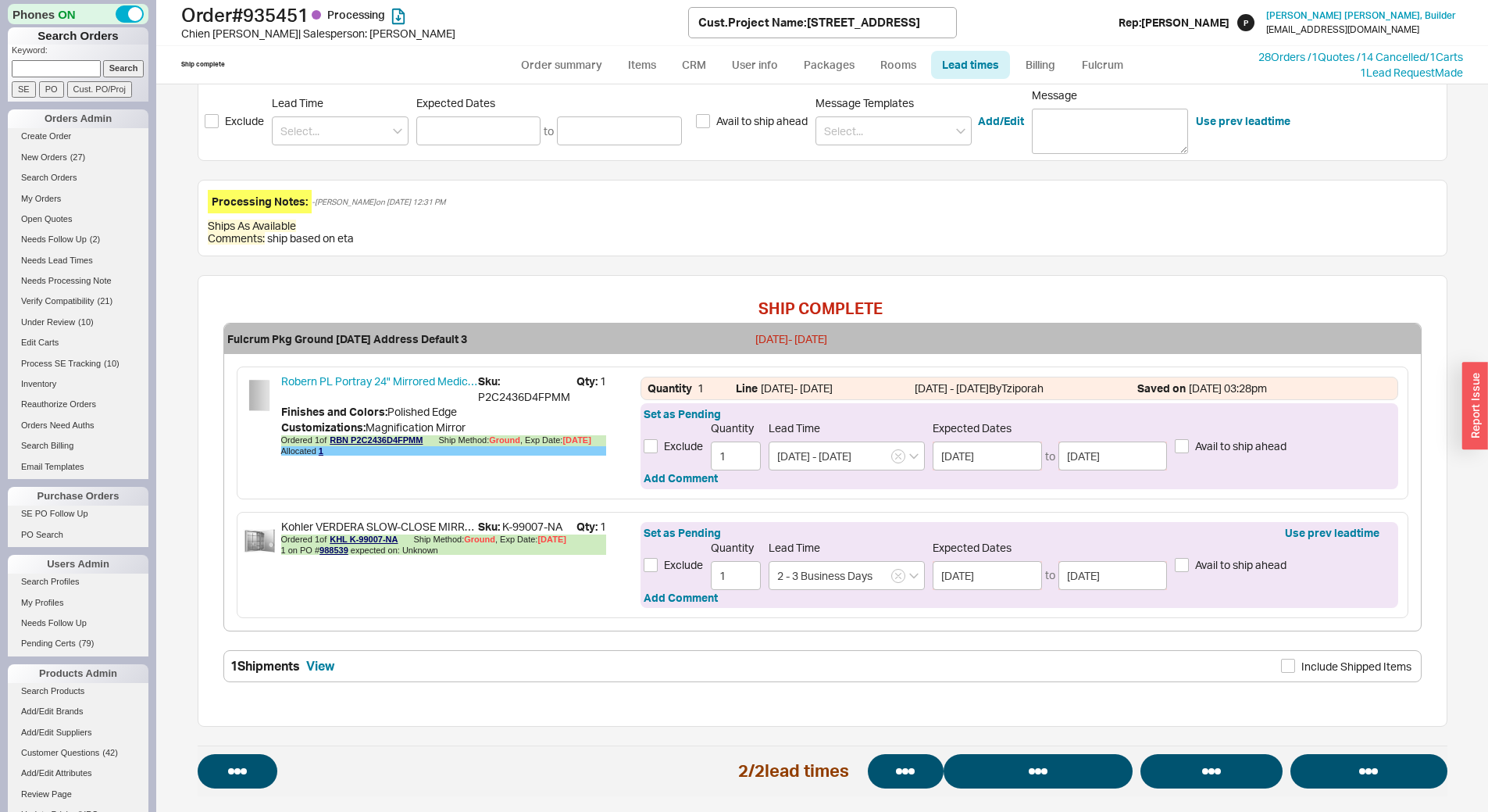
select select "*"
select select "**"
select select "LOW"
select select "3"
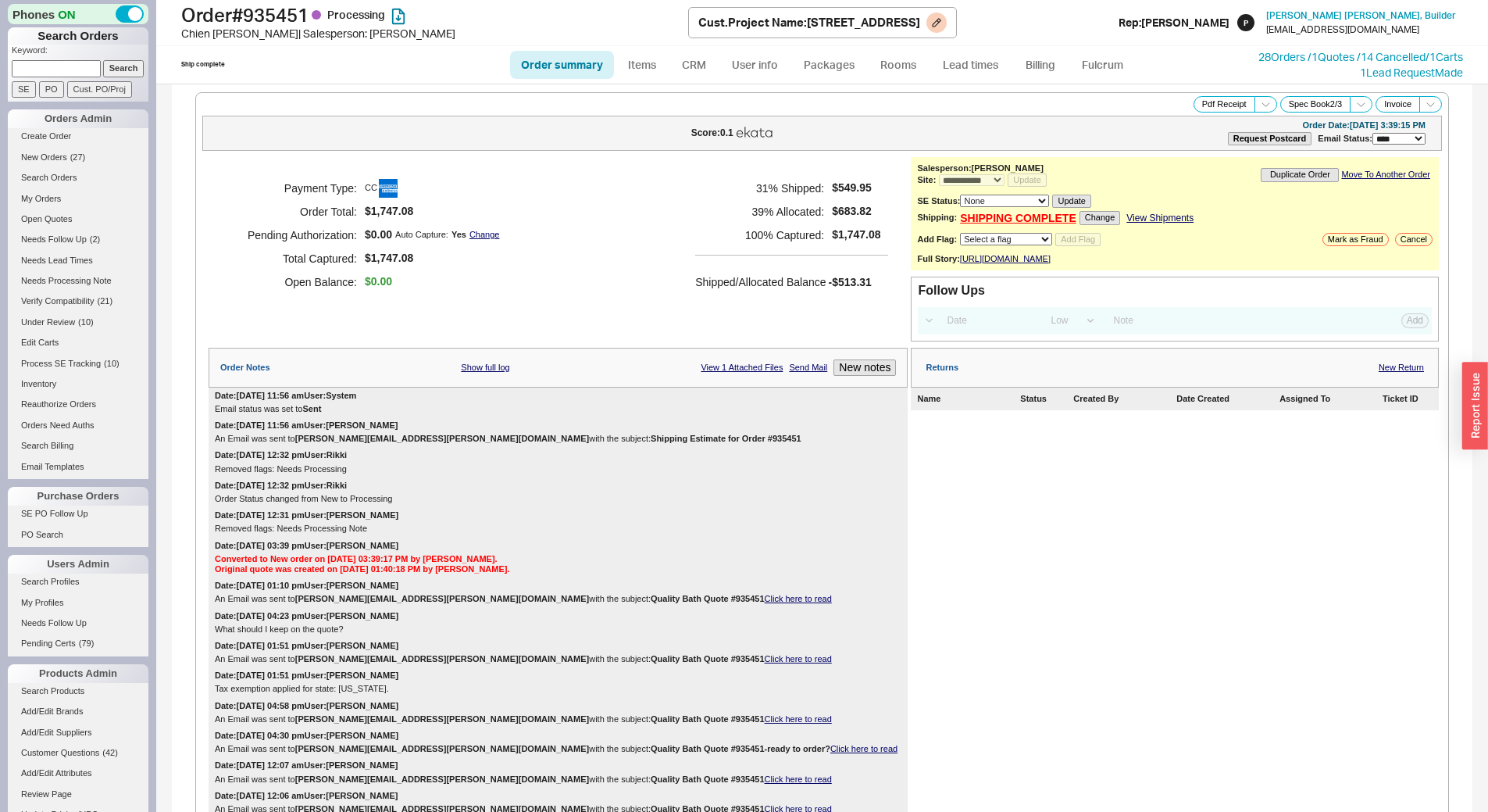
select select "*"
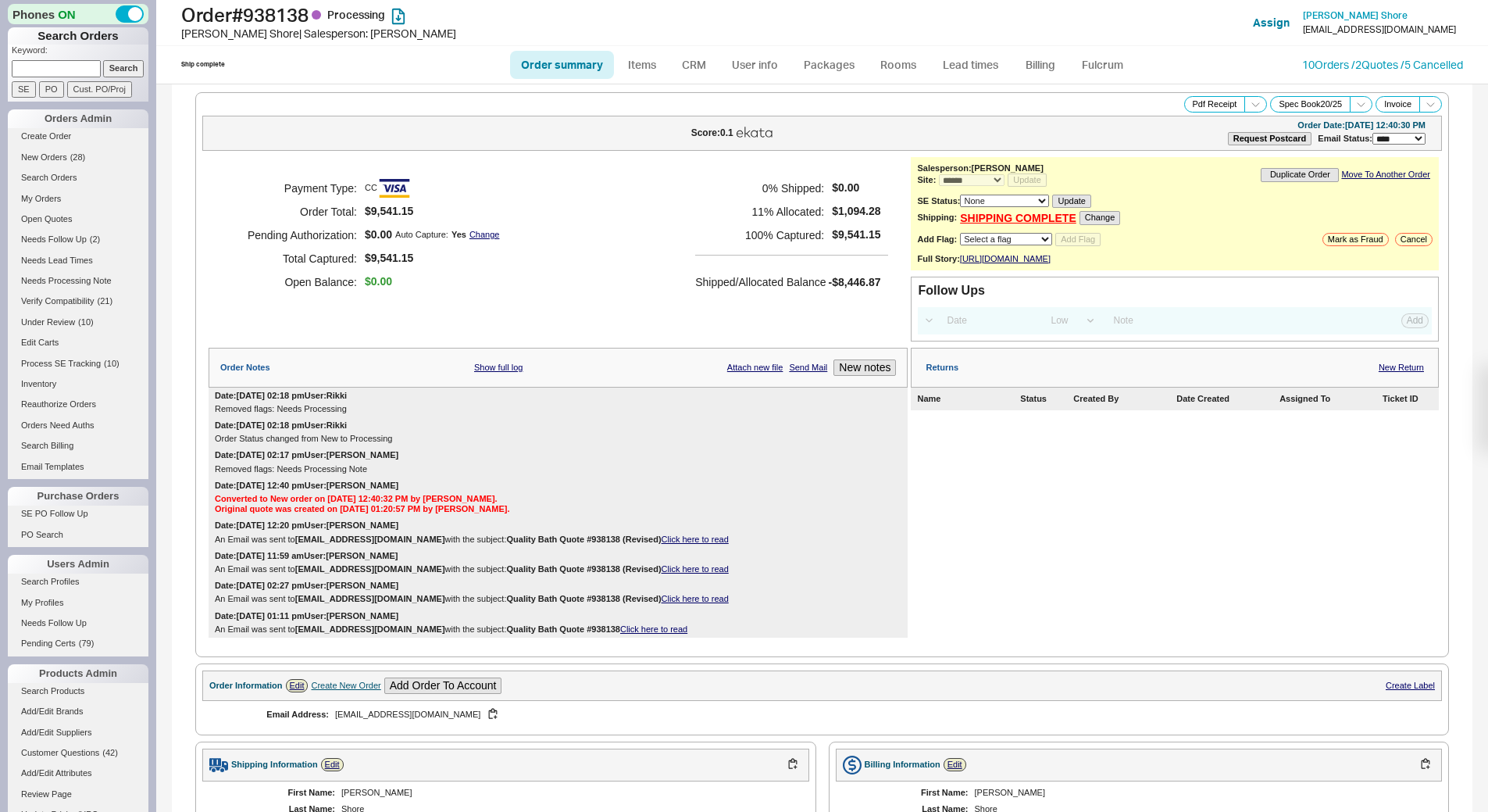
select select "*"
select select "LOW"
select select "3"
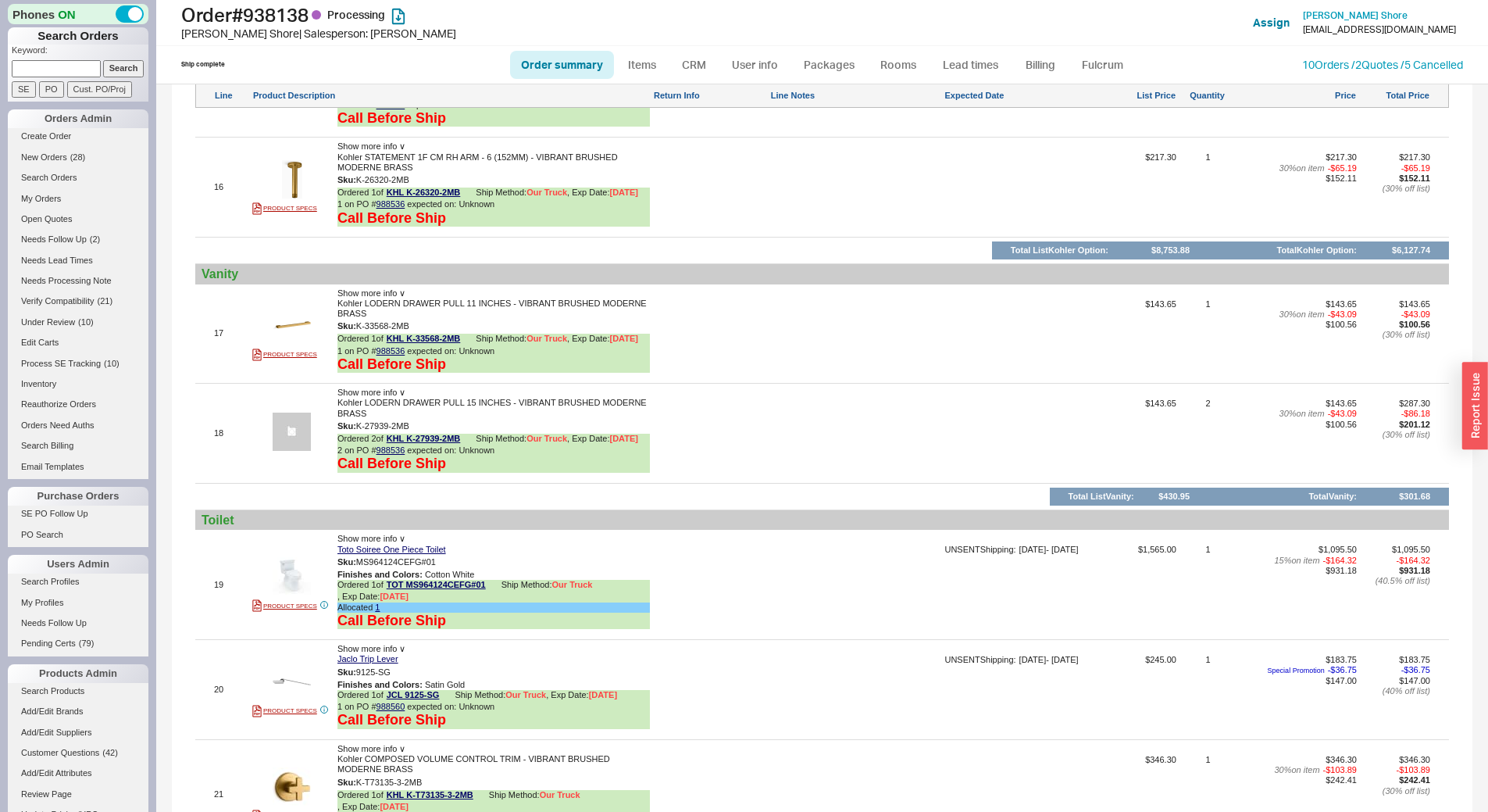
scroll to position [3046, 0]
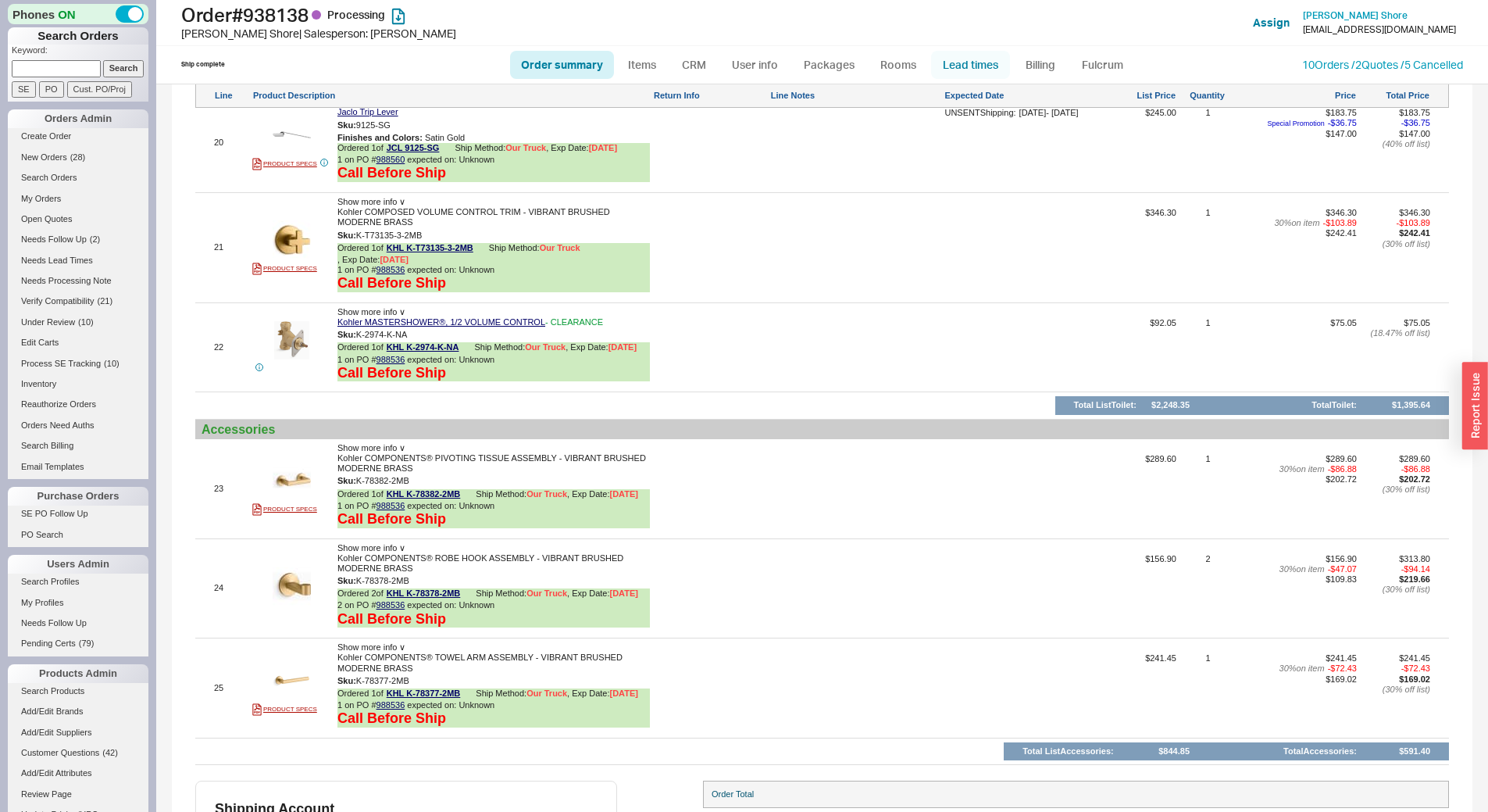
click at [980, 72] on link "Lead times" at bounding box center [970, 65] width 78 height 28
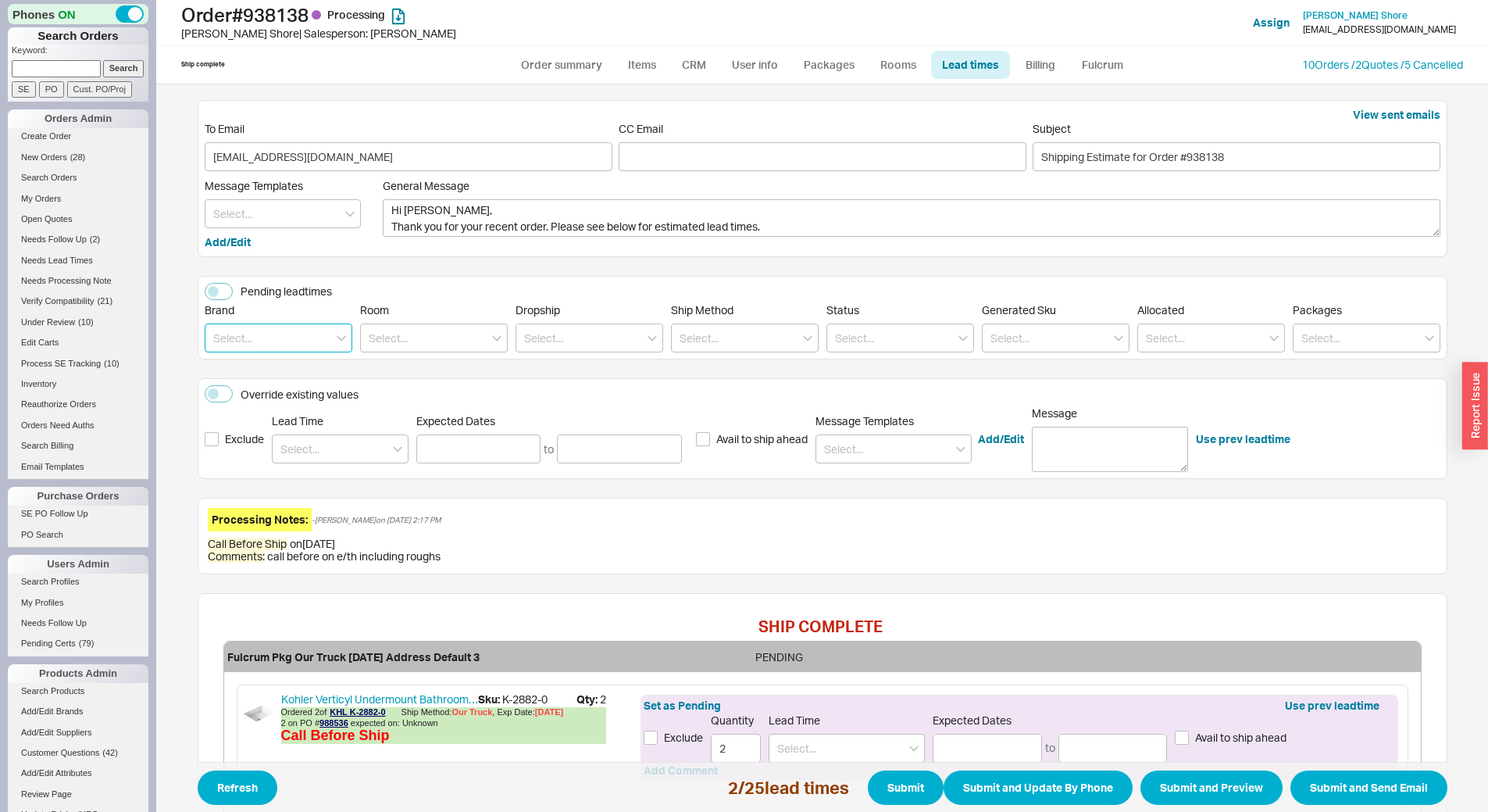
click at [274, 344] on input at bounding box center [278, 338] width 148 height 29
click at [280, 362] on div "Kohler" at bounding box center [278, 370] width 146 height 28
type input "Kohler"
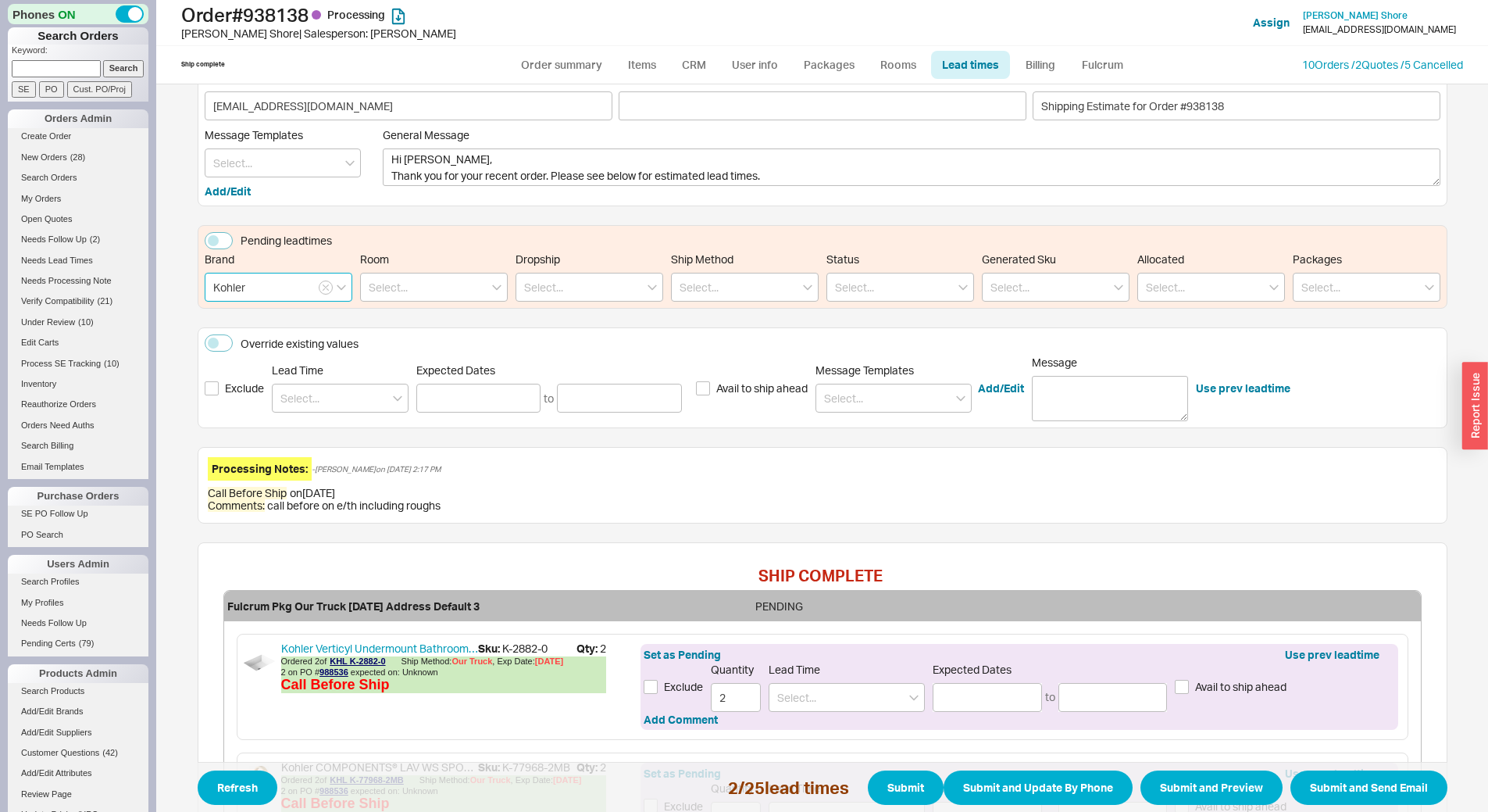
scroll to position [78, 0]
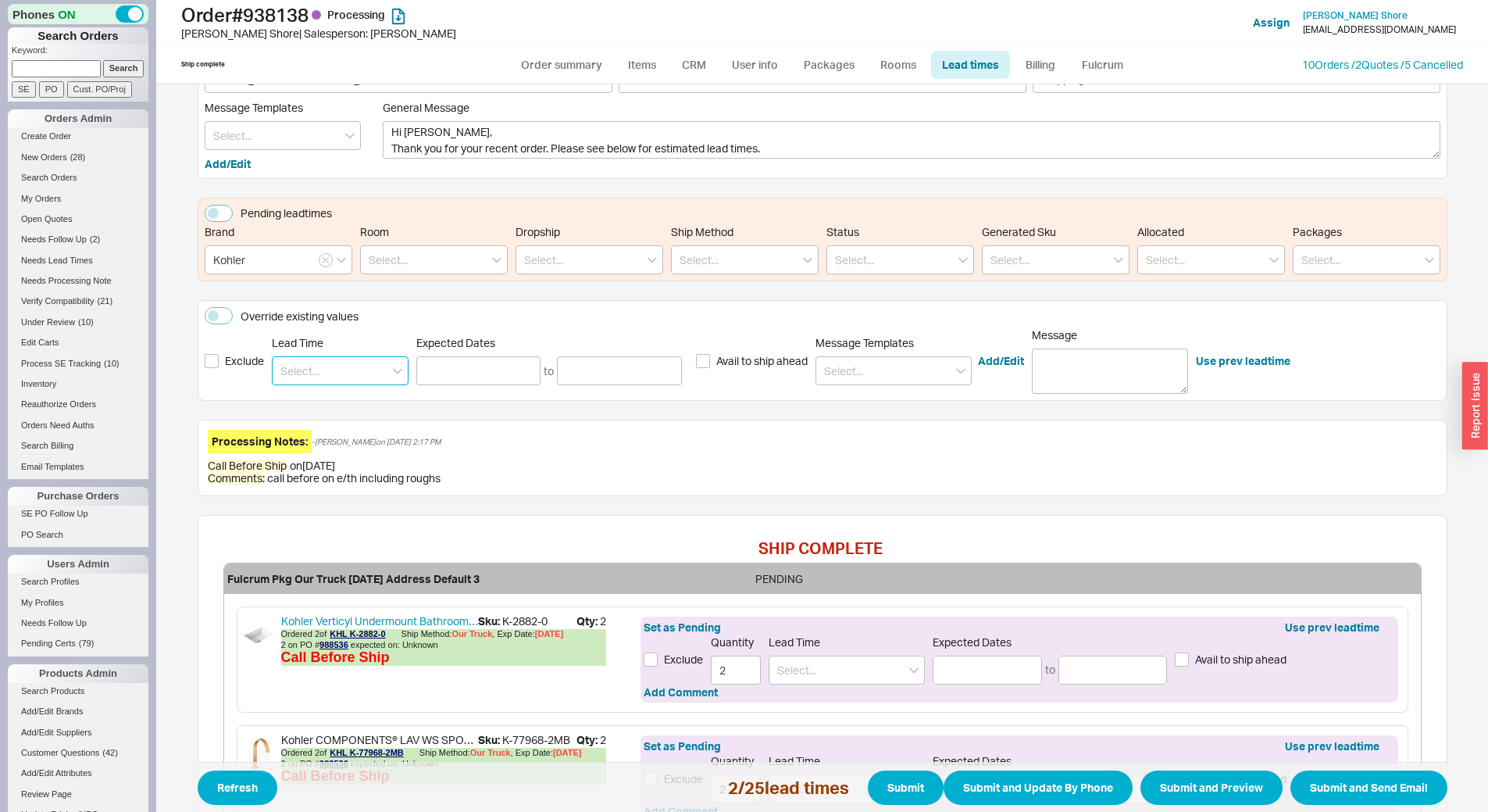
click at [320, 377] on input at bounding box center [340, 370] width 137 height 29
click at [320, 404] on div "2 - 3 Business Days" at bounding box center [340, 403] width 135 height 28
type input "2 - 3 Business Days"
type input "[DATE]"
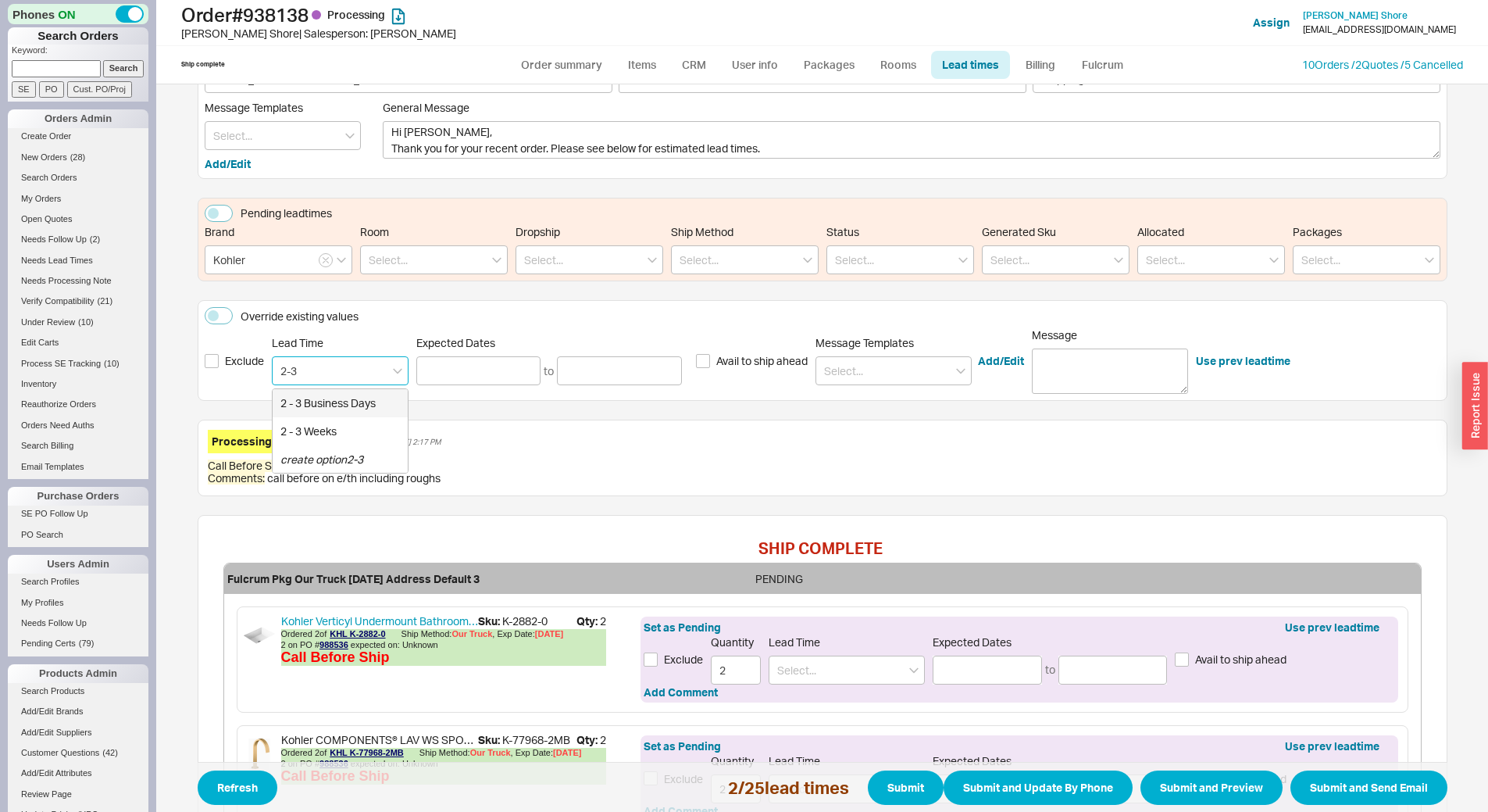
type input "[DATE]"
type input "2 - 3 Business Days"
type input "[DATE]"
type input "2 - 3 Business Days"
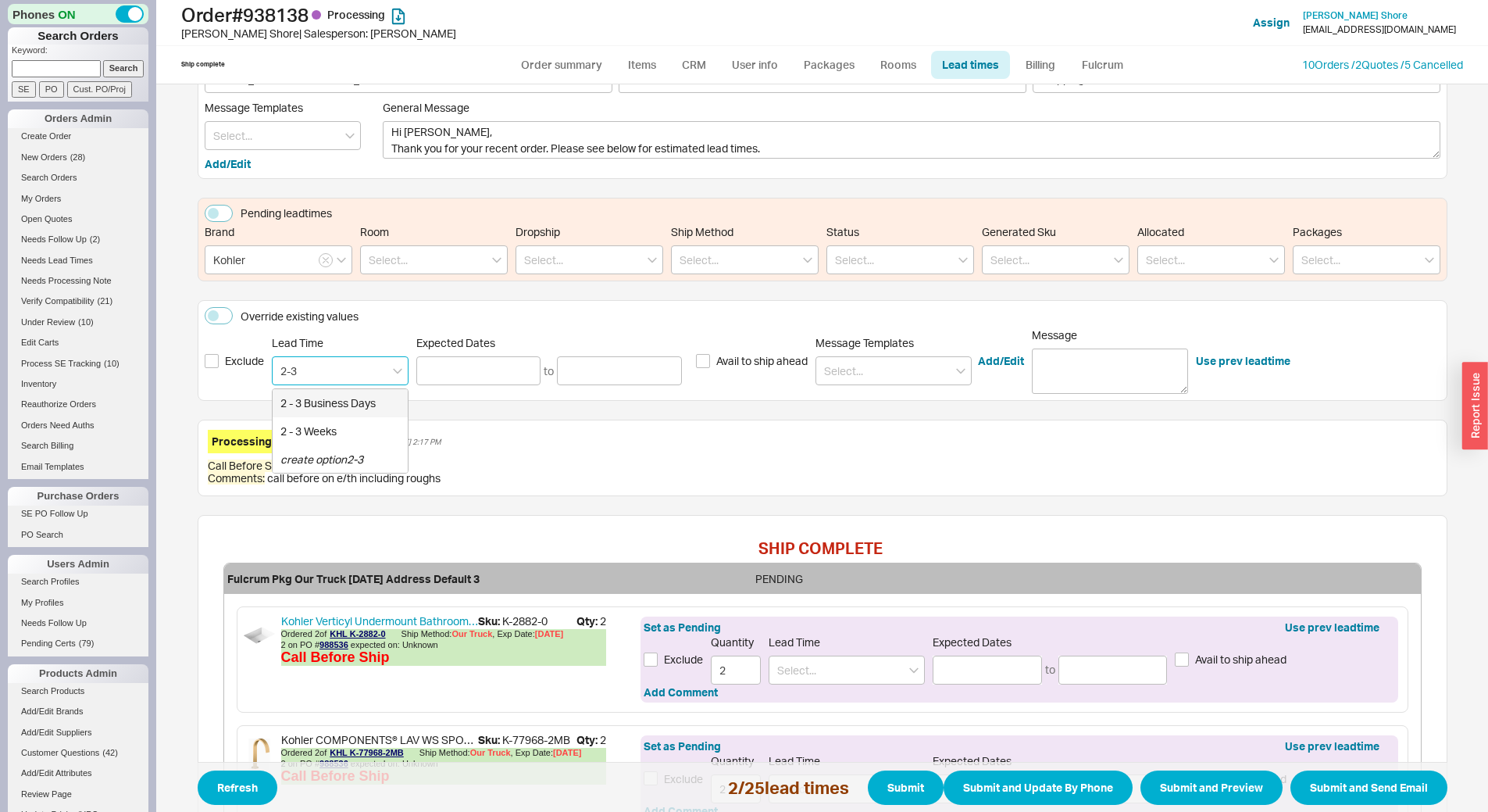
type input "[DATE]"
type input "2 - 3 Business Days"
type input "[DATE]"
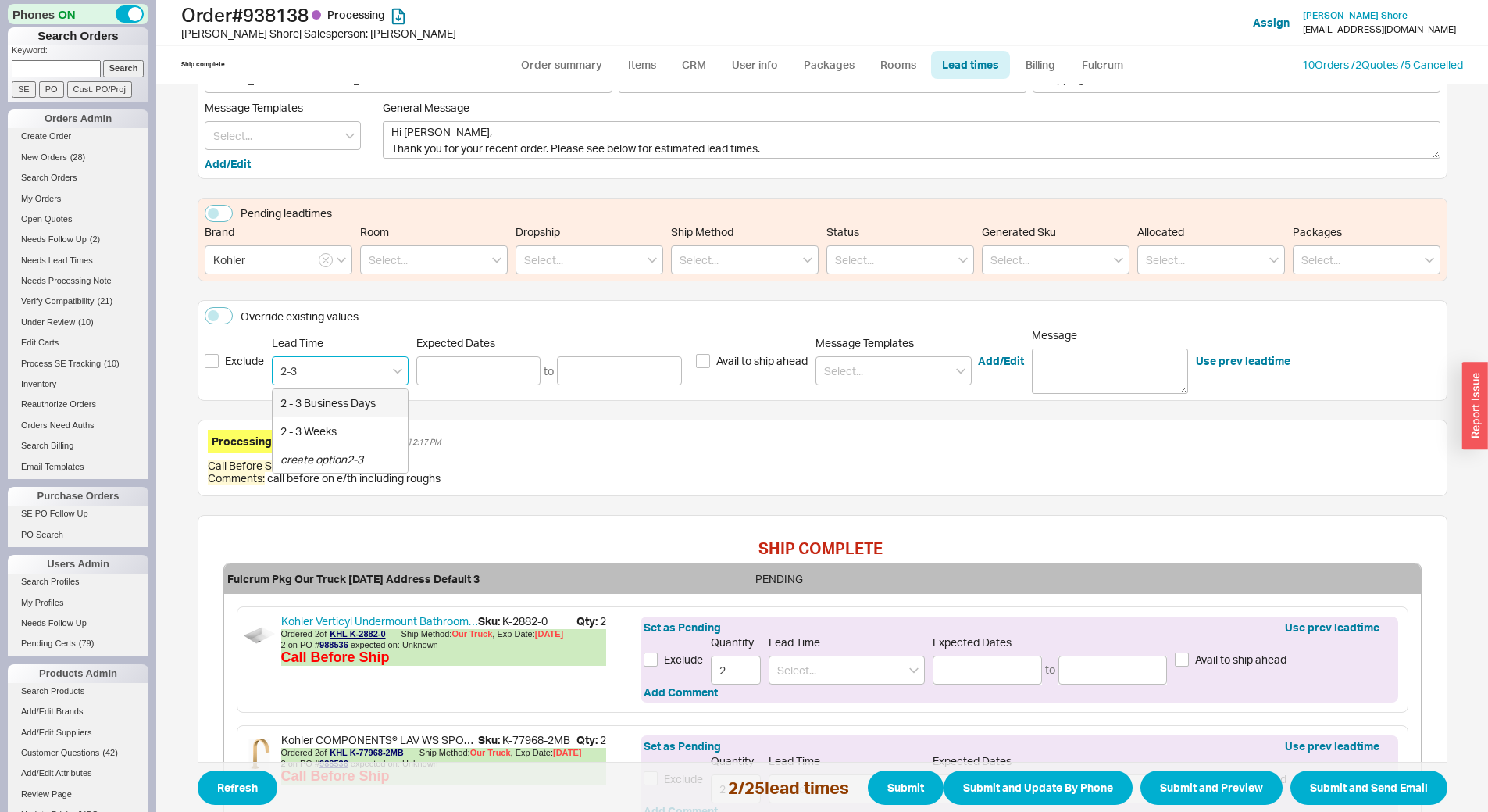
type input "2 - 3 Business Days"
type input "[DATE]"
type input "2 - 3 Business Days"
type input "[DATE]"
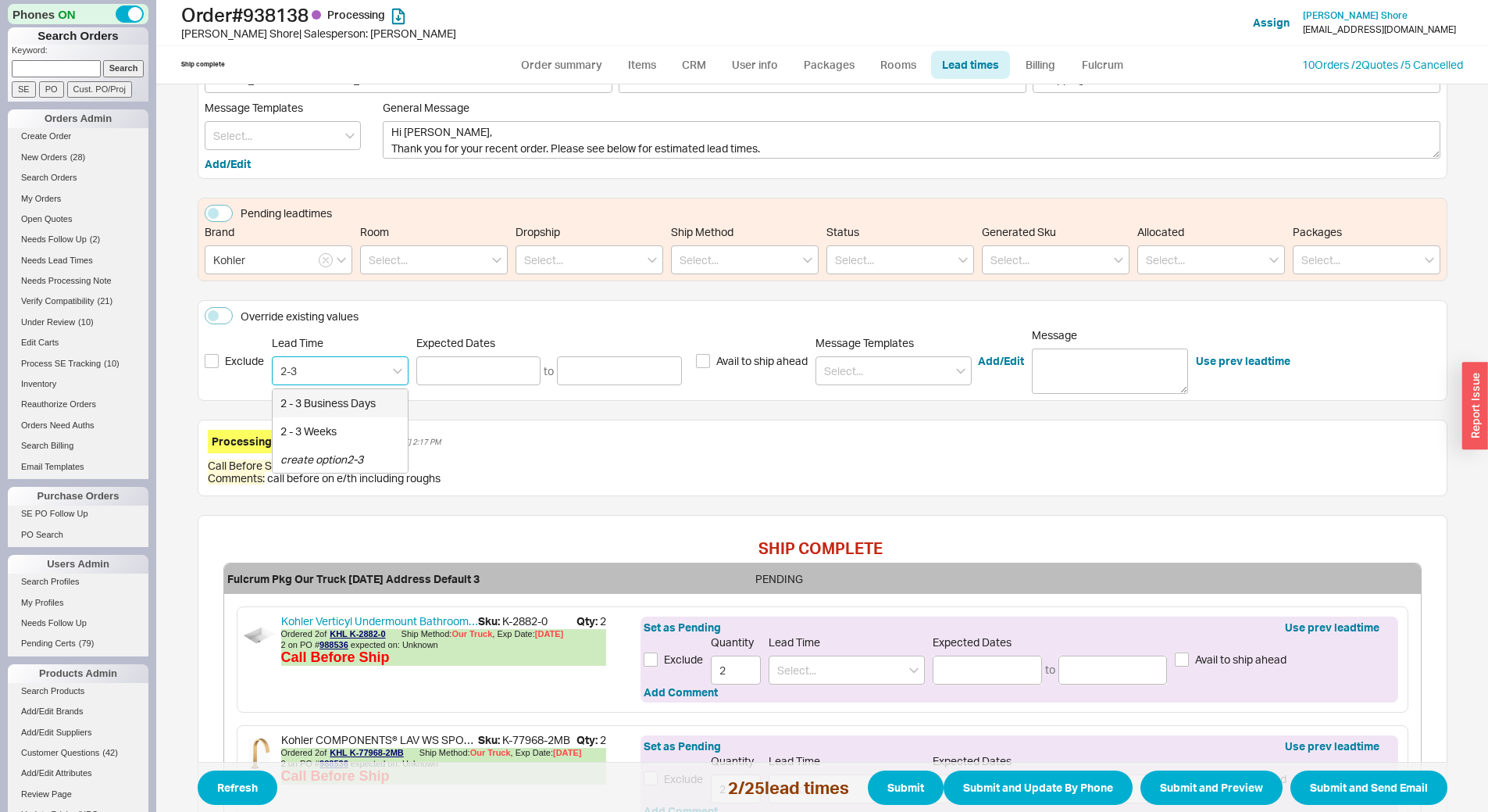
type input "[DATE]"
type input "2 - 3 Business Days"
type input "[DATE]"
type input "2 - 3 Business Days"
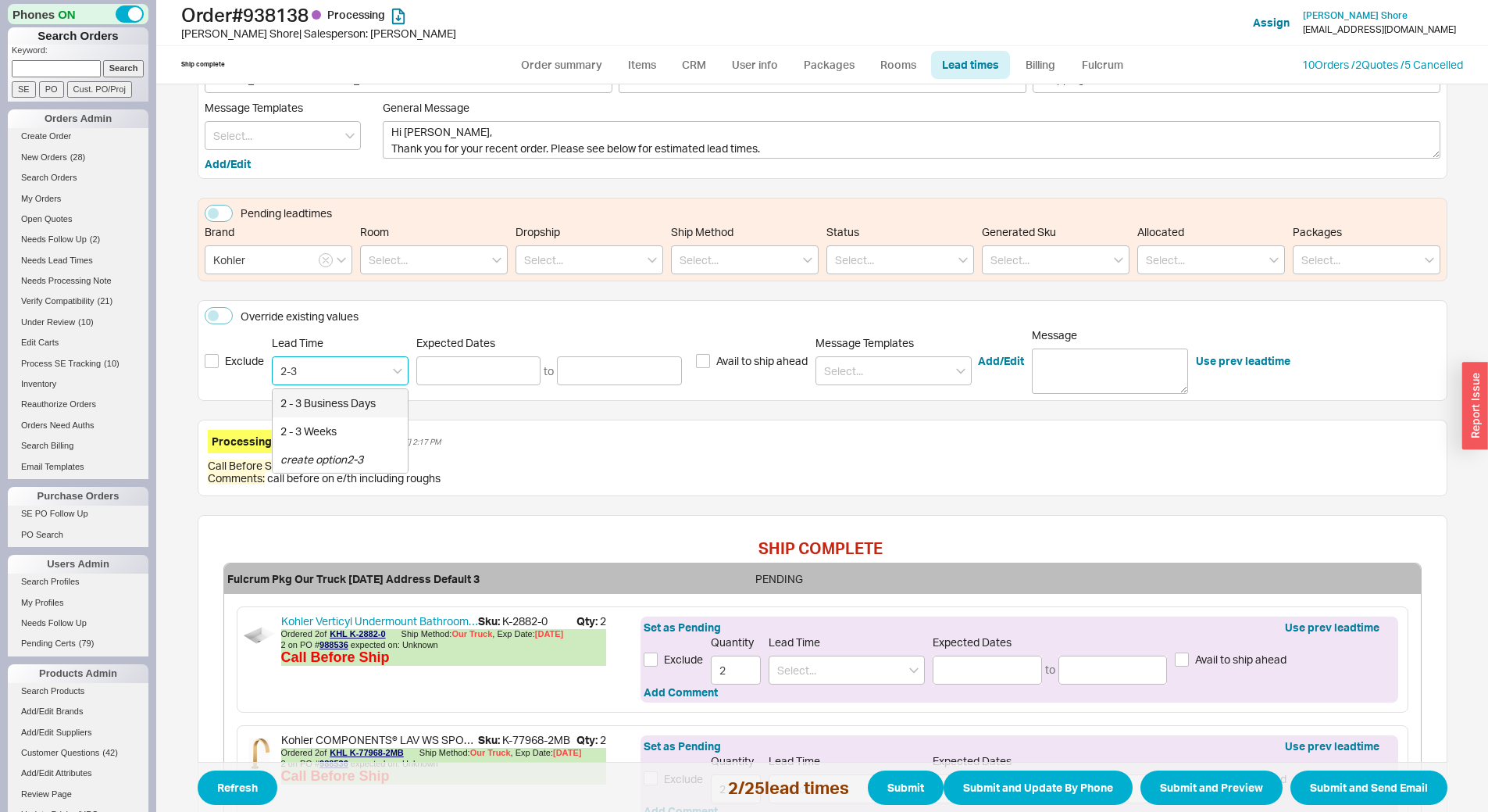
type input "[DATE]"
type input "2 - 3 Business Days"
type input "[DATE]"
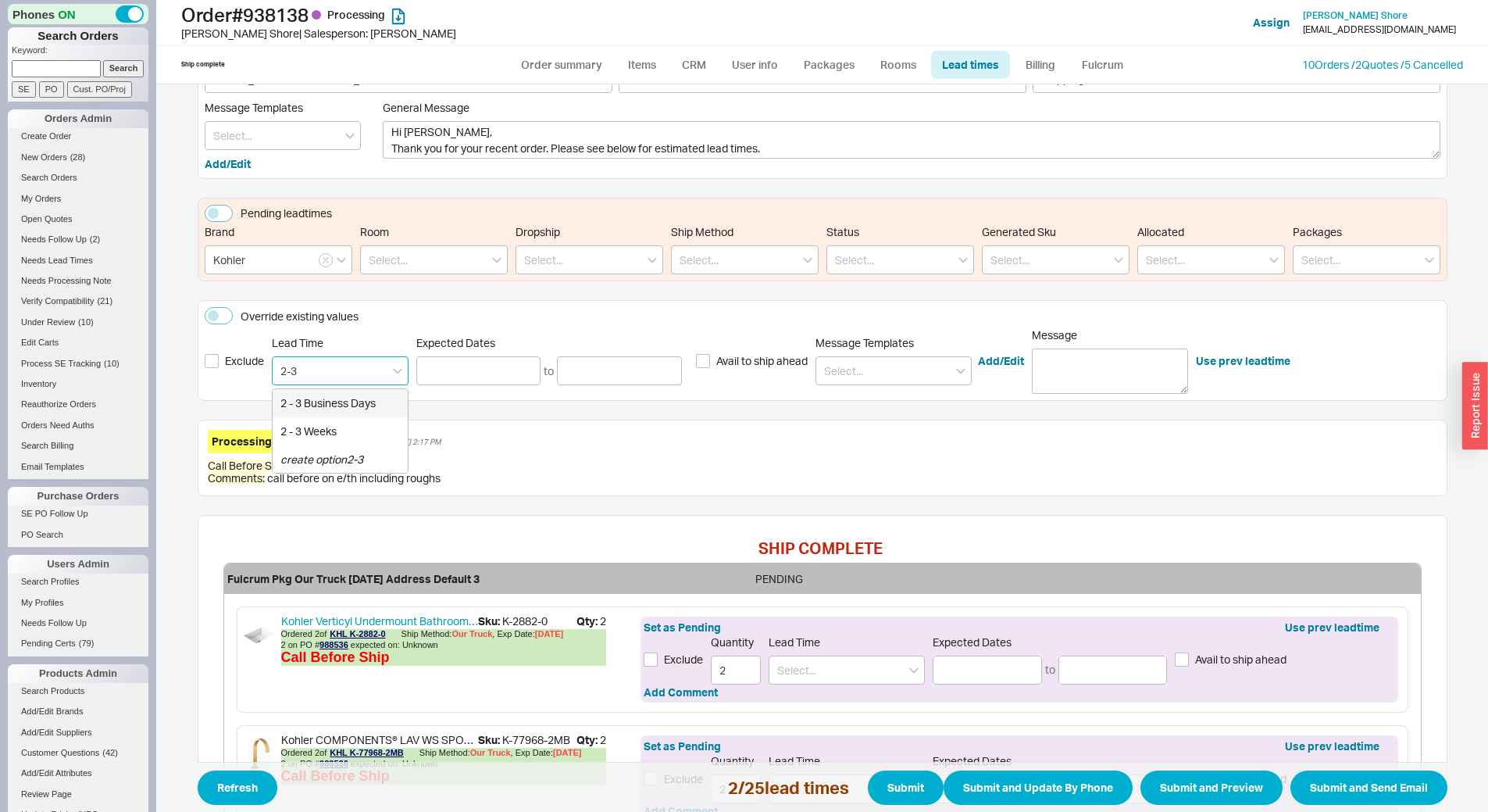
type input "2 - 3 Business Days"
type input "[DATE]"
type input "2 - 3 Business Days"
type input "[DATE]"
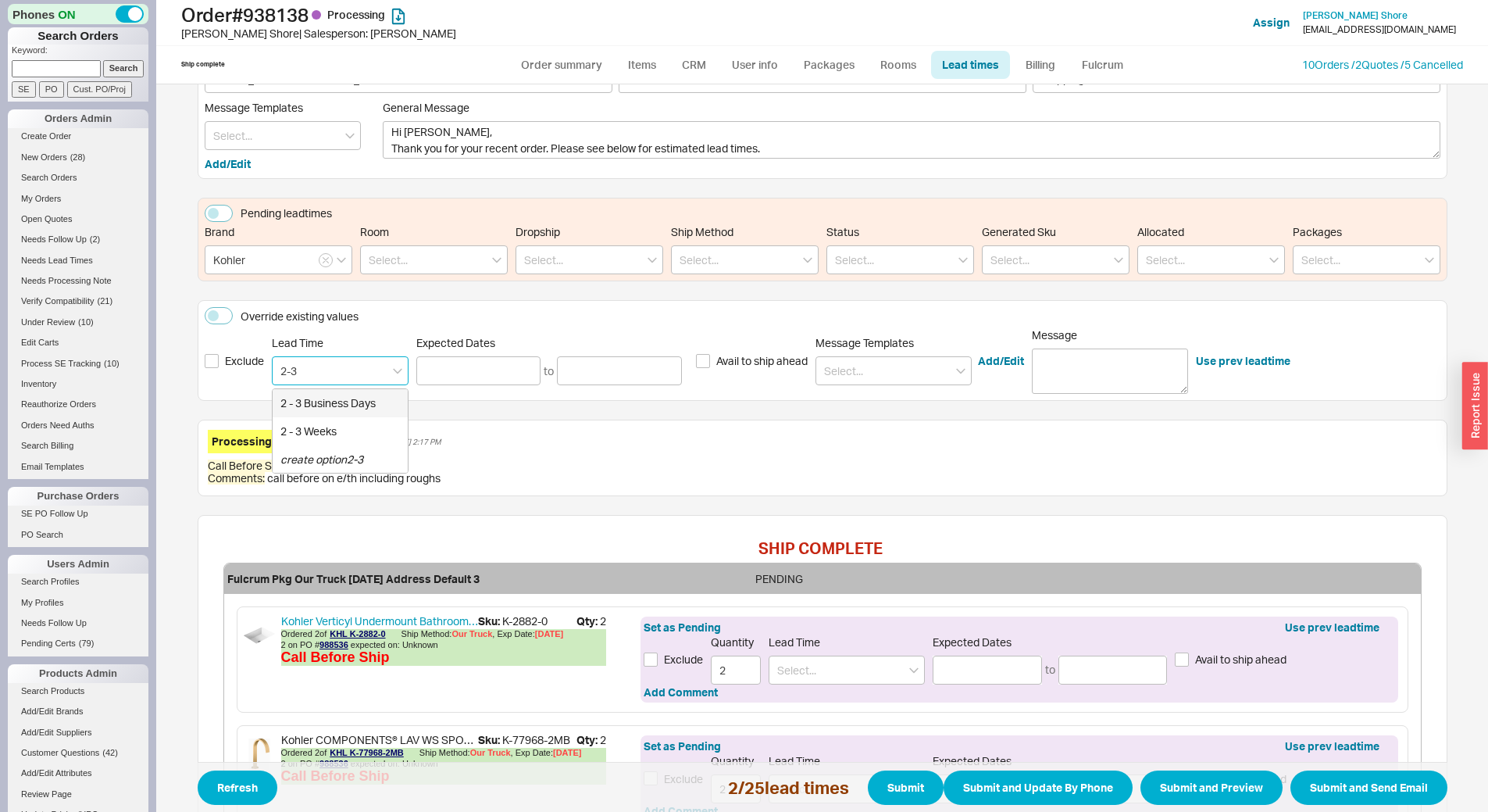
type input "[DATE]"
type input "2 - 3 Business Days"
type input "[DATE]"
type input "2 - 3 Business Days"
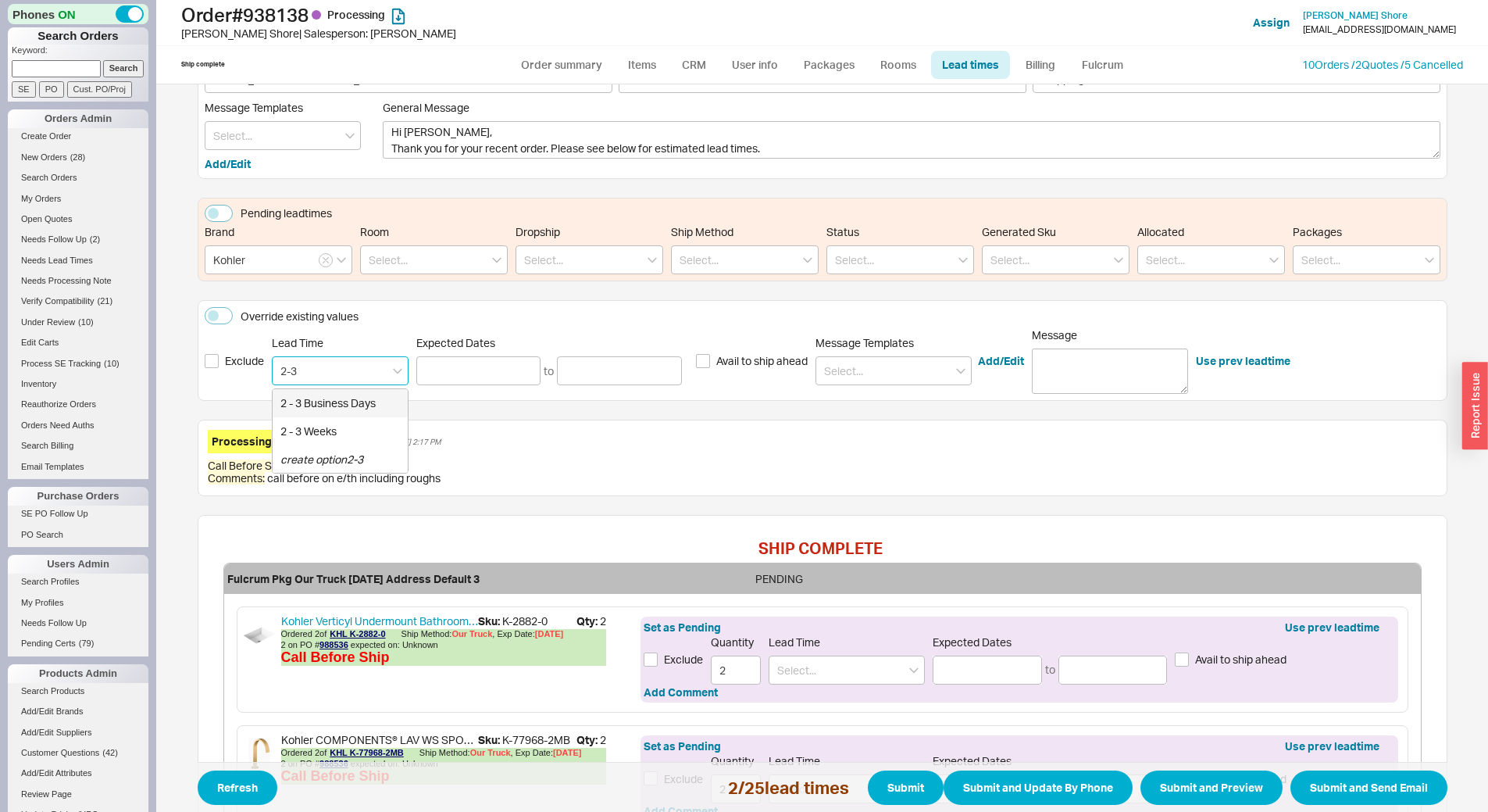
type input "[DATE]"
type input "2 - 3 Business Days"
type input "[DATE]"
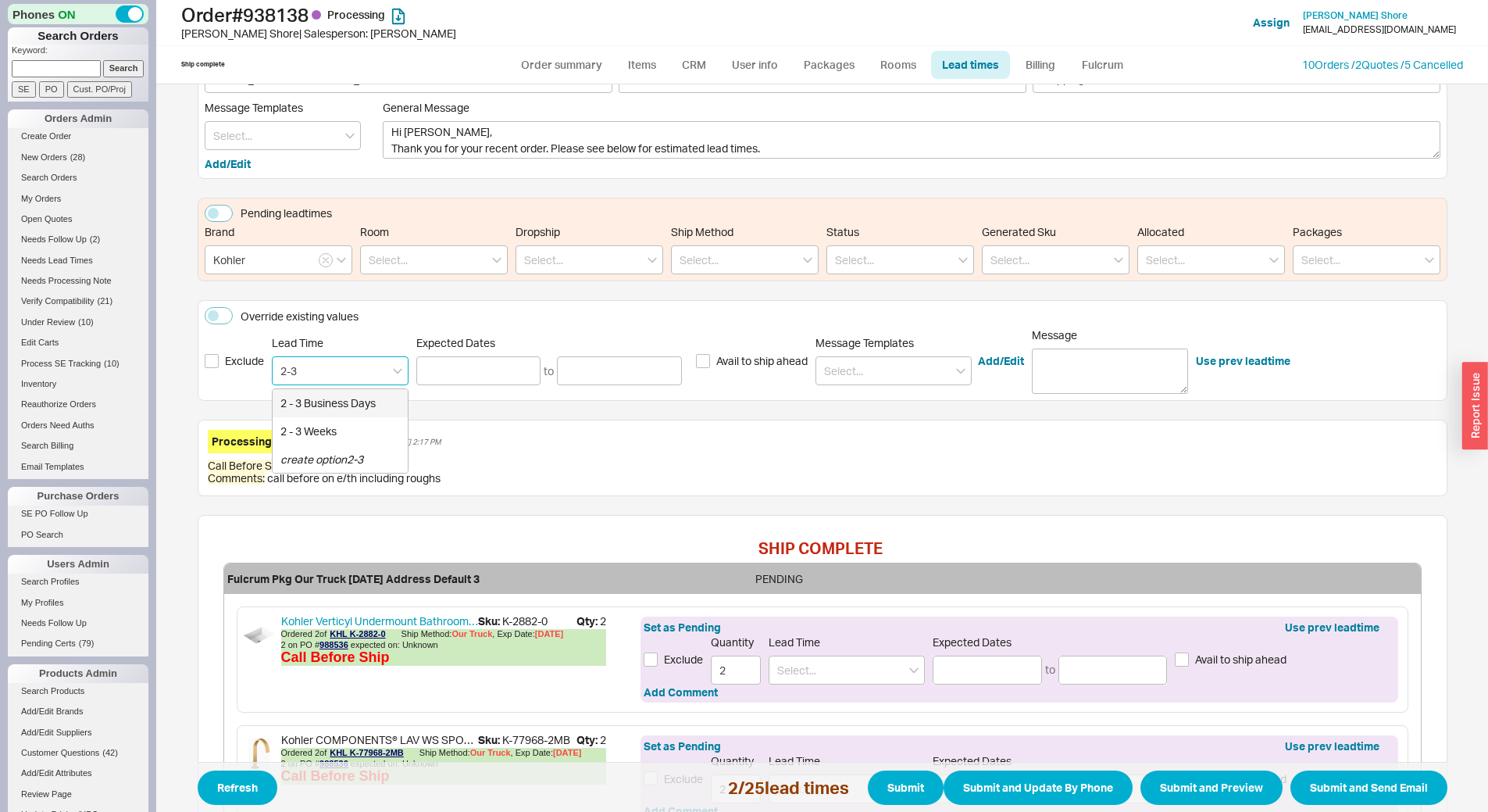
type input "2 - 3 Business Days"
type input "[DATE]"
type input "2 - 3 Business Days"
type input "[DATE]"
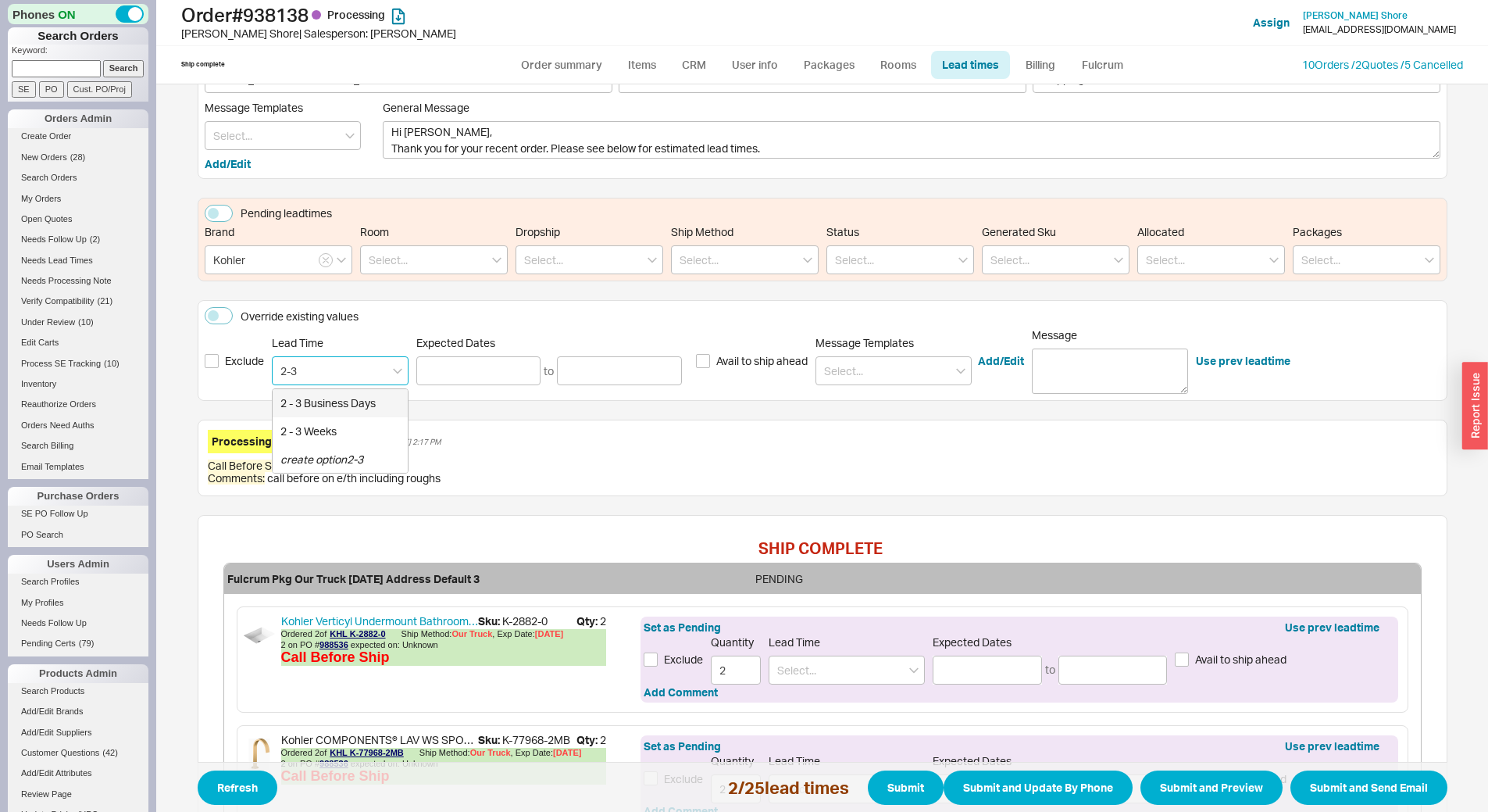
type input "[DATE]"
type input "2 - 3 Business Days"
type input "[DATE]"
type input "2 - 3 Business Days"
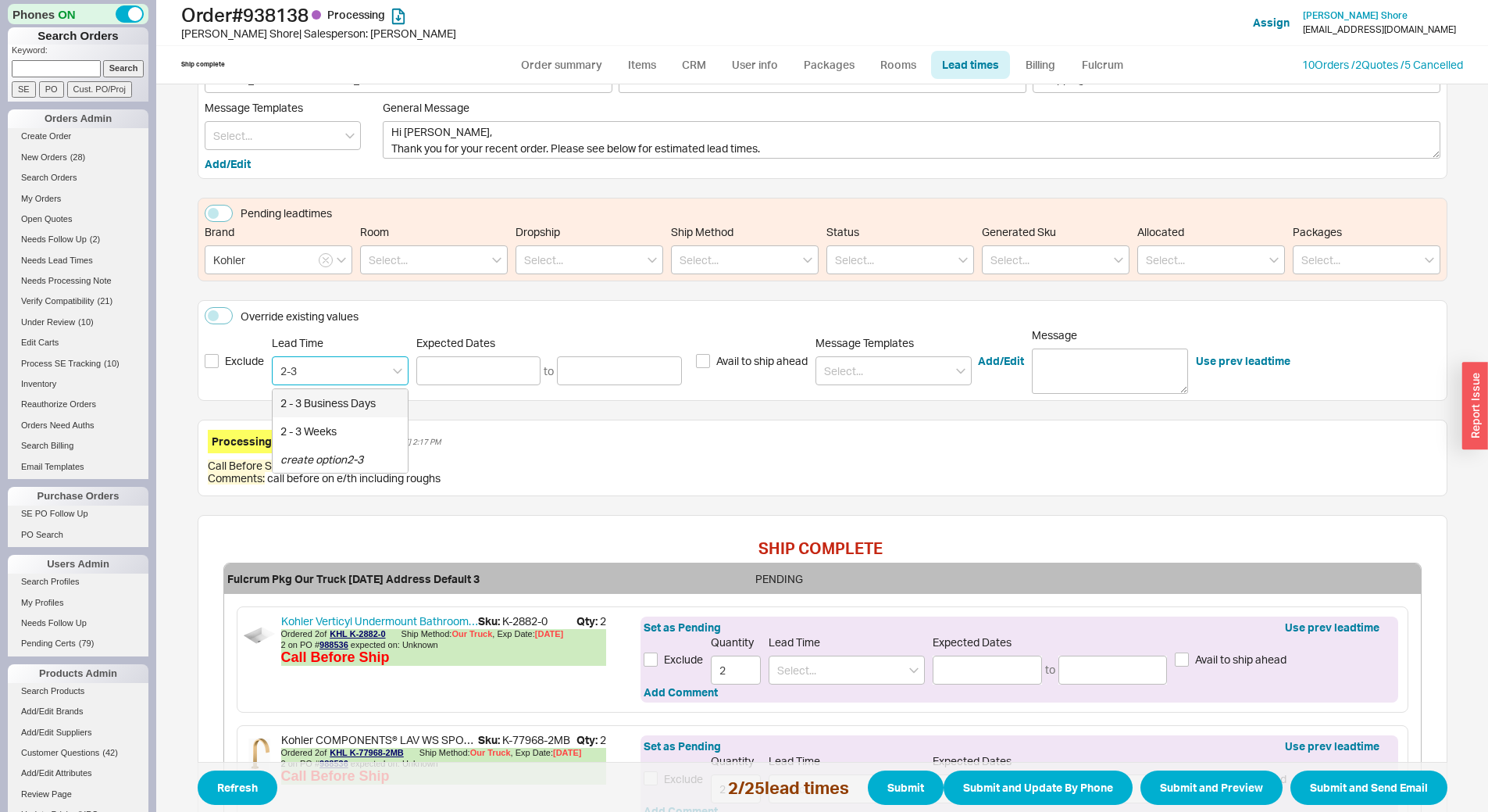
type input "[DATE]"
type input "2 - 3 Business Days"
type input "[DATE]"
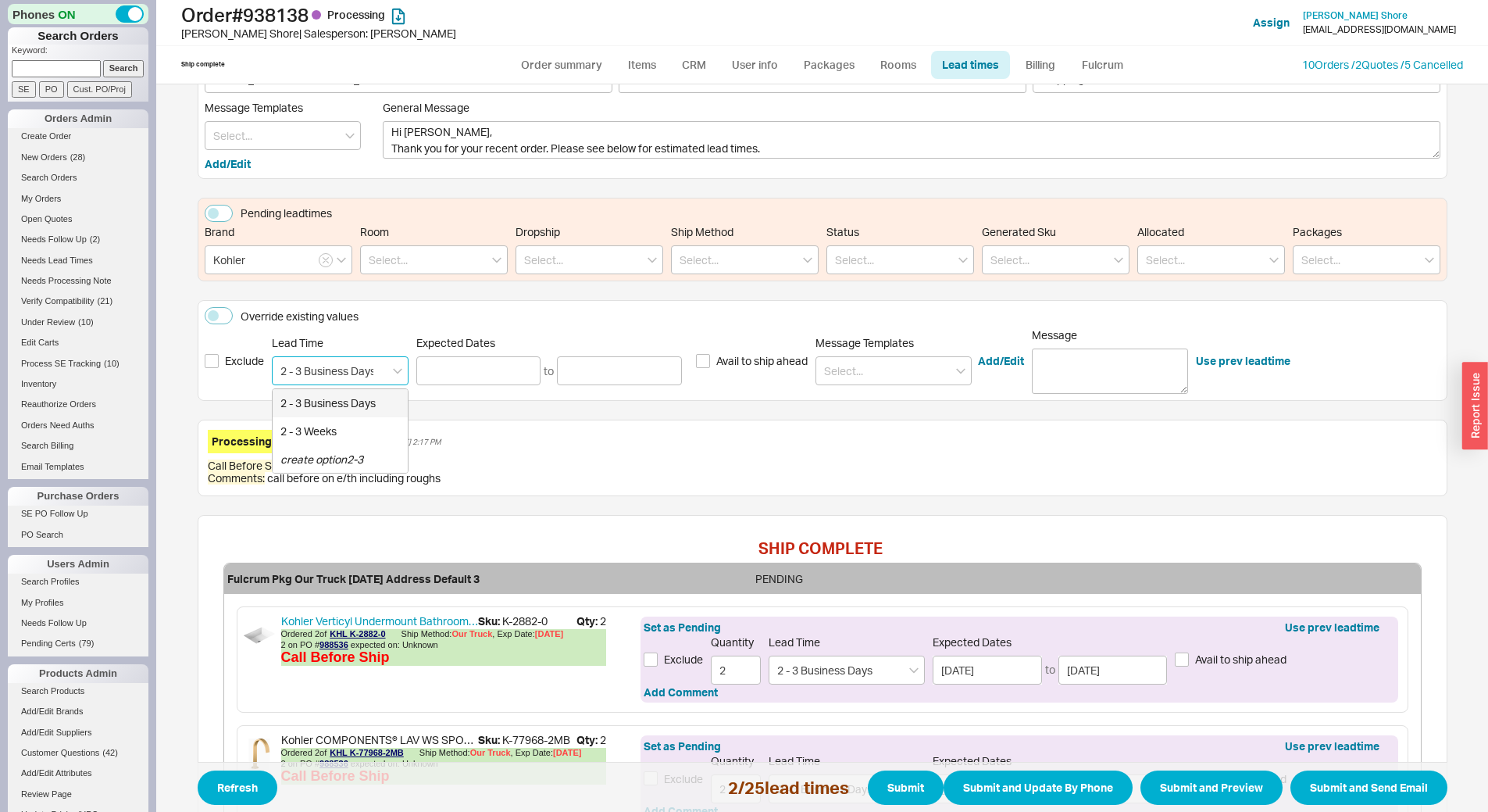
type input "2 - 3 Business Days"
type input "[DATE]"
type input "2 - 3 Business Days"
type input "[DATE]"
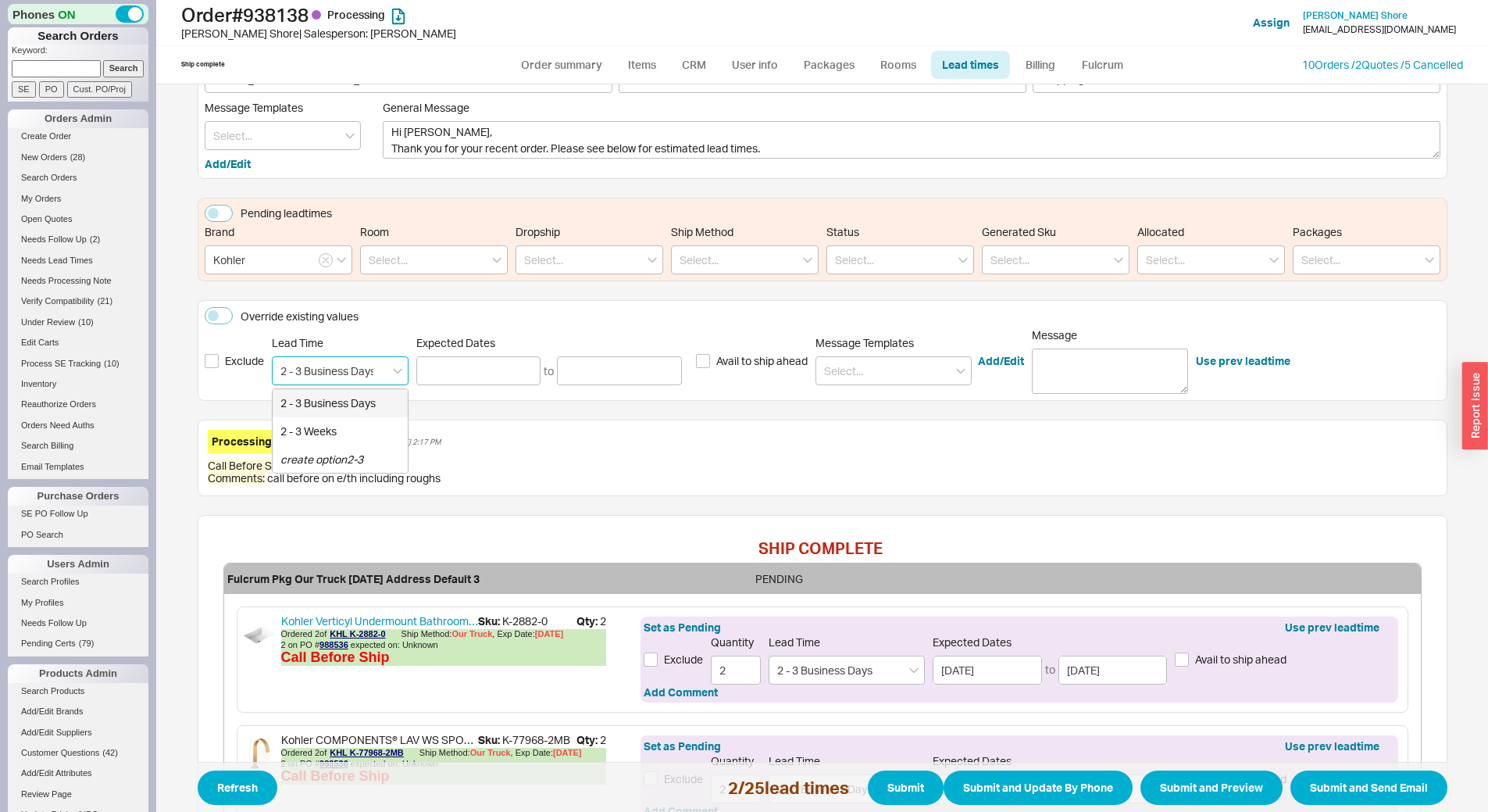
type input "[DATE]"
type input "2 - 3 Business Days"
type input "[DATE]"
type input "2 - 3 Business Days"
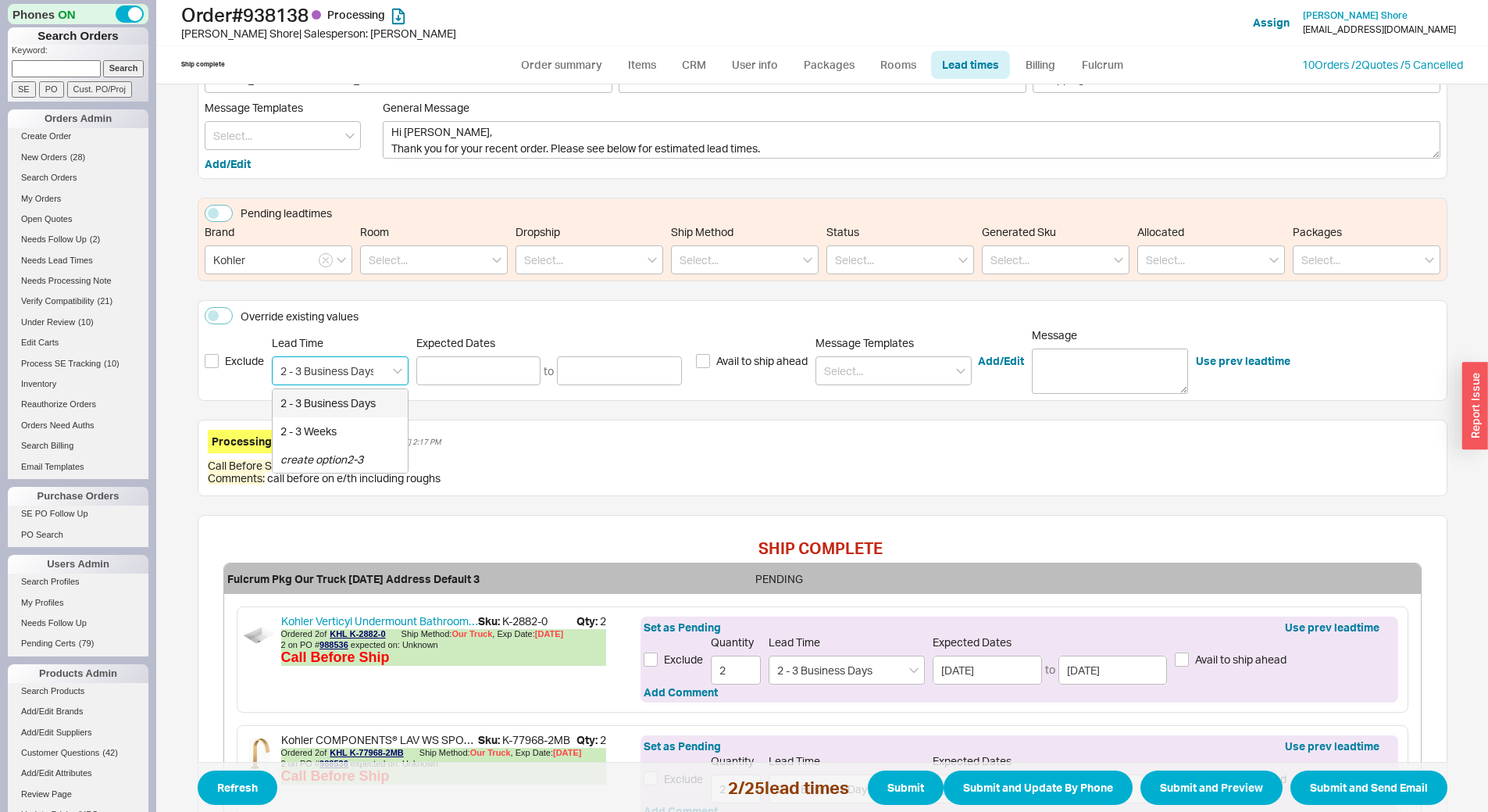
type input "[DATE]"
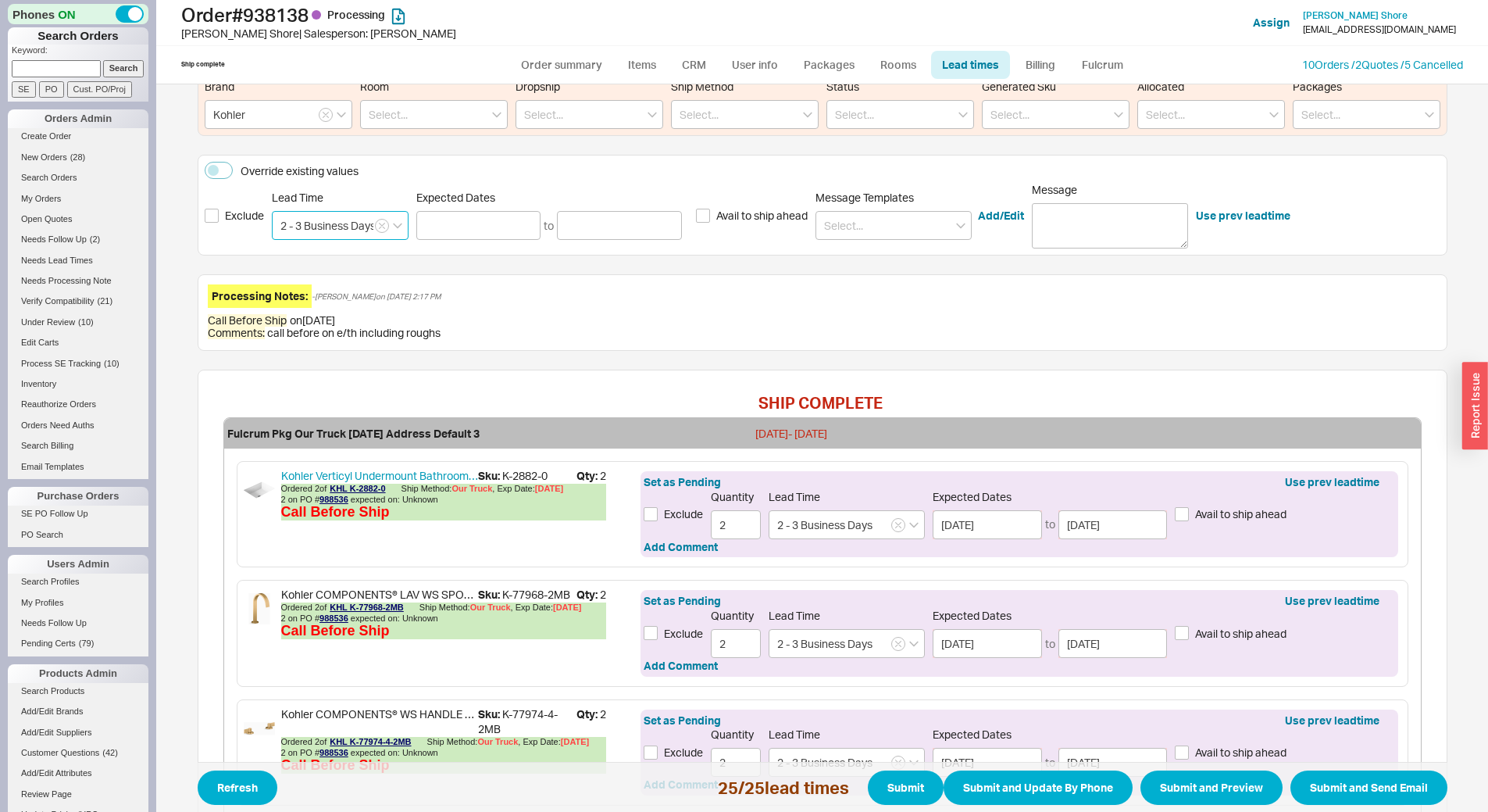
scroll to position [469, 0]
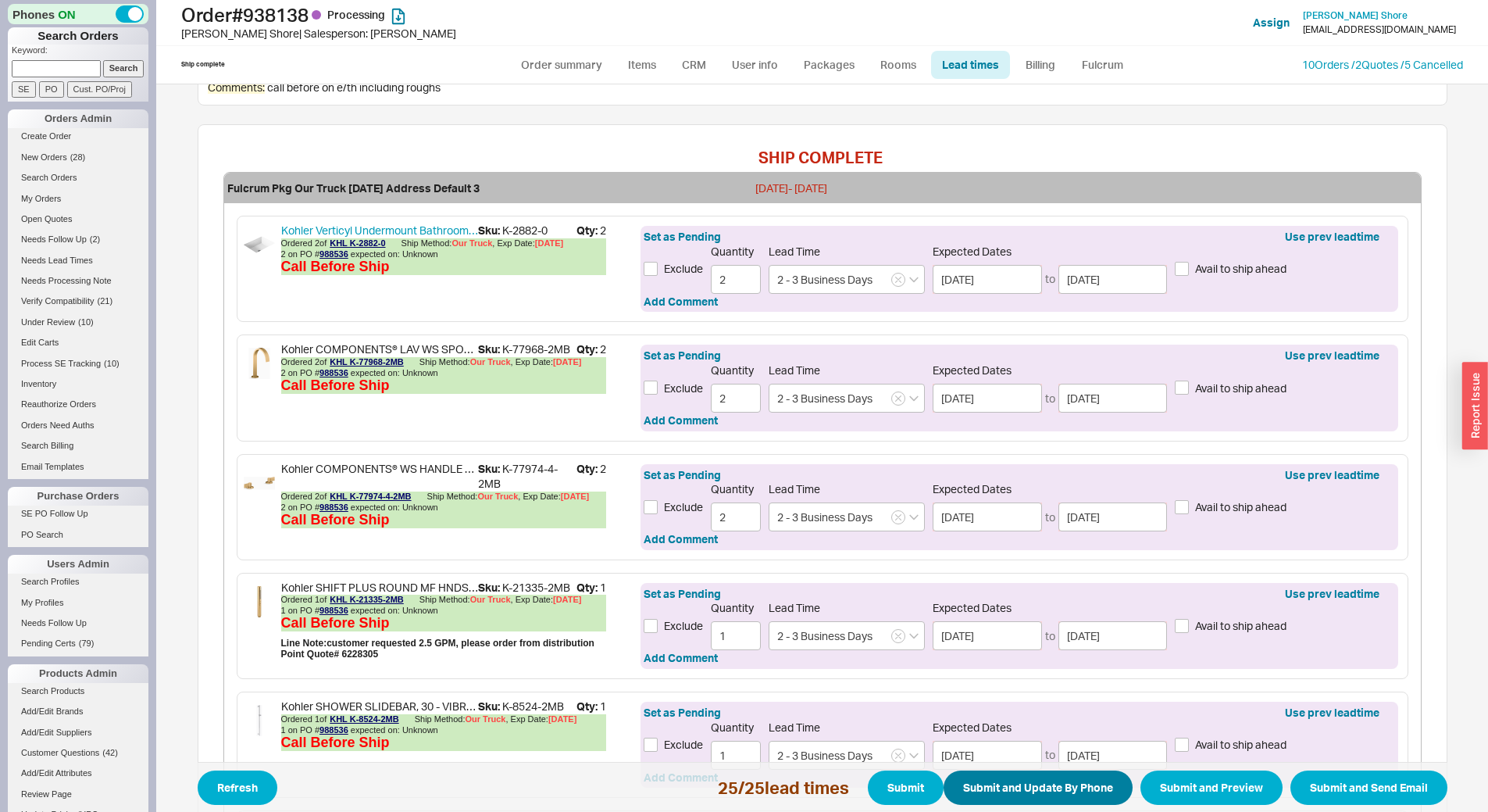
type input "2 - 3 Business Days"
click at [1039, 794] on button "Submit and Update By Phone" at bounding box center [1038, 787] width 189 height 35
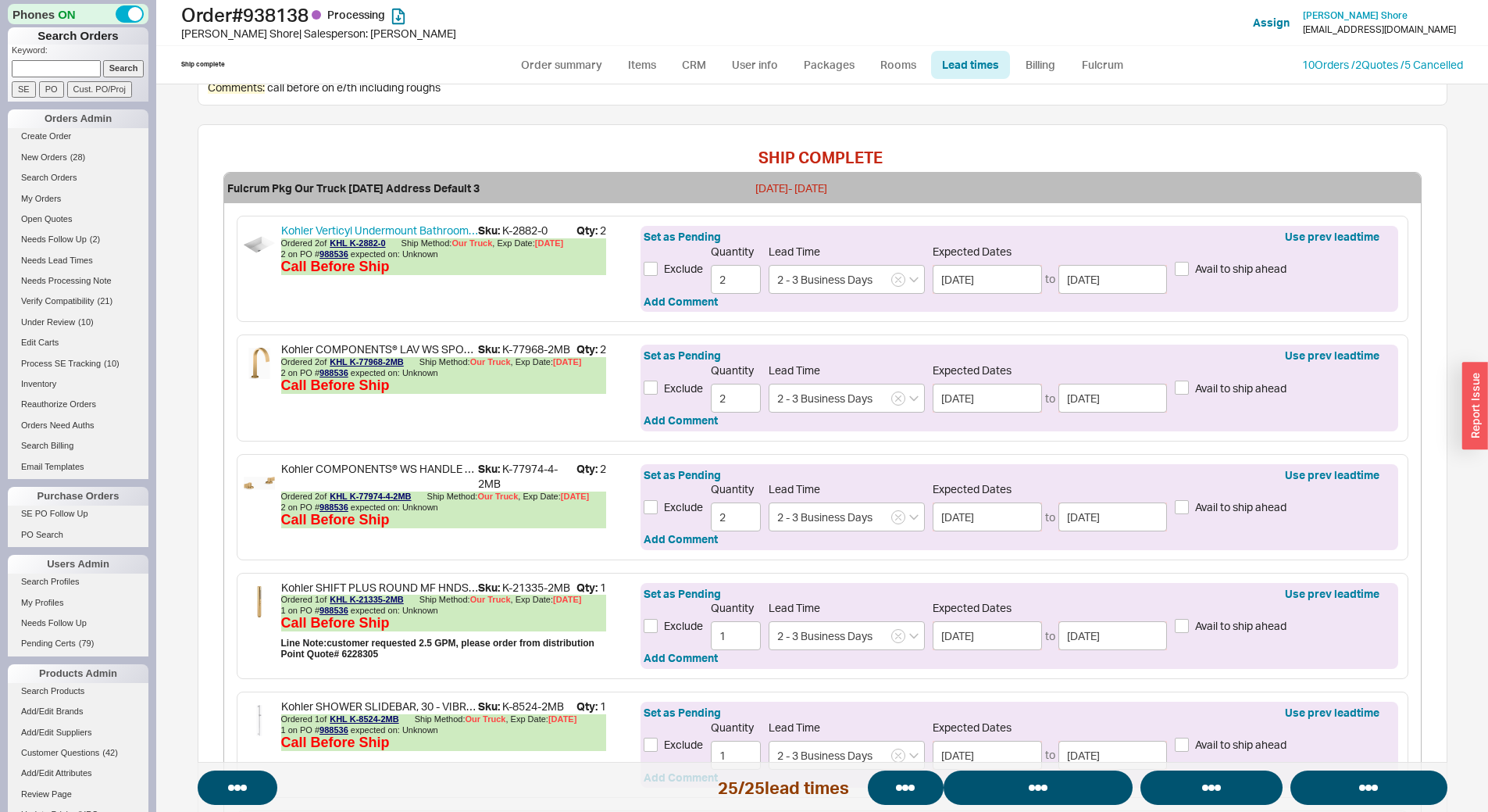
select select "*"
select select "LOW"
select select "3"
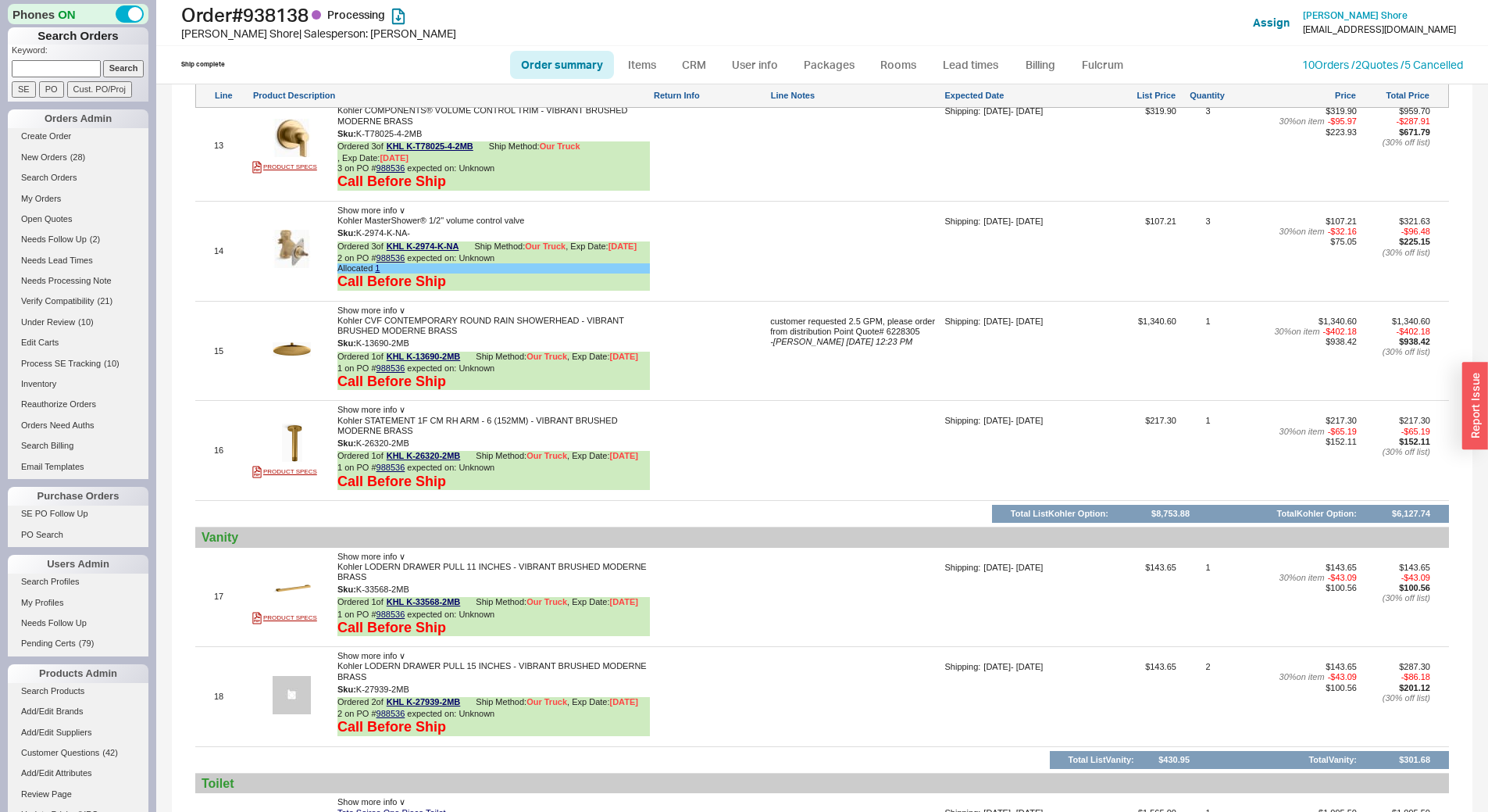
scroll to position [2187, 0]
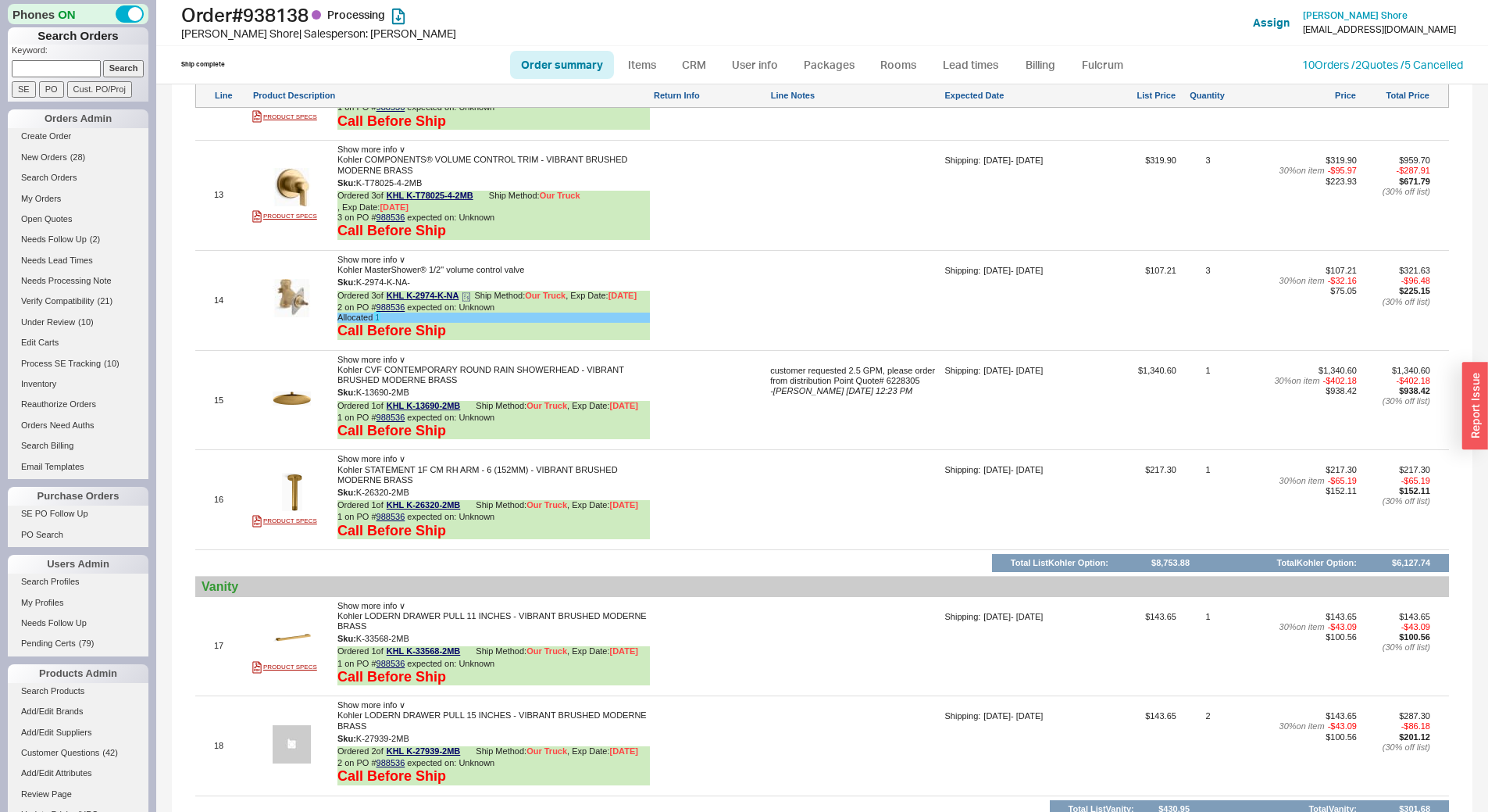
click at [378, 322] on link "1" at bounding box center [377, 317] width 5 height 9
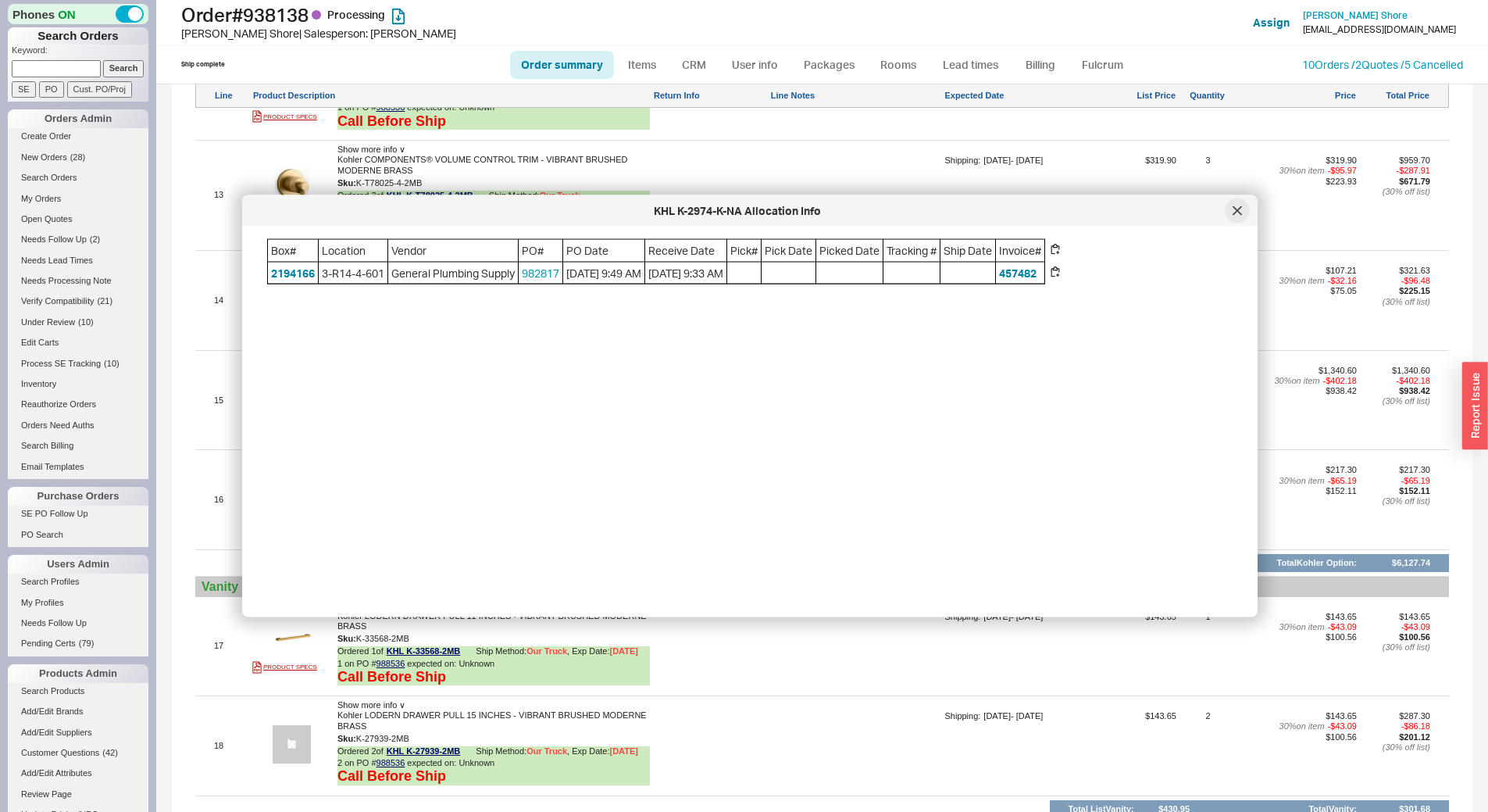
click at [1242, 205] on div at bounding box center [1237, 210] width 25 height 25
